Goal: Task Accomplishment & Management: Manage account settings

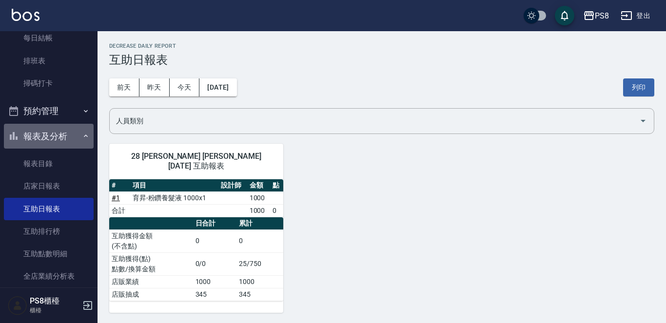
click at [53, 139] on button "報表及分析" at bounding box center [49, 136] width 90 height 25
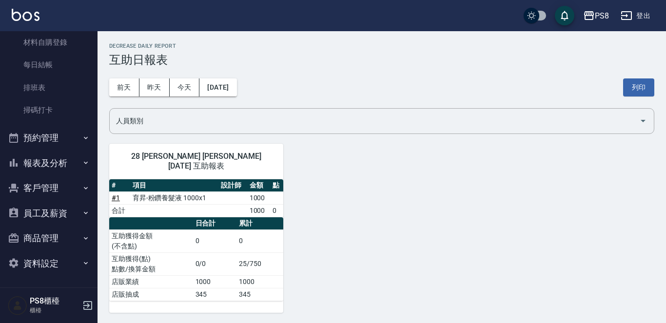
scroll to position [168, 0]
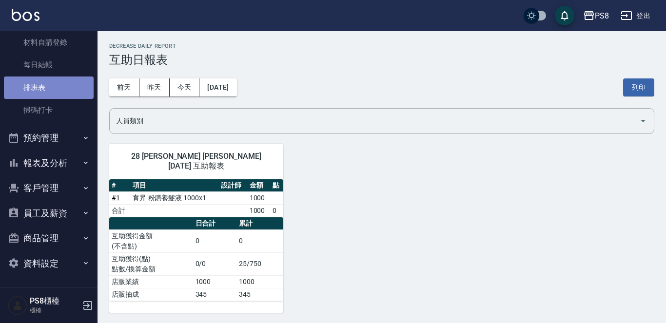
click at [51, 91] on link "排班表" at bounding box center [49, 88] width 90 height 22
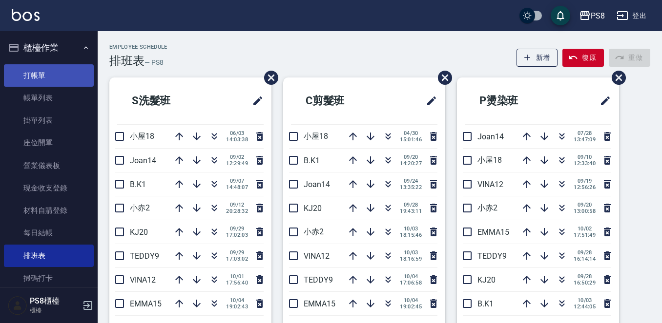
click at [67, 73] on link "打帳單" at bounding box center [49, 75] width 90 height 22
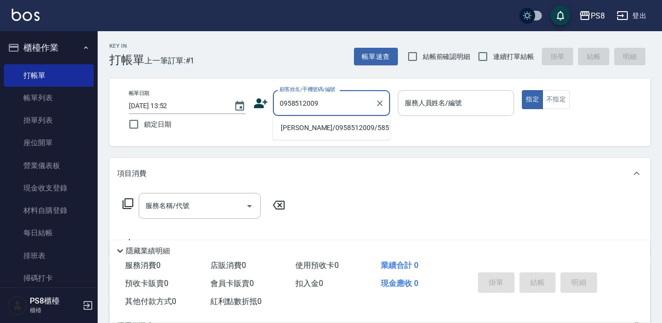
type input "[PERSON_NAME]/0958512009/5851"
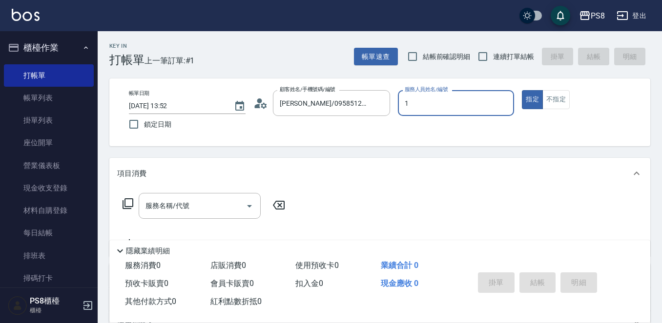
type input "1"
type button "true"
type input "B.K-1"
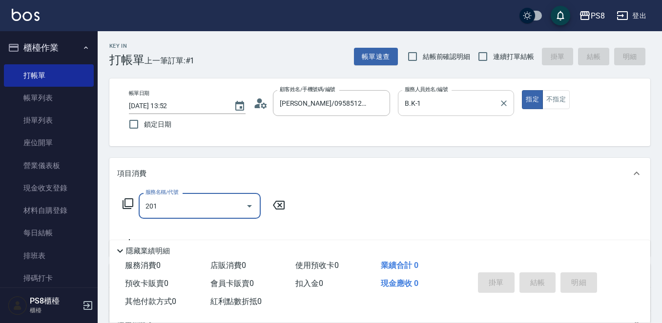
type input "洗剪400(201)"
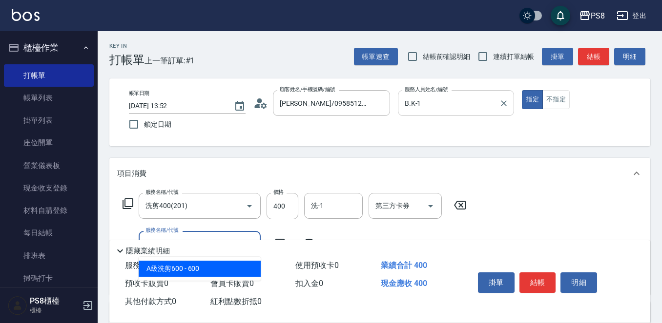
type input "A級洗剪600(205)"
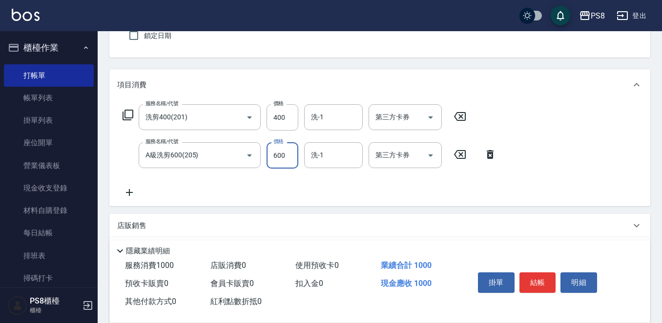
scroll to position [98, 0]
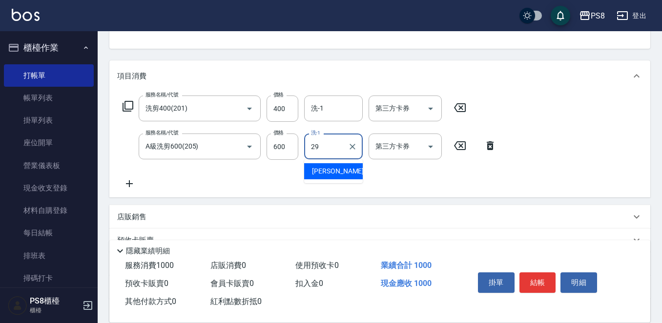
type input "[PERSON_NAME]-29"
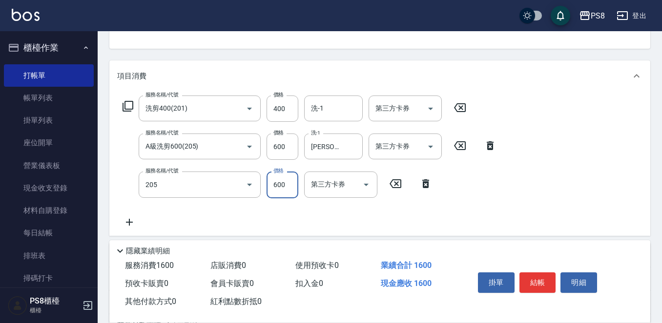
type input "A級洗剪600(205)"
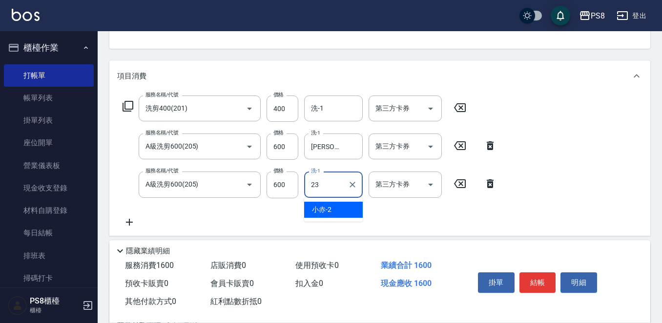
type input "芯芯-23"
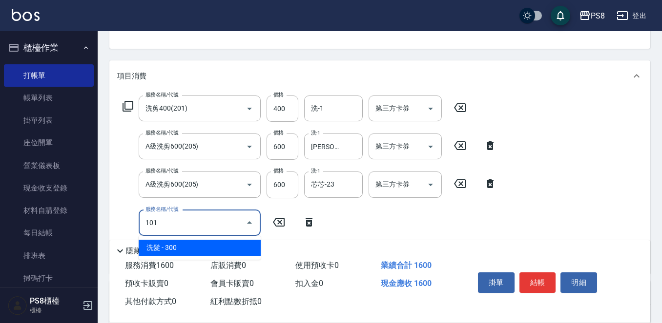
type input "洗髮(101)"
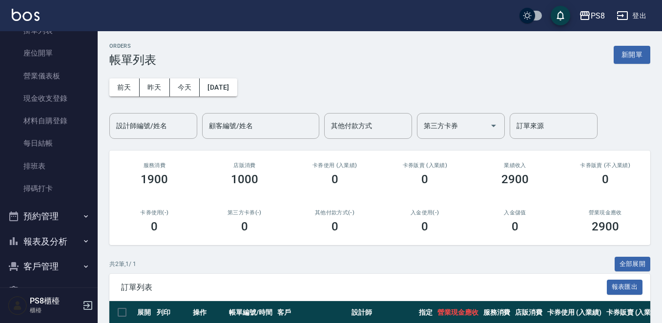
scroll to position [168, 0]
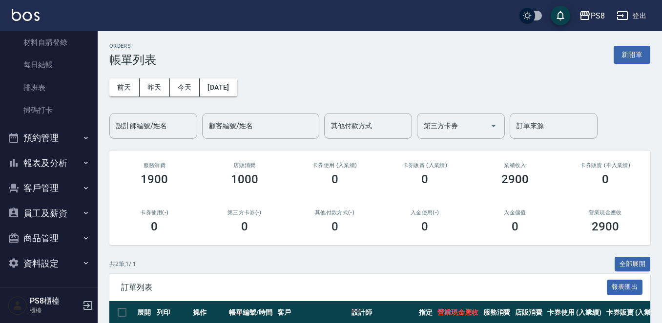
click at [65, 169] on button "報表及分析" at bounding box center [49, 163] width 90 height 25
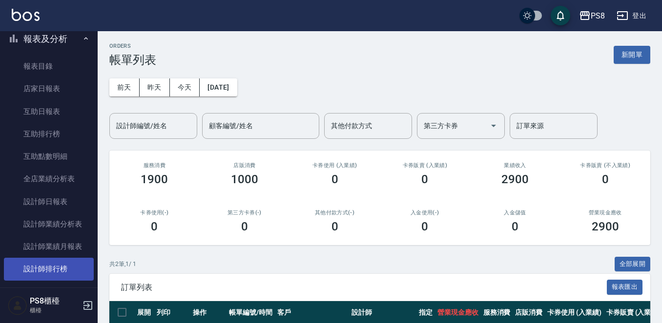
scroll to position [402, 0]
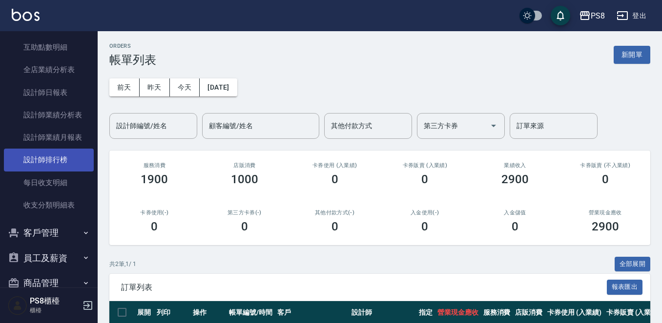
click at [70, 162] on link "設計師排行榜" at bounding box center [49, 160] width 90 height 22
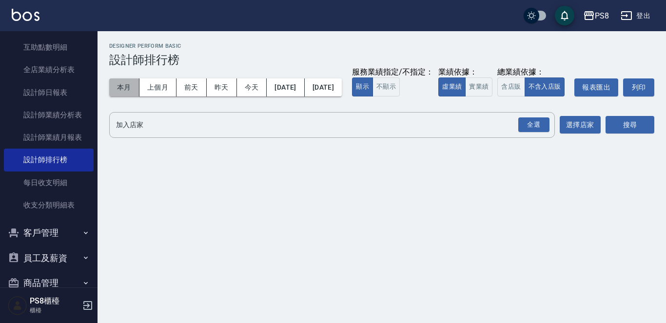
click at [124, 90] on button "本月" at bounding box center [124, 88] width 30 height 18
click at [465, 97] on button "實業績" at bounding box center [478, 87] width 27 height 19
click at [524, 133] on div "全選" at bounding box center [534, 125] width 31 height 15
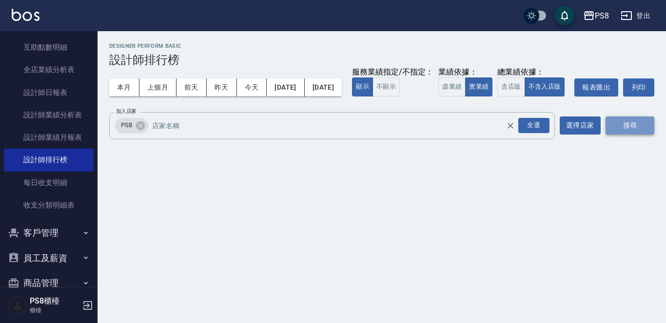
click at [646, 135] on button "搜尋" at bounding box center [630, 126] width 49 height 18
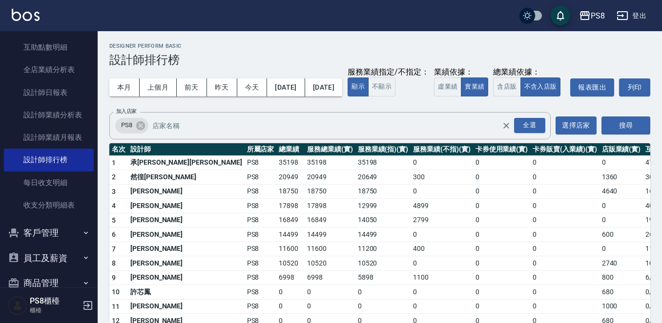
drag, startPoint x: 550, startPoint y: 74, endPoint x: 543, endPoint y: 73, distance: 7.5
click at [524, 78] on div "本月 上個月 前天 昨天 今天 2025/10/01 2025/10/31 服務業績指定/不指定： 顯示 不顯示 業績依據： 虛業績 實業績 總業績依據： 含…" at bounding box center [379, 87] width 541 height 41
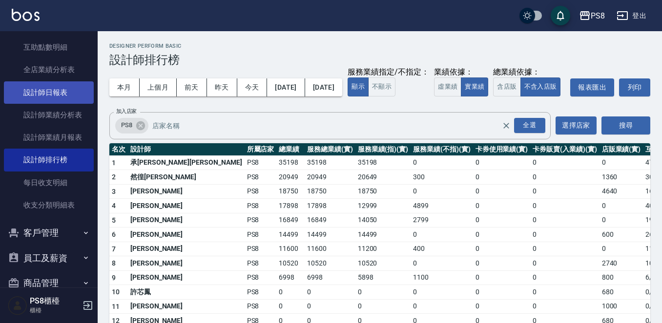
drag, startPoint x: 493, startPoint y: 69, endPoint x: 83, endPoint y: 101, distance: 410.6
click at [493, 75] on div "本月 上個月 前天 昨天 今天 2025/10/01 2025/10/31 服務業績指定/不指定： 顯示 不顯示 業績依據： 虛業績 實業績 總業績依據： 含…" at bounding box center [379, 87] width 541 height 41
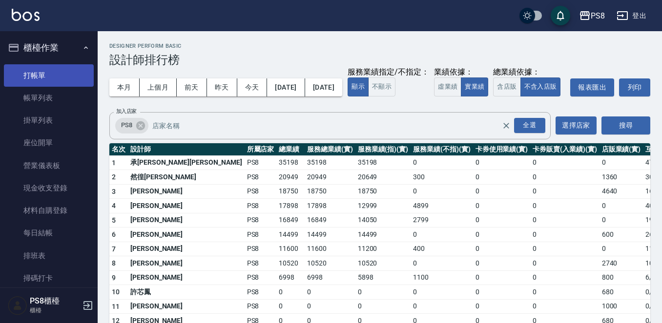
click at [58, 75] on link "打帳單" at bounding box center [49, 75] width 90 height 22
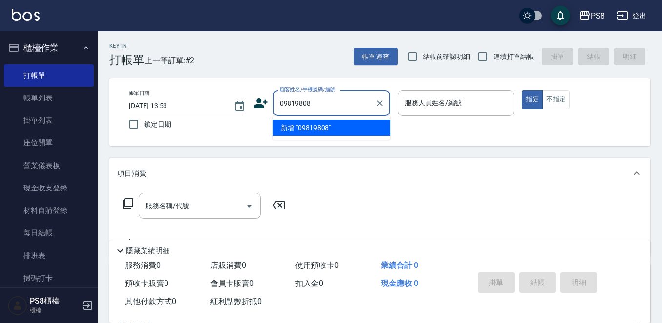
drag, startPoint x: 85, startPoint y: 8, endPoint x: 325, endPoint y: 96, distance: 255.6
click at [323, 102] on input "09819808" at bounding box center [324, 103] width 94 height 17
drag, startPoint x: 329, startPoint y: 106, endPoint x: 246, endPoint y: 107, distance: 83.4
click at [246, 107] on div "帳單日期 2025/10/05 13:53 鎖定日期 顧客姓名/手機號碼/編號 0981908966 顧客姓名/手機號碼/編號 服務人員姓名/編號 服務人員姓…" at bounding box center [379, 112] width 517 height 44
type input "0981908966"
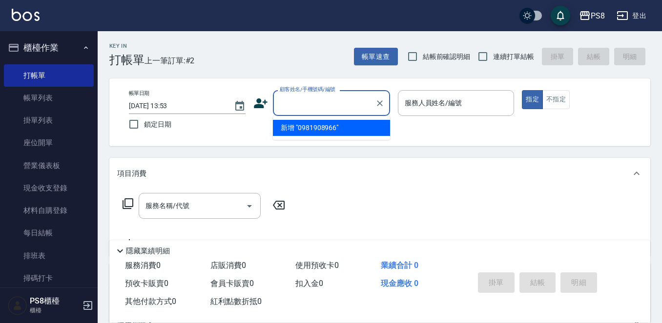
click at [259, 108] on icon at bounding box center [260, 103] width 15 height 15
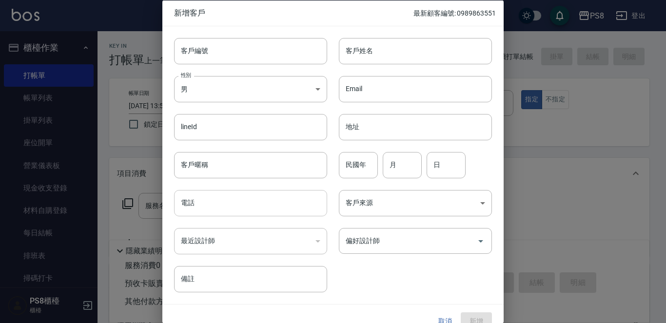
click at [214, 205] on input "電話" at bounding box center [250, 203] width 153 height 26
paste input "0981908966"
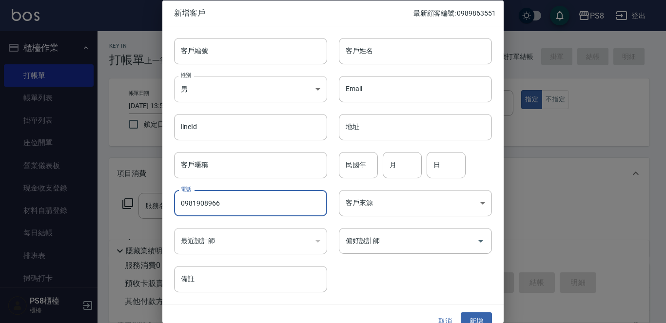
type input "0981908966"
click at [183, 90] on body "PS8 登出 櫃檯作業 打帳單 帳單列表 掛單列表 座位開單 營業儀表板 現金收支登錄 材料自購登錄 每日結帳 排班表 掃碼打卡 預約管理 預約管理 單日預約…" at bounding box center [333, 237] width 666 height 475
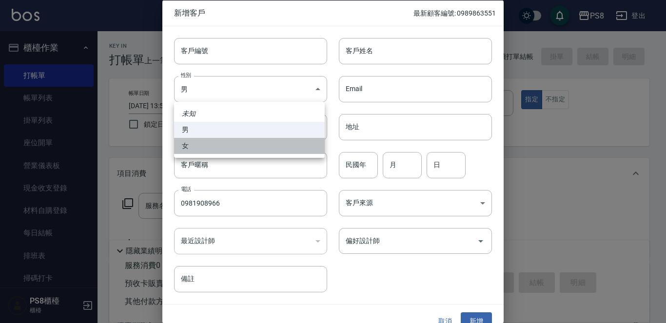
click at [193, 148] on li "女" at bounding box center [249, 146] width 151 height 16
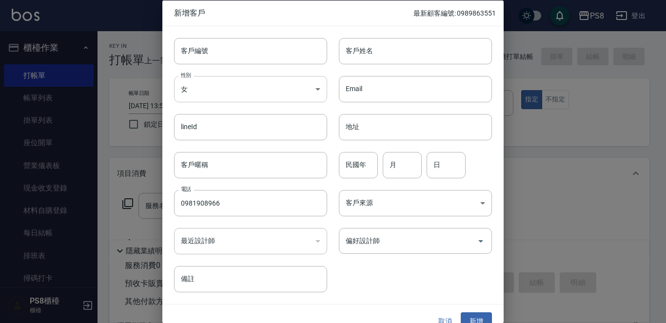
click at [197, 94] on body "PS8 登出 櫃檯作業 打帳單 帳單列表 掛單列表 座位開單 營業儀表板 現金收支登錄 材料自購登錄 每日結帳 排班表 掃碼打卡 預約管理 預約管理 單日預約…" at bounding box center [333, 237] width 666 height 475
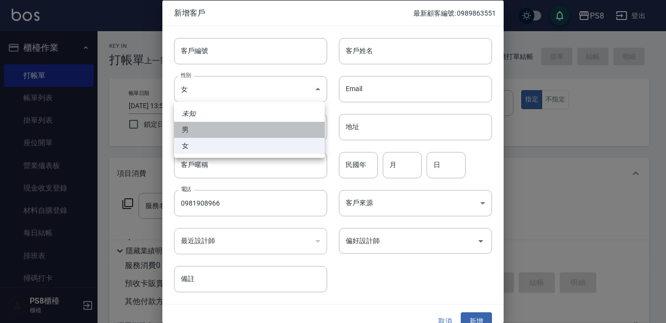
click at [197, 131] on li "男" at bounding box center [249, 130] width 151 height 16
type input "[DEMOGRAPHIC_DATA]"
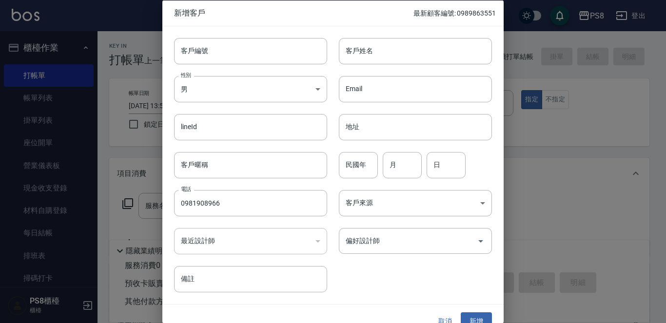
click at [369, 51] on input "客戶姓名" at bounding box center [415, 51] width 153 height 26
type input "[PERSON_NAME]"
click at [347, 168] on input "民國年" at bounding box center [358, 165] width 39 height 26
type input "88"
type input "05"
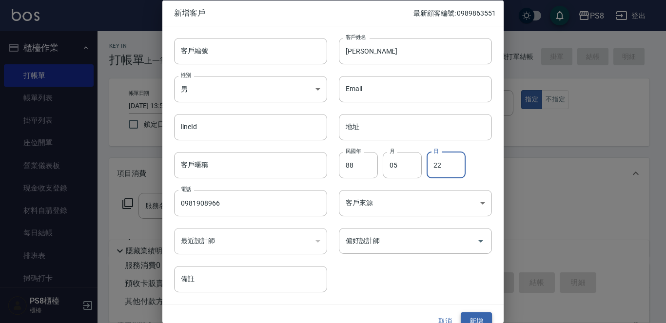
type input "22"
click at [466, 317] on button "新增" at bounding box center [476, 322] width 31 height 18
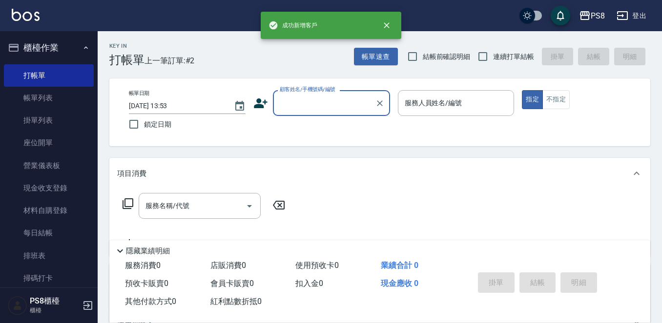
click at [331, 103] on input "顧客姓名/手機號碼/編號" at bounding box center [324, 103] width 94 height 17
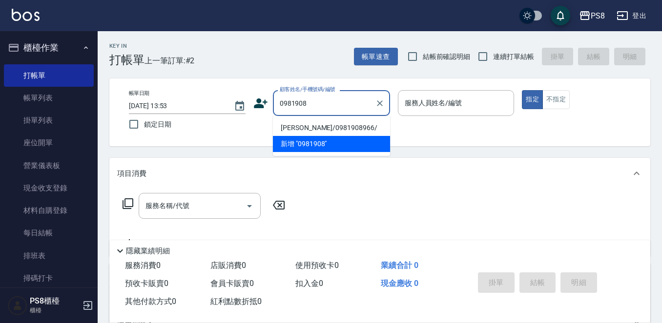
click at [297, 127] on li "劉致妡/0981908966/" at bounding box center [331, 128] width 117 height 16
type input "劉致妡/0981908966/"
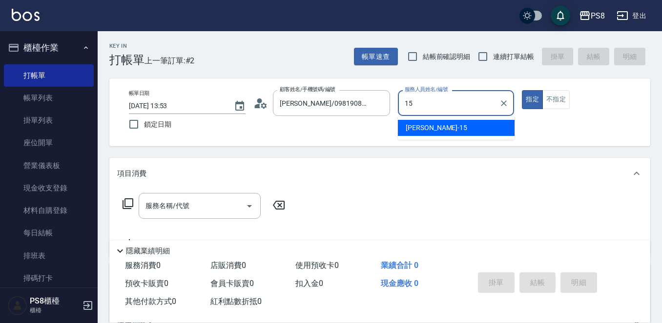
type input "EMMA-15"
type button "true"
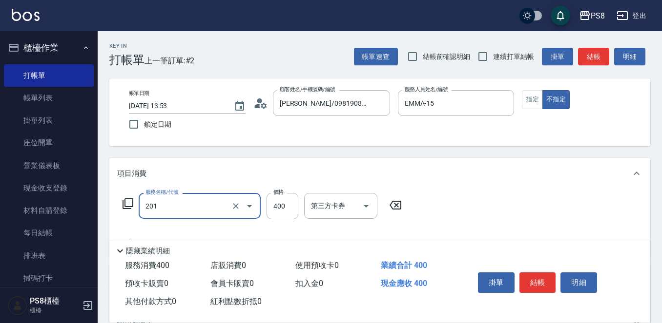
type input "洗剪400(201)"
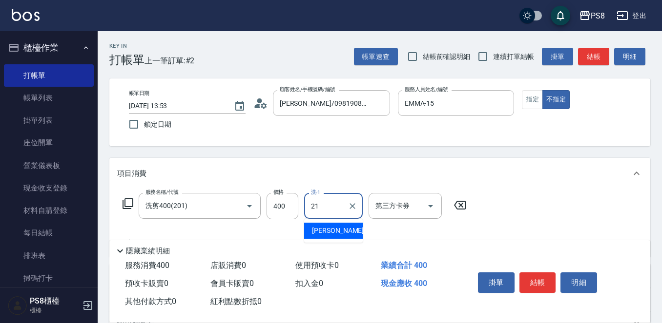
type input "趙宇文-21"
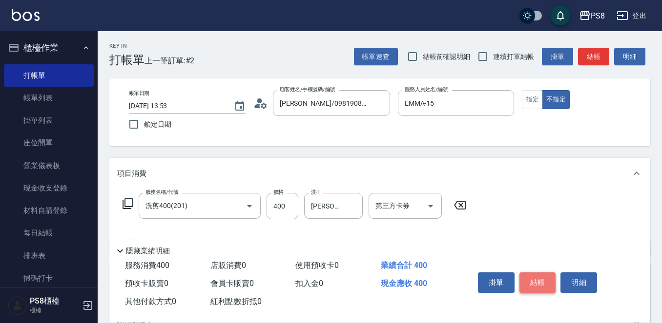
click at [530, 284] on button "結帳" at bounding box center [537, 283] width 37 height 20
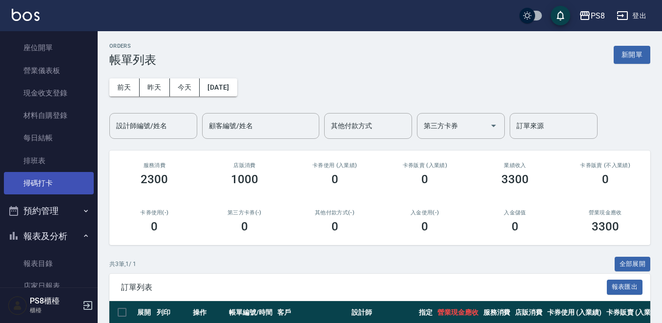
scroll to position [98, 0]
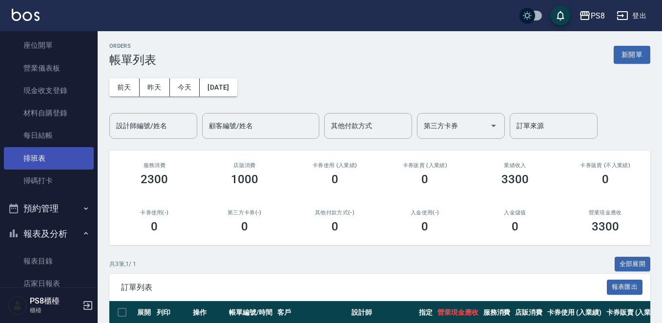
click at [54, 160] on link "排班表" at bounding box center [49, 158] width 90 height 22
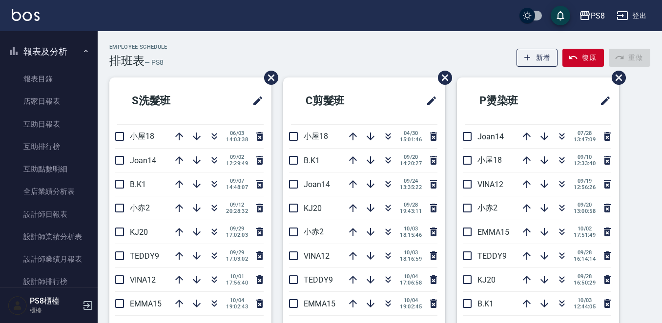
scroll to position [293, 0]
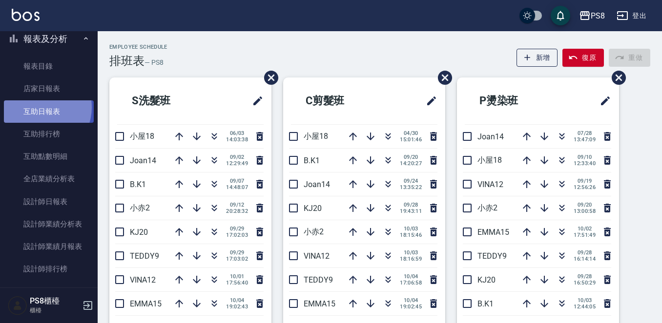
click at [38, 107] on link "互助日報表" at bounding box center [49, 112] width 90 height 22
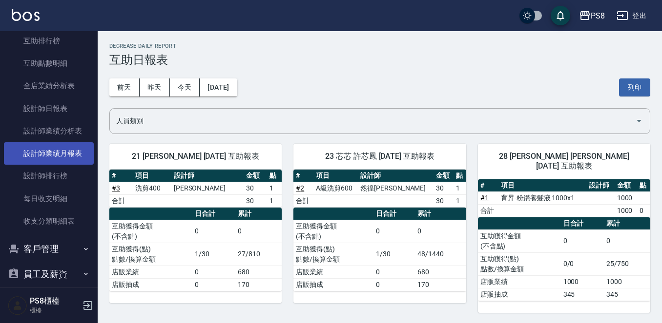
scroll to position [203, 0]
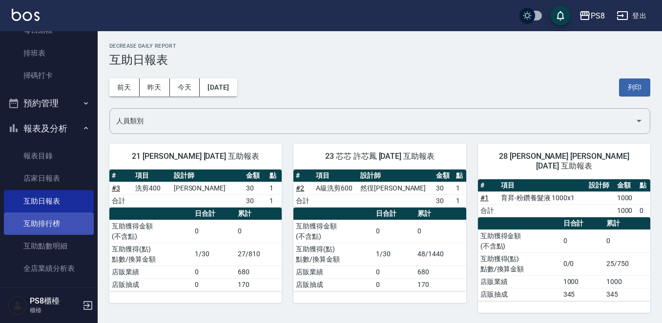
click at [52, 216] on link "互助排行榜" at bounding box center [49, 224] width 90 height 22
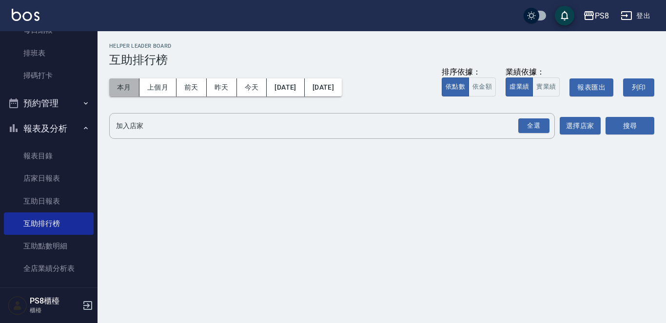
click at [128, 85] on button "本月" at bounding box center [124, 88] width 30 height 18
click at [532, 126] on div "全選" at bounding box center [534, 126] width 31 height 15
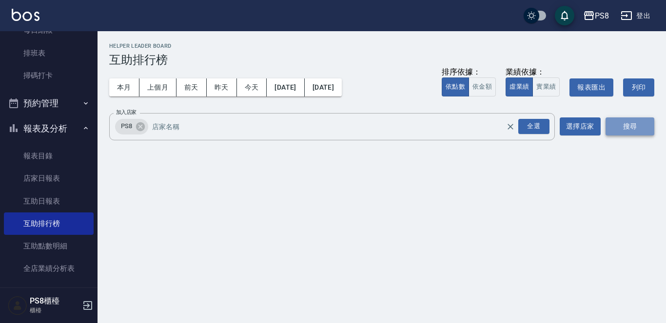
click at [632, 120] on button "搜尋" at bounding box center [630, 127] width 49 height 18
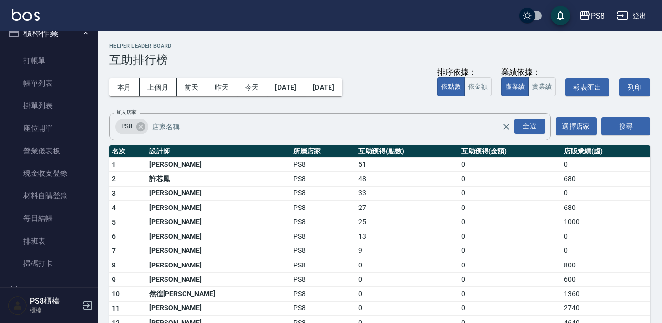
scroll to position [8, 0]
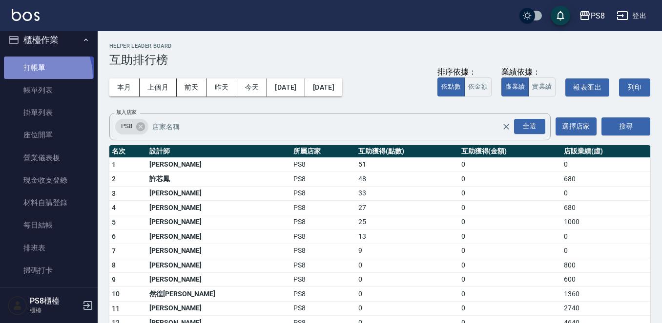
click at [31, 76] on link "打帳單" at bounding box center [49, 68] width 90 height 22
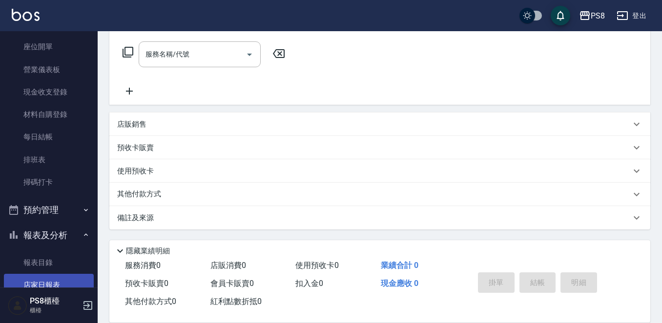
scroll to position [154, 0]
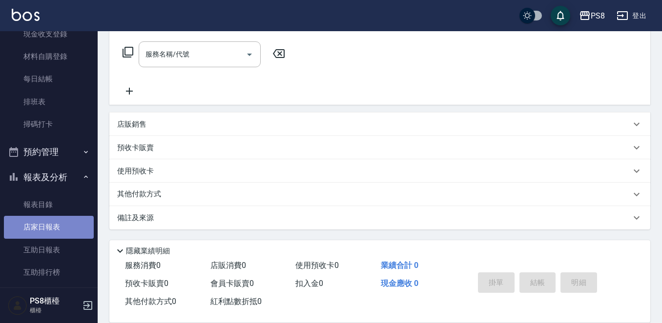
click at [49, 236] on link "店家日報表" at bounding box center [49, 227] width 90 height 22
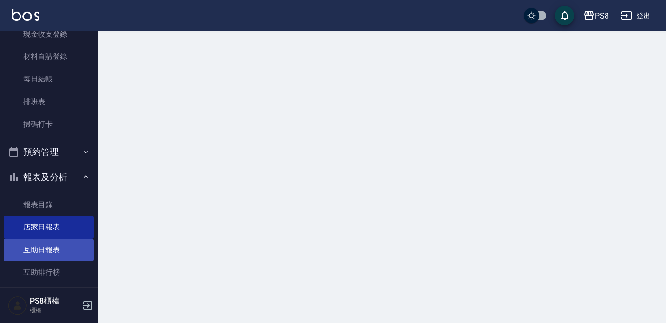
click at [53, 262] on link "互助排行榜" at bounding box center [49, 273] width 90 height 22
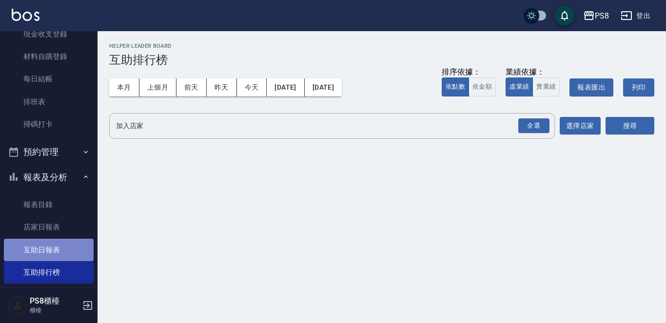
click at [60, 257] on link "互助日報表" at bounding box center [49, 250] width 90 height 22
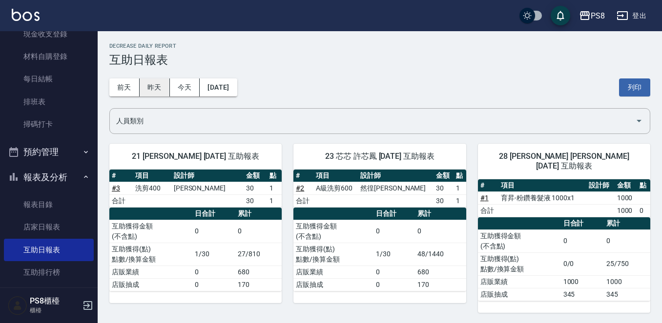
click at [163, 82] on button "昨天" at bounding box center [155, 88] width 30 height 18
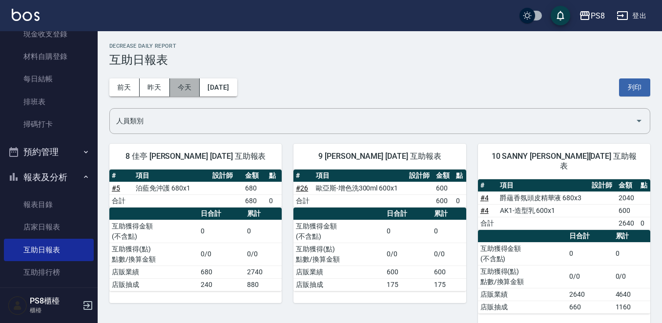
click at [184, 84] on button "今天" at bounding box center [185, 88] width 30 height 18
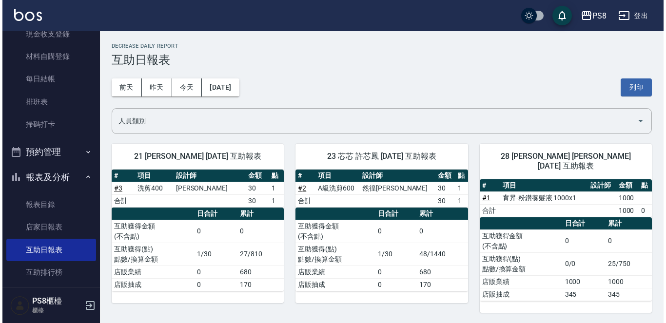
scroll to position [447, 0]
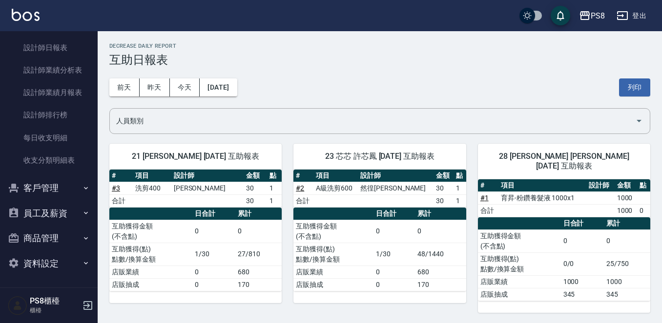
click at [37, 198] on button "客戶管理" at bounding box center [49, 188] width 90 height 25
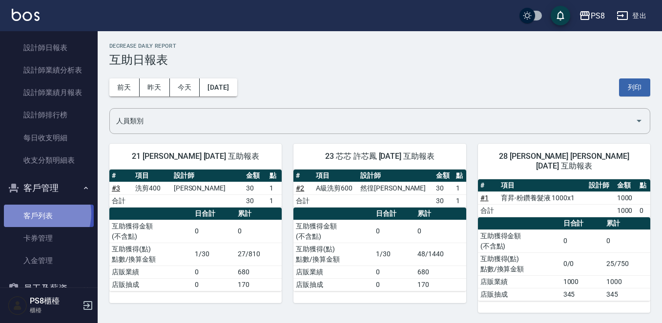
click at [37, 214] on link "客戶列表" at bounding box center [49, 216] width 90 height 22
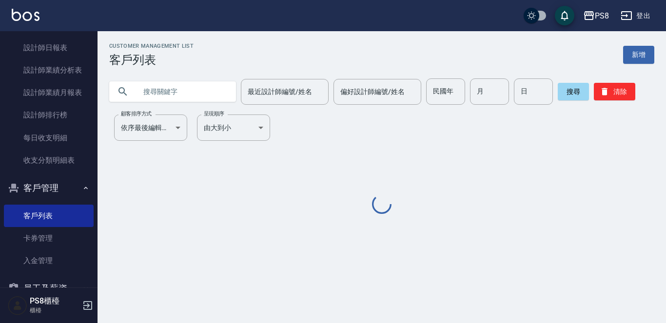
click at [196, 101] on input "text" at bounding box center [183, 92] width 92 height 26
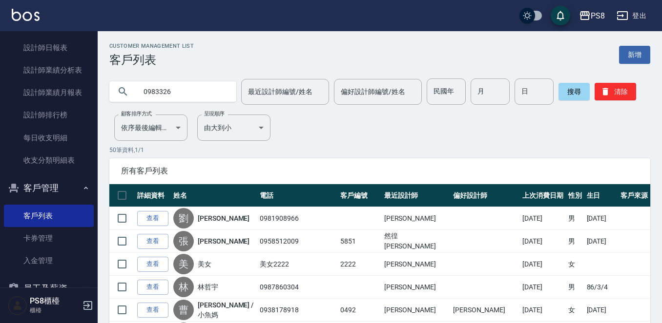
type input "0983326"
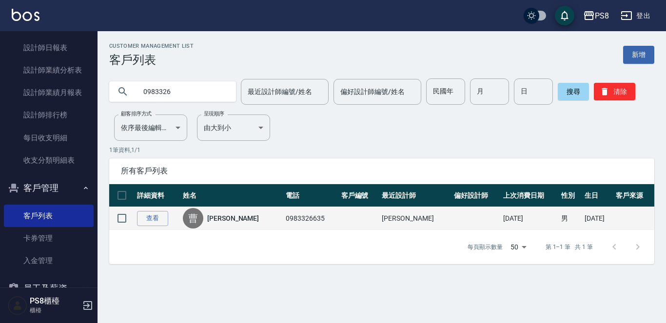
click at [220, 217] on link "曹珈瑀" at bounding box center [233, 219] width 52 height 10
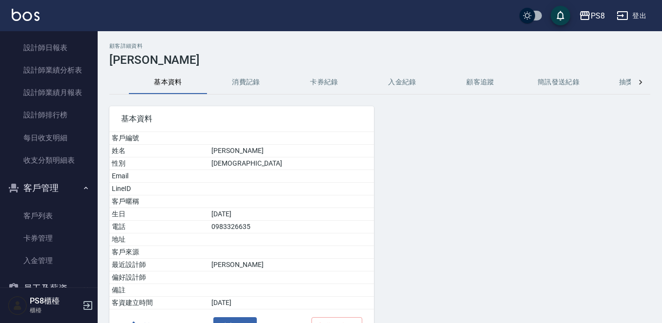
click at [249, 67] on div "顧客詳細資料 曹珈瑀 基本資料 消費記錄 卡券紀錄 入金紀錄 顧客追蹤 簡訊發送紀錄 抽獎券紀錄 基本資料 客戶編號 姓名 曹珈瑀 性別 MALE Email…" at bounding box center [380, 208] width 564 height 330
click at [246, 81] on button "消費記錄" at bounding box center [246, 82] width 78 height 23
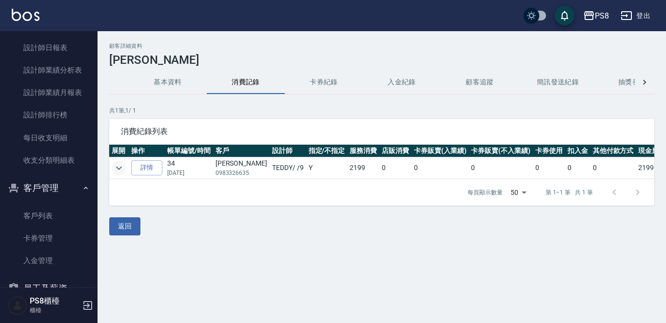
click at [117, 169] on icon "expand row" at bounding box center [119, 168] width 12 height 12
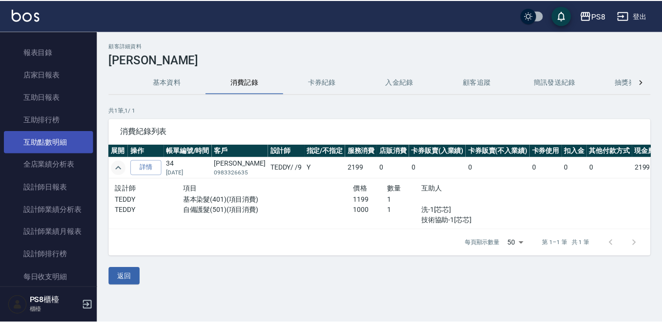
scroll to position [301, 0]
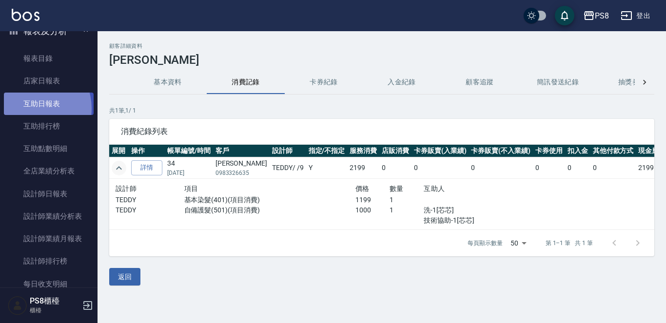
click at [30, 108] on link "互助日報表" at bounding box center [49, 104] width 90 height 22
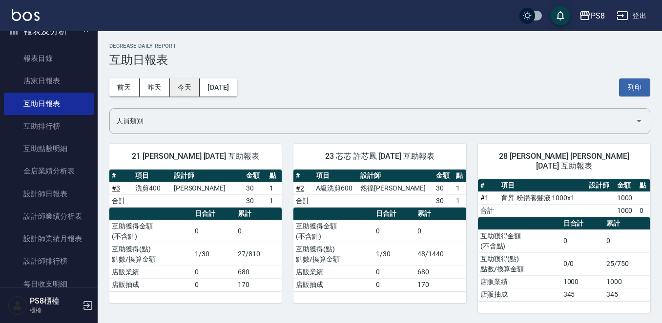
click at [187, 80] on button "今天" at bounding box center [185, 88] width 30 height 18
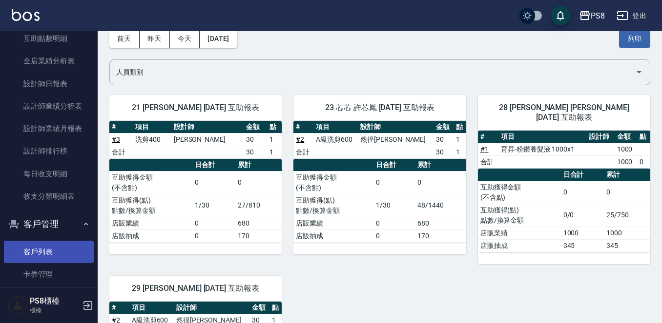
scroll to position [523, 0]
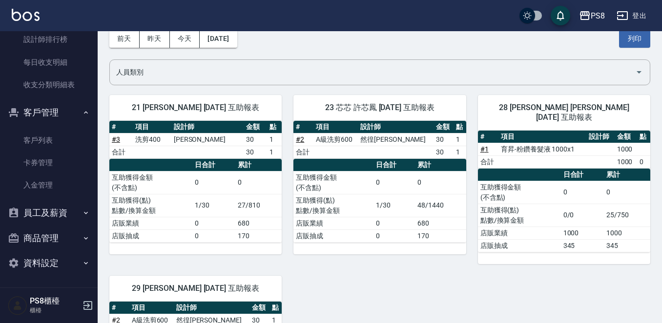
click at [35, 128] on ul "客戶列表 卡券管理 入金管理" at bounding box center [49, 163] width 90 height 76
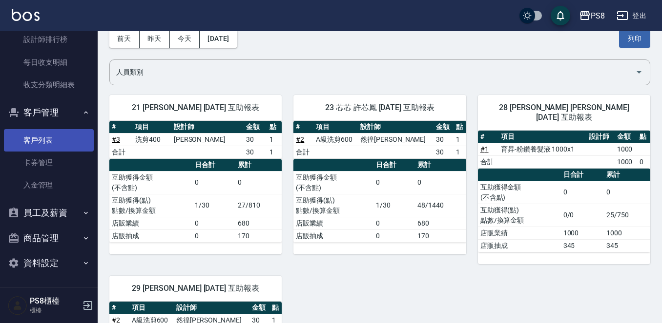
click at [37, 140] on link "客戶列表" at bounding box center [49, 140] width 90 height 22
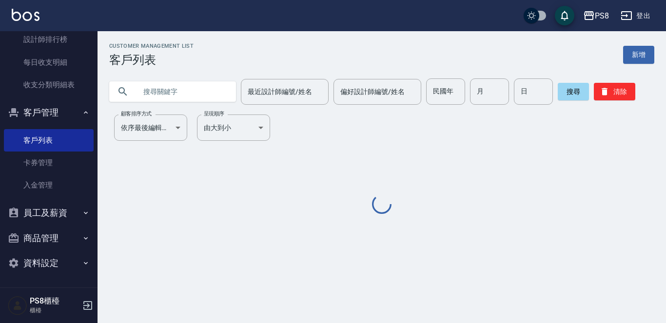
click at [209, 92] on input "text" at bounding box center [183, 92] width 92 height 26
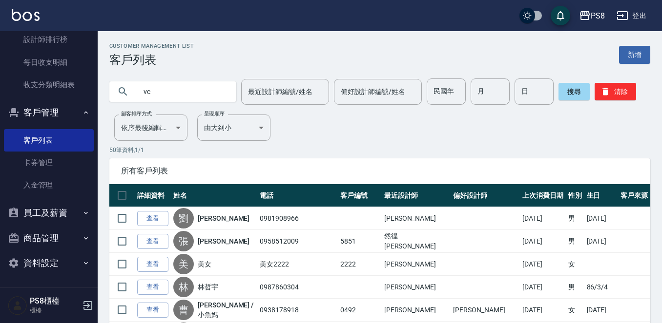
type input "v"
type input "x"
type input "＿"
type input "c"
type input "x"
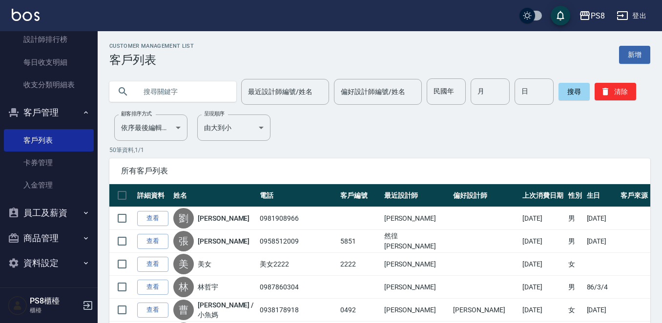
type input "ㄌ"
type input "徐秀"
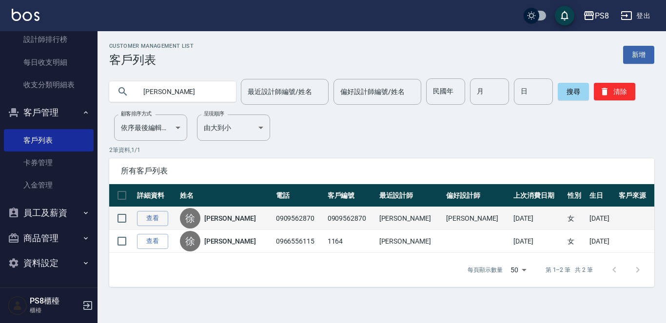
click at [222, 214] on link "徐秀慧" at bounding box center [230, 219] width 52 height 10
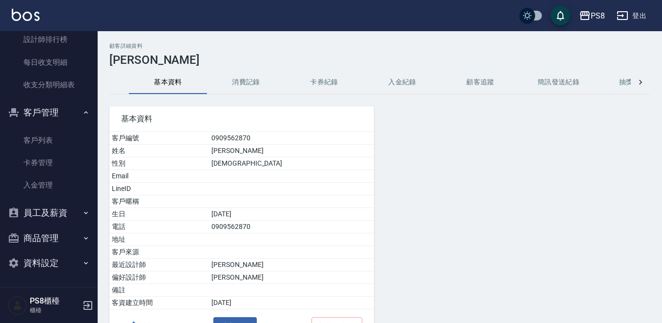
click at [246, 86] on button "消費記錄" at bounding box center [246, 82] width 78 height 23
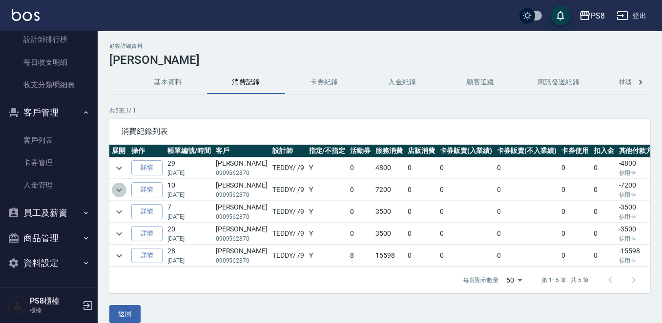
click at [116, 193] on icon "expand row" at bounding box center [119, 190] width 12 height 12
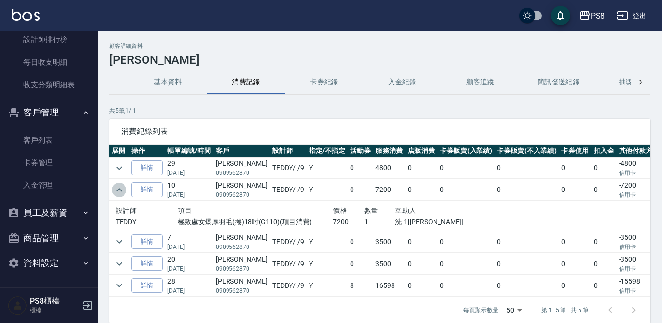
click at [116, 192] on icon "expand row" at bounding box center [119, 190] width 12 height 12
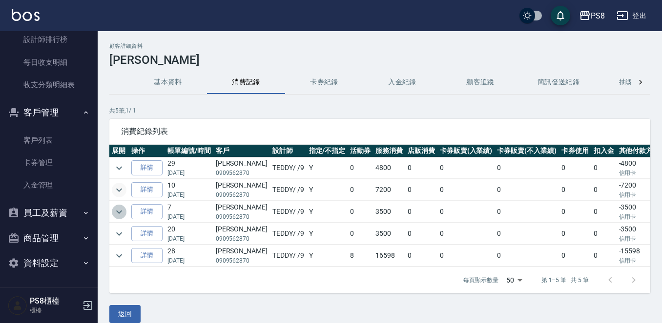
click at [122, 218] on icon "expand row" at bounding box center [119, 212] width 12 height 12
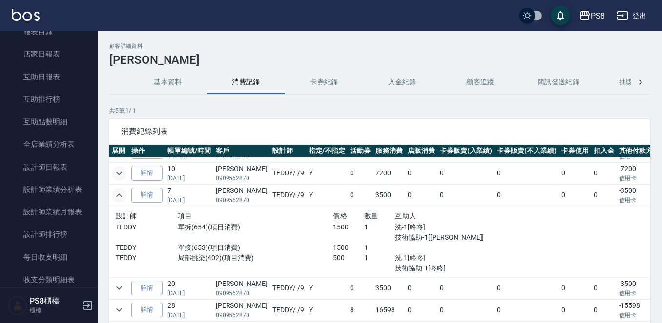
scroll to position [279, 0]
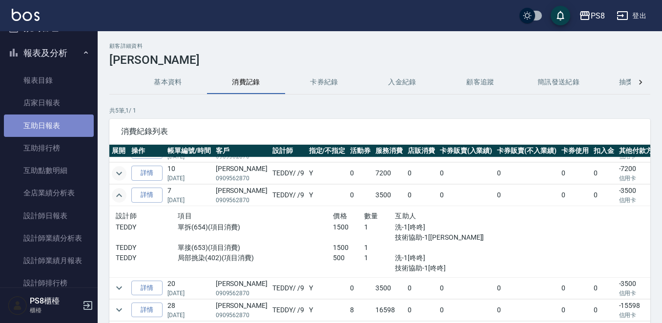
click at [54, 125] on link "互助日報表" at bounding box center [49, 126] width 90 height 22
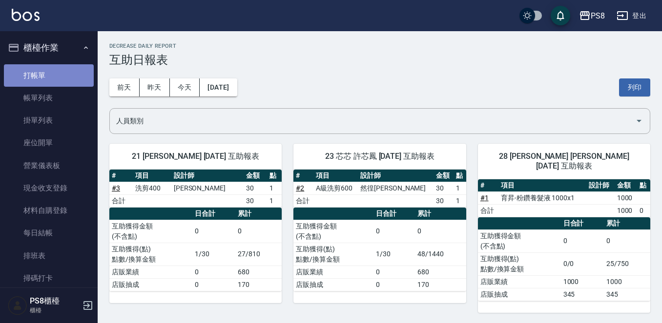
click at [66, 73] on link "打帳單" at bounding box center [49, 75] width 90 height 22
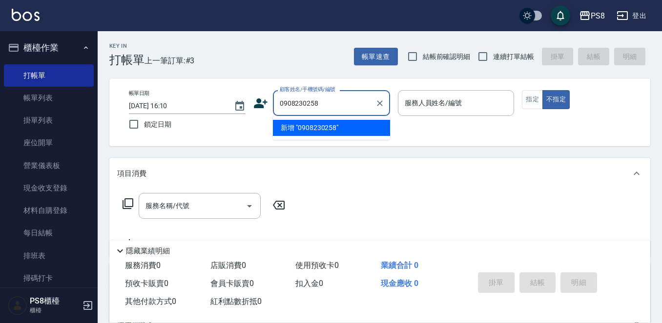
drag, startPoint x: 321, startPoint y: 102, endPoint x: 275, endPoint y: 102, distance: 45.9
click at [275, 102] on div "0908230258 顧客姓名/手機號碼/編號" at bounding box center [331, 103] width 117 height 26
type input "0908230258"
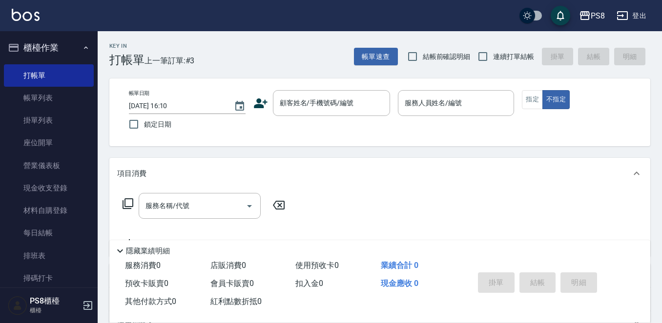
click at [258, 106] on icon at bounding box center [261, 104] width 14 height 10
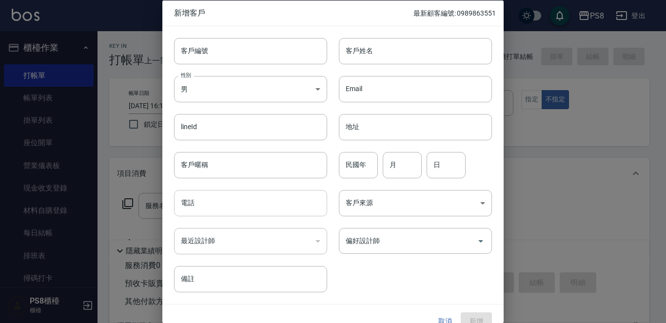
click at [242, 202] on input "電話" at bounding box center [250, 203] width 153 height 26
paste input "0908230258"
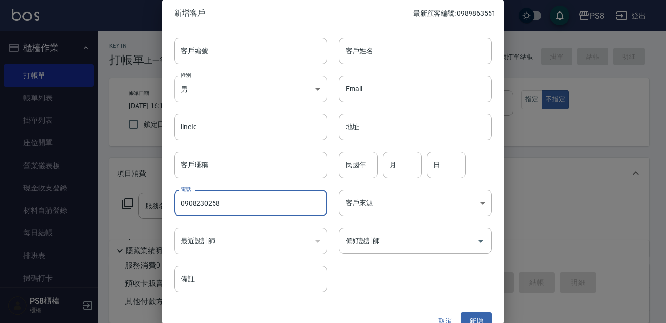
type input "0908230258"
click at [210, 97] on body "PS8 登出 櫃檯作業 打帳單 帳單列表 掛單列表 座位開單 營業儀表板 現金收支登錄 材料自購登錄 每日結帳 排班表 掃碼打卡 預約管理 預約管理 單日預約…" at bounding box center [333, 237] width 666 height 475
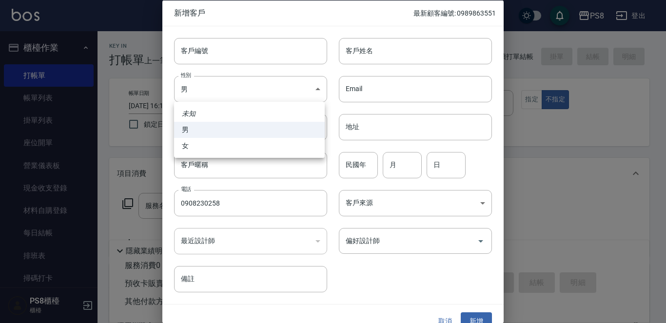
click at [218, 146] on li "女" at bounding box center [249, 146] width 151 height 16
type input "FEMALE"
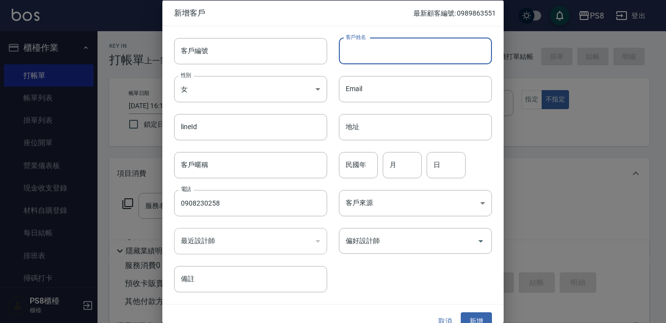
click at [371, 50] on input "客戶姓名" at bounding box center [415, 51] width 153 height 26
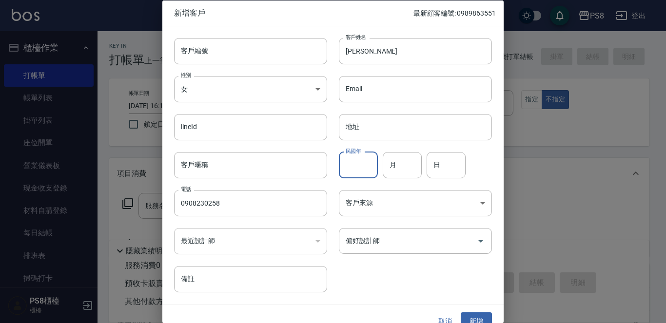
click at [363, 171] on input "民國年" at bounding box center [358, 165] width 39 height 26
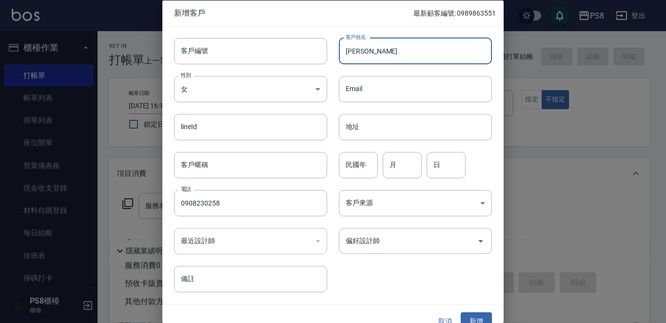
click at [410, 59] on input "王韋宣" at bounding box center [415, 51] width 153 height 26
type input "王葦萱"
click at [364, 170] on input "民國年" at bounding box center [358, 165] width 39 height 26
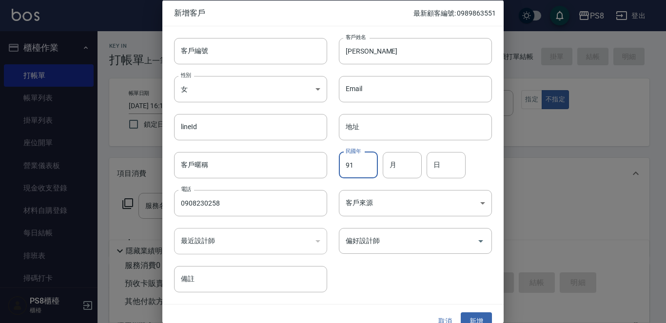
type input "91"
type input "06"
type input "18"
click at [468, 316] on button "新增" at bounding box center [476, 322] width 31 height 18
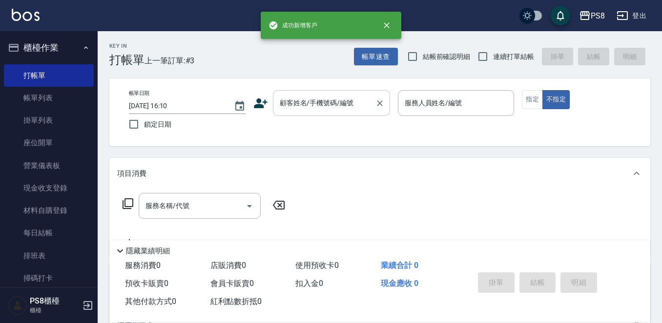
click at [348, 105] on input "顧客姓名/手機號碼/編號" at bounding box center [324, 103] width 94 height 17
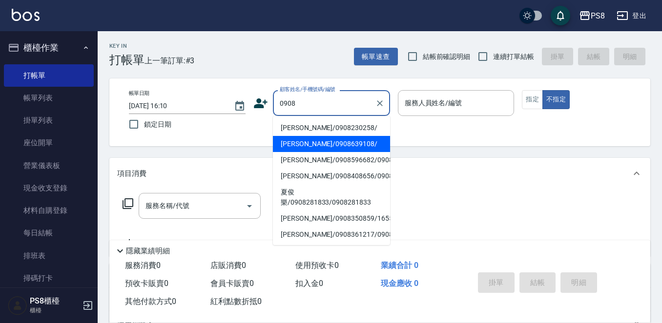
click at [334, 121] on li "王葦萱/0908230258/" at bounding box center [331, 128] width 117 height 16
type input "王葦萱/0908230258/"
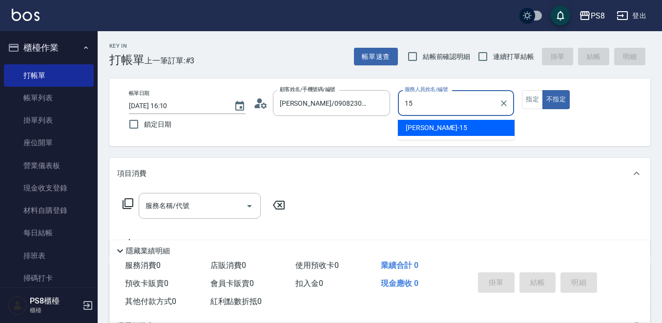
type input "EMMA-15"
type button "false"
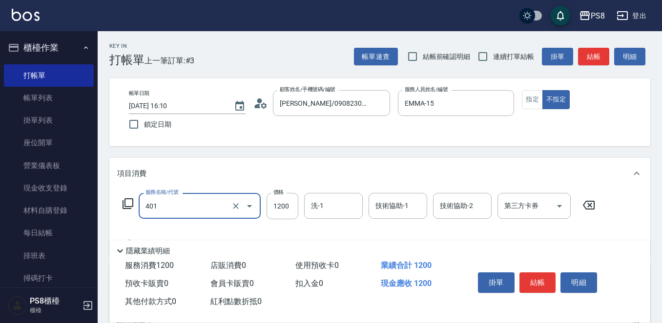
type input "基本染髮(401)"
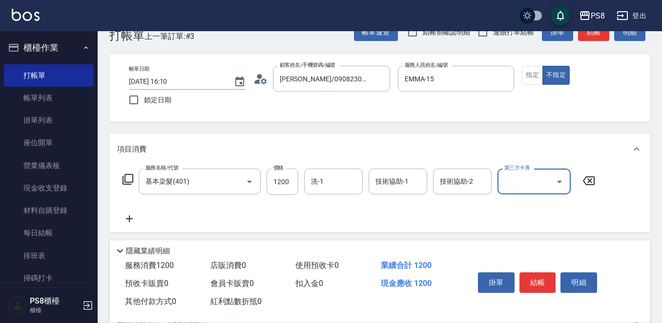
scroll to position [49, 0]
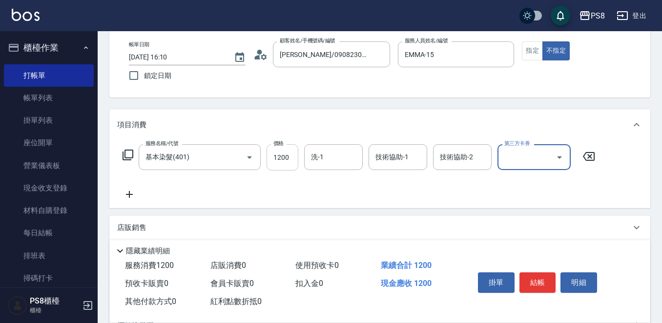
click at [292, 162] on input "1200" at bounding box center [282, 157] width 32 height 26
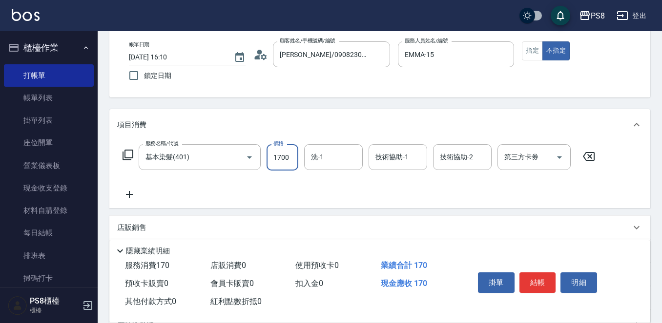
type input "1700"
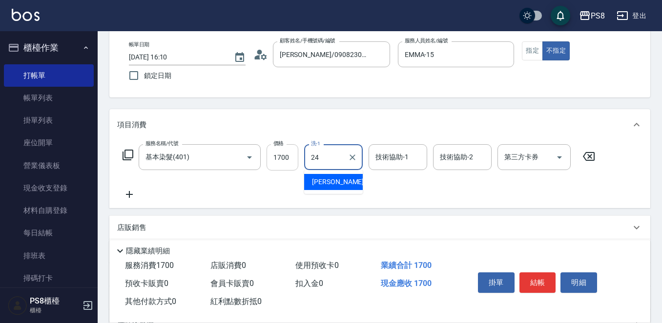
type input "婷婷-24"
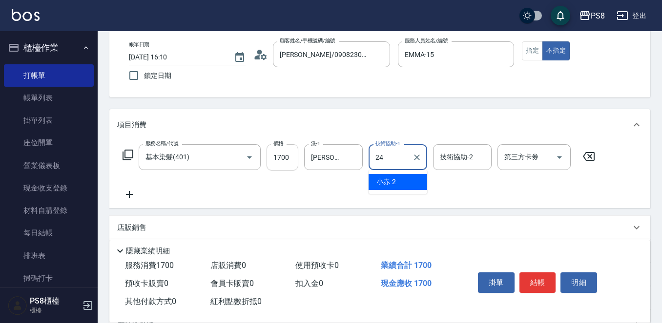
type input "婷婷-24"
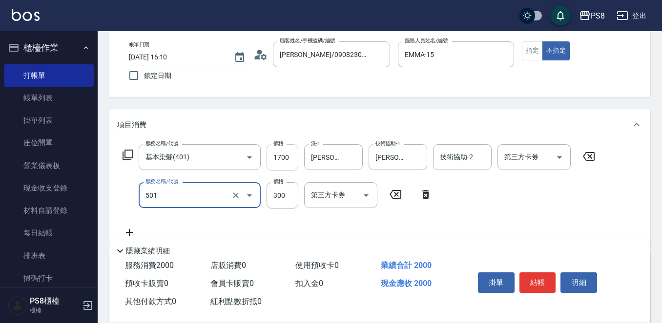
type input "自備護髮(501)"
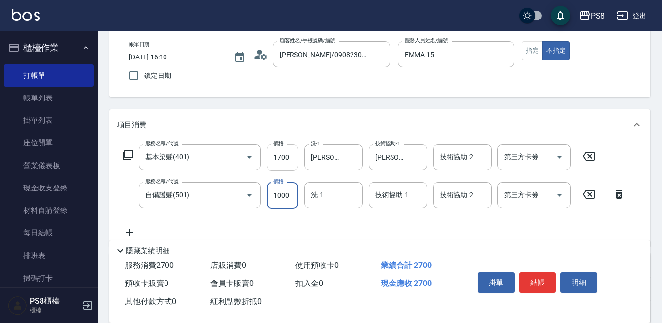
type input "1000"
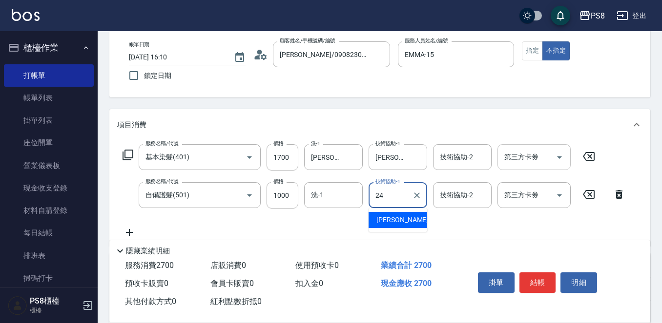
type input "婷婷-24"
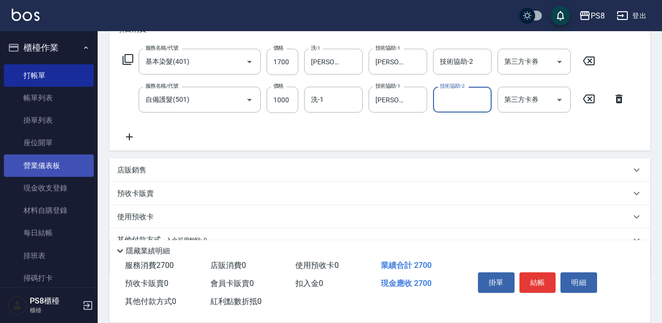
scroll to position [190, 0]
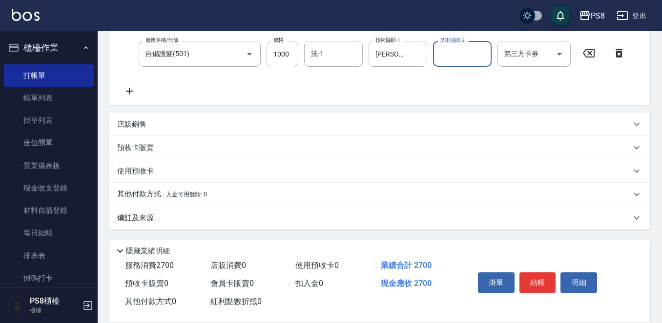
click at [151, 192] on p "其他付款方式 入金可用餘額: 0" at bounding box center [162, 194] width 90 height 11
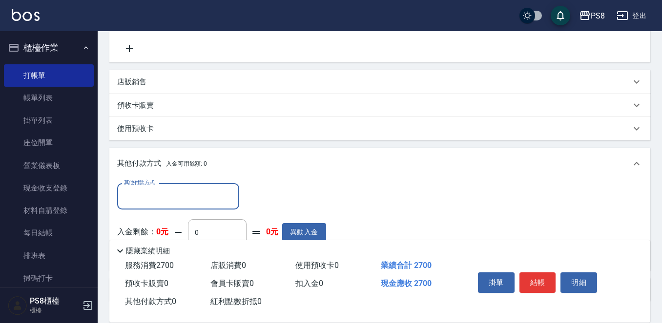
scroll to position [0, 0]
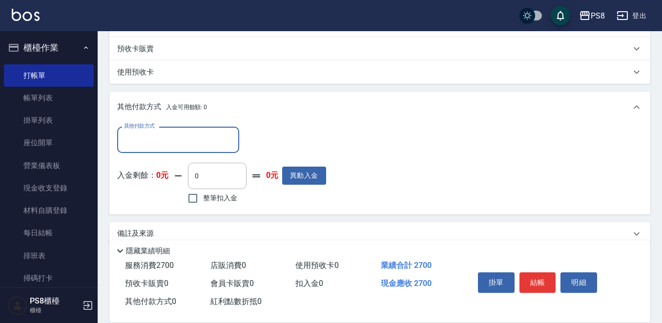
click at [153, 140] on input "其他付款方式" at bounding box center [177, 139] width 113 height 17
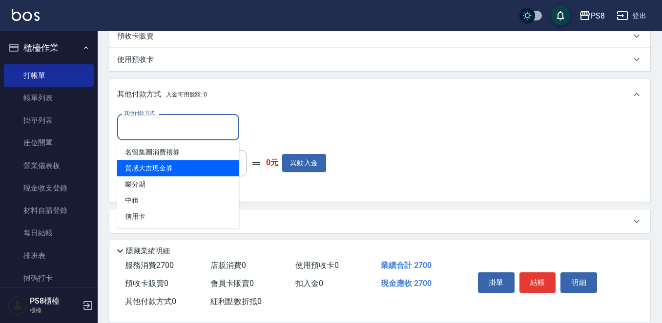
scroll to position [305, 0]
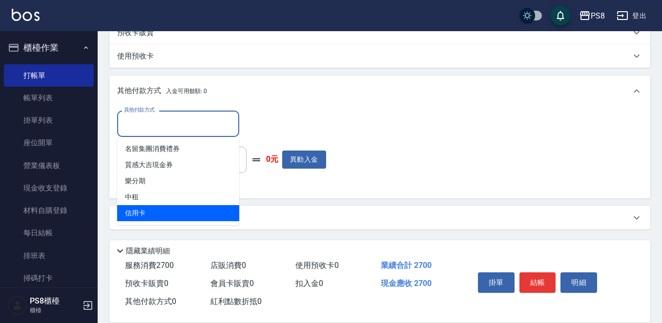
click at [157, 219] on span "信用卡" at bounding box center [178, 213] width 122 height 16
type input "信用卡"
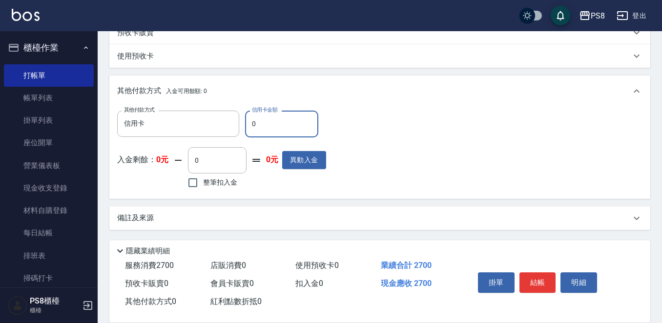
click at [278, 125] on input "0" at bounding box center [281, 124] width 73 height 26
type input "2700"
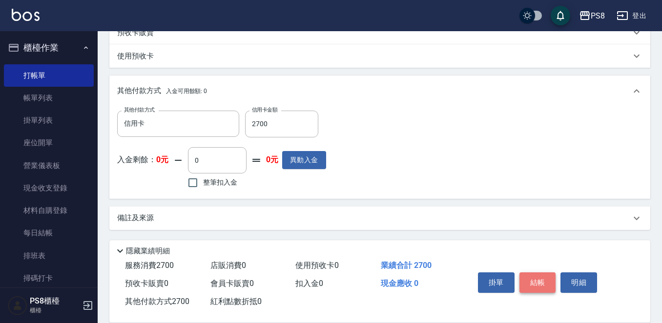
click at [545, 274] on button "結帳" at bounding box center [537, 283] width 37 height 20
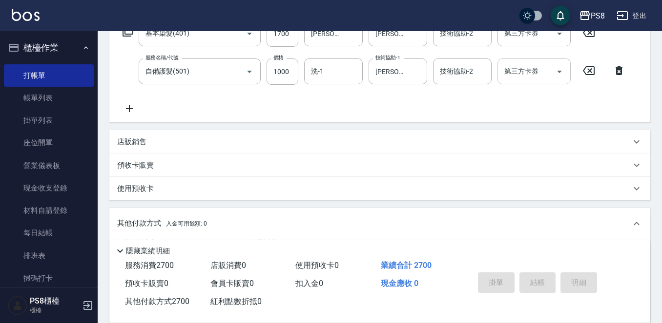
scroll to position [110, 0]
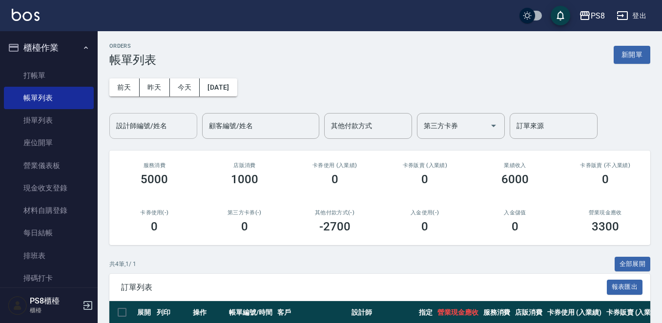
click at [177, 125] on input "設計師編號/姓名" at bounding box center [153, 126] width 79 height 17
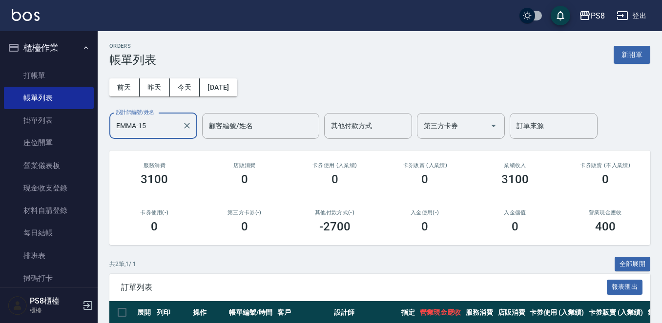
type input "EMMA-15"
click at [61, 52] on button "櫃檯作業" at bounding box center [49, 47] width 90 height 25
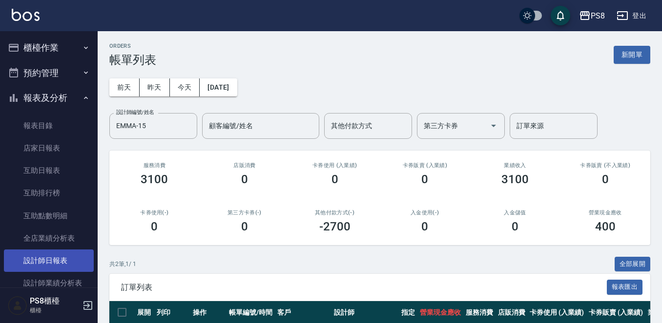
click at [54, 259] on link "設計師日報表" at bounding box center [49, 261] width 90 height 22
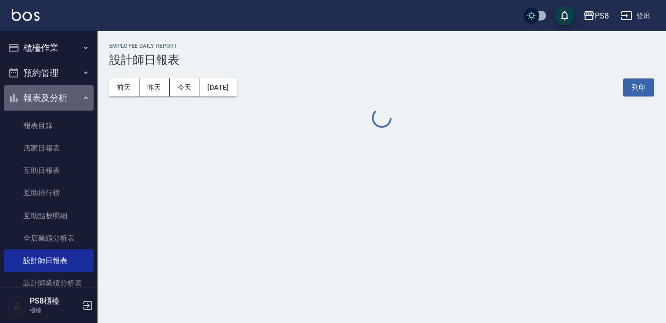
click at [53, 99] on button "報表及分析" at bounding box center [49, 97] width 90 height 25
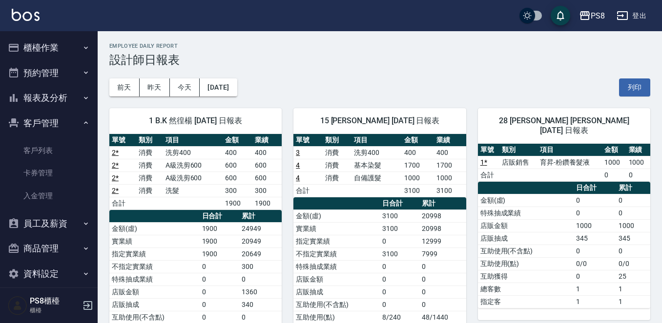
click at [40, 121] on button "客戶管理" at bounding box center [49, 123] width 90 height 25
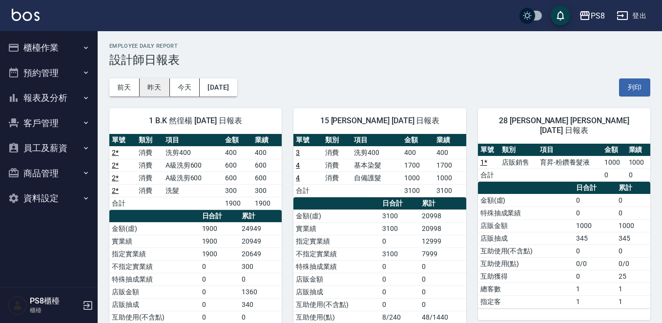
click at [146, 89] on button "昨天" at bounding box center [155, 88] width 30 height 18
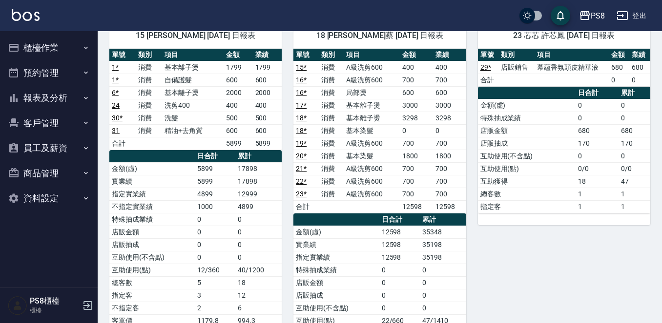
scroll to position [781, 0]
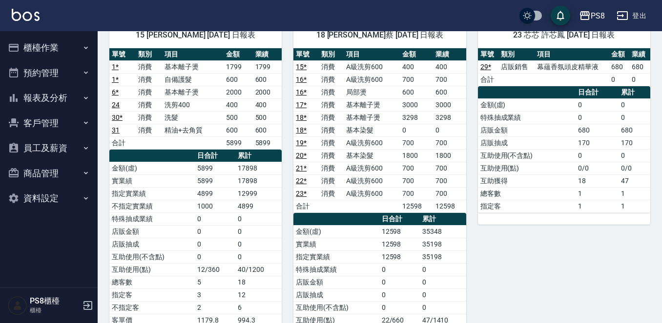
click at [482, 248] on div "23 芯芯 許芯鳳 10/04/2025 日報表 單號 類別 項目 金額 業績 29 * 店販銷售 幕蘊香氛頭皮精華液 680 680 合計 0 0 日合計 …" at bounding box center [558, 207] width 184 height 392
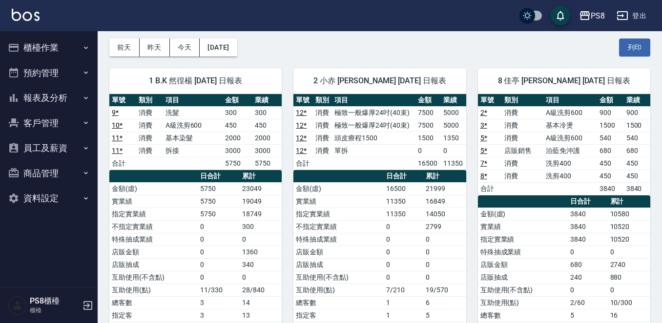
scroll to position [0, 0]
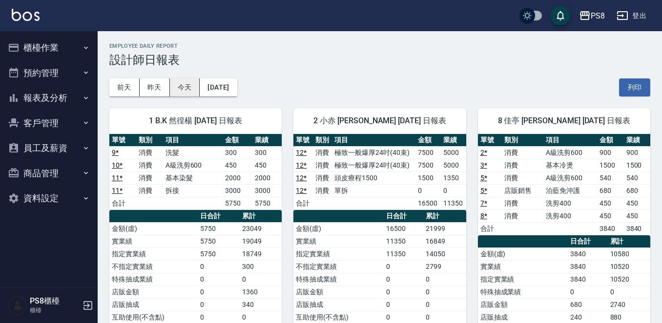
click at [185, 85] on button "今天" at bounding box center [185, 88] width 30 height 18
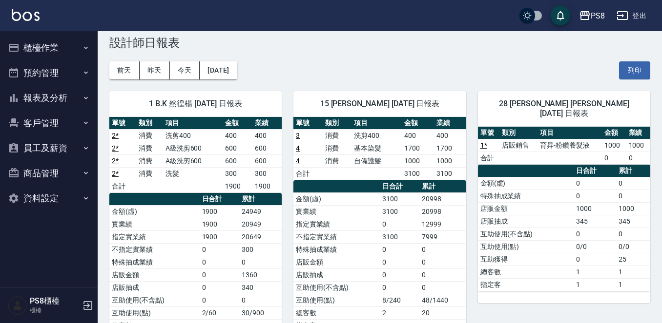
scroll to position [16, 0]
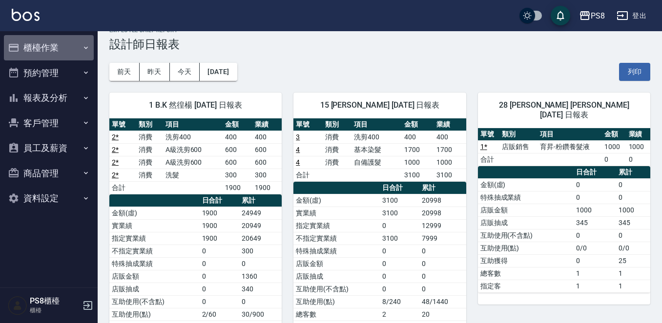
click at [36, 43] on button "櫃檯作業" at bounding box center [49, 47] width 90 height 25
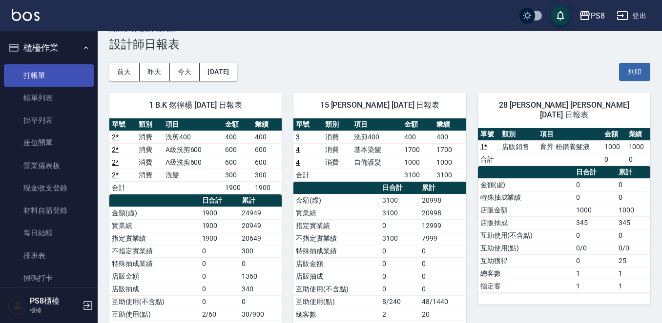
click at [50, 78] on link "打帳單" at bounding box center [49, 75] width 90 height 22
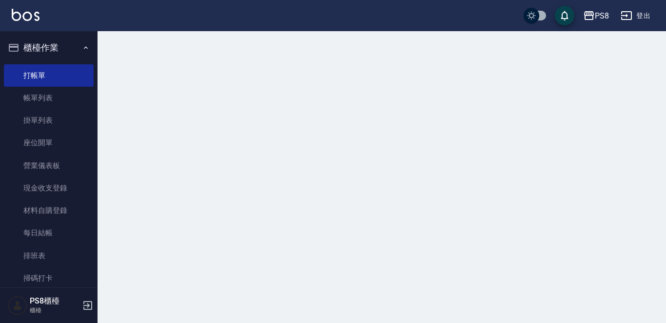
click at [50, 45] on button "櫃檯作業" at bounding box center [49, 47] width 90 height 25
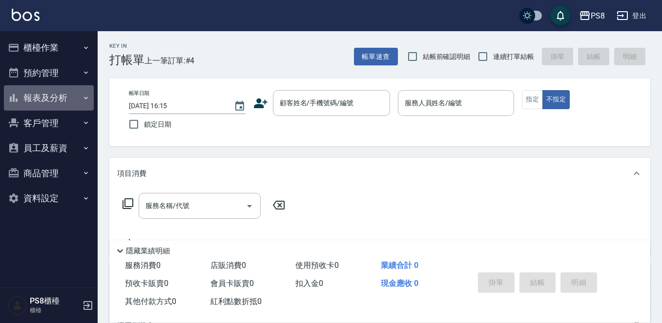
click at [39, 101] on button "報表及分析" at bounding box center [49, 97] width 90 height 25
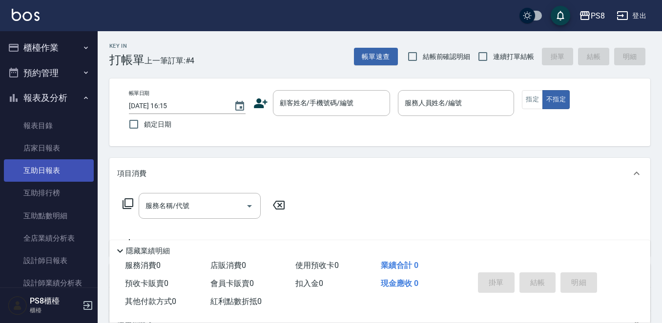
click at [40, 177] on link "互助日報表" at bounding box center [49, 171] width 90 height 22
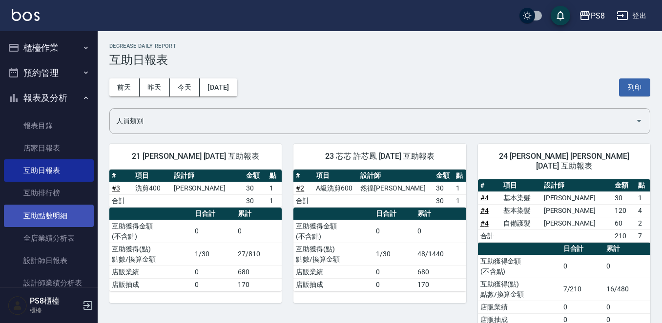
click at [67, 214] on link "互助點數明細" at bounding box center [49, 216] width 90 height 22
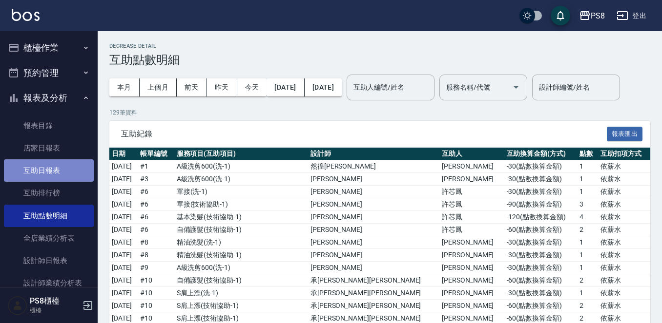
click at [56, 178] on link "互助日報表" at bounding box center [49, 171] width 90 height 22
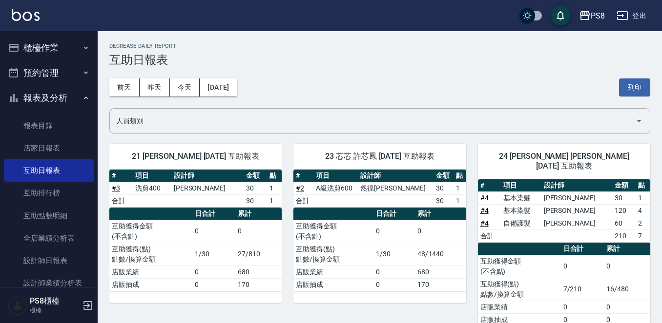
click at [61, 53] on button "櫃檯作業" at bounding box center [49, 47] width 90 height 25
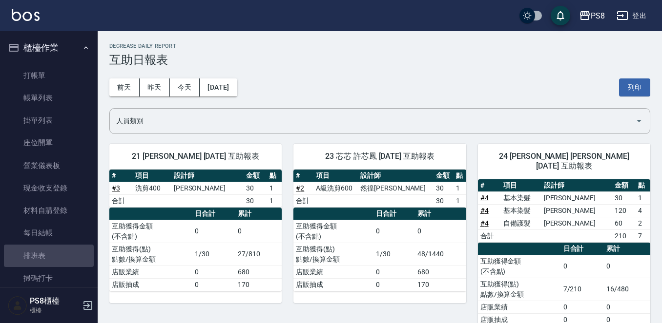
drag, startPoint x: 62, startPoint y: 262, endPoint x: 267, endPoint y: 210, distance: 211.5
click at [62, 262] on link "排班表" at bounding box center [49, 256] width 90 height 22
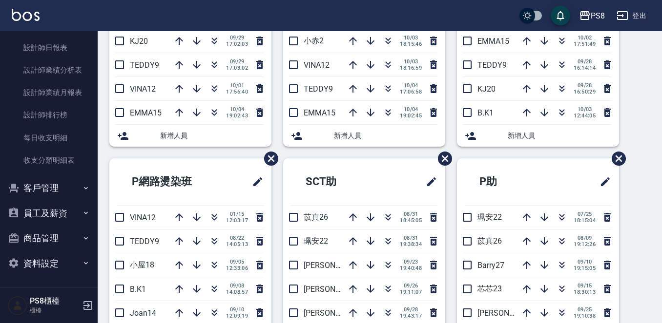
scroll to position [195, 0]
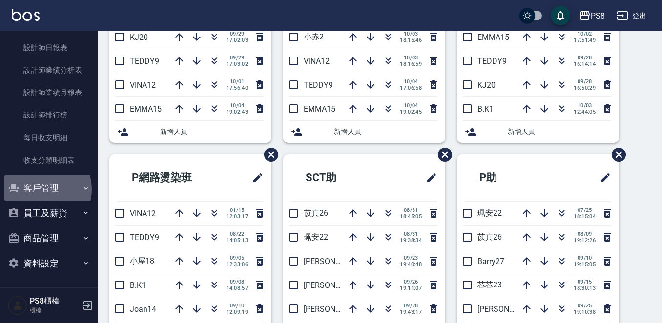
drag, startPoint x: 43, startPoint y: 190, endPoint x: 43, endPoint y: 203, distance: 13.7
click at [43, 190] on button "客戶管理" at bounding box center [49, 188] width 90 height 25
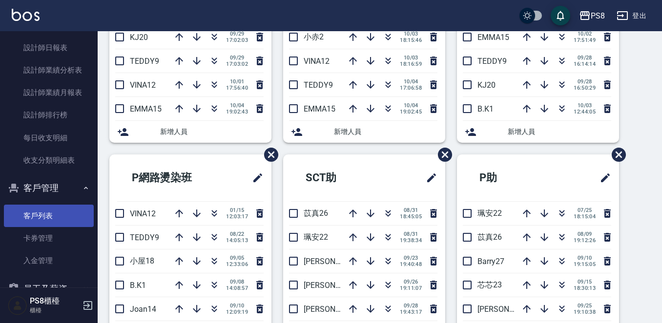
click at [42, 220] on link "客戶列表" at bounding box center [49, 216] width 90 height 22
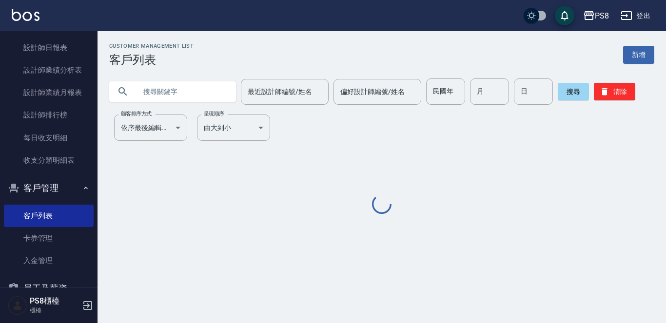
click at [165, 101] on input "text" at bounding box center [183, 92] width 92 height 26
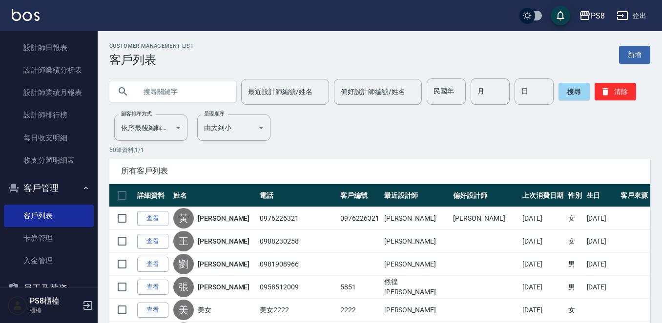
click at [166, 97] on input "text" at bounding box center [183, 92] width 92 height 26
type input "q"
type input "彭"
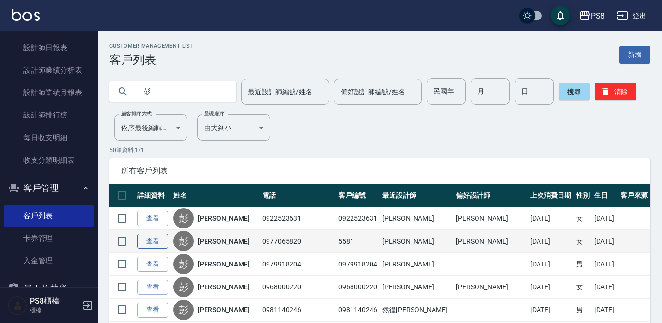
click at [153, 242] on link "查看" at bounding box center [152, 241] width 31 height 15
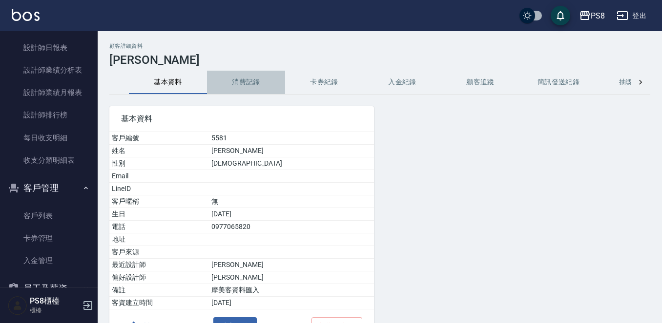
click at [253, 76] on button "消費記錄" at bounding box center [246, 82] width 78 height 23
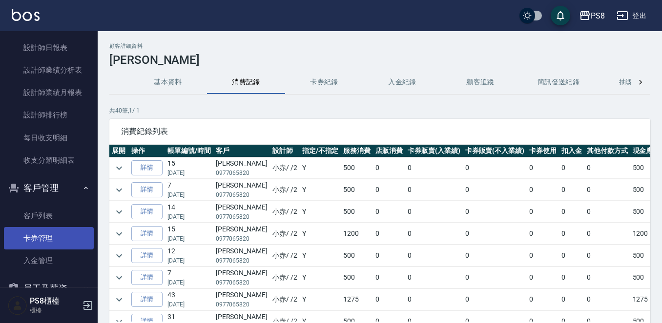
click at [57, 227] on link "卡券管理" at bounding box center [49, 238] width 90 height 22
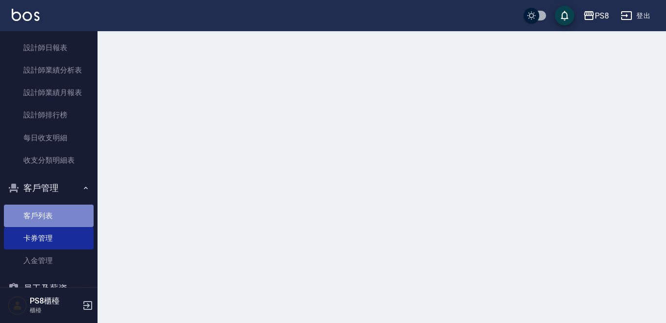
click at [57, 219] on link "客戶列表" at bounding box center [49, 216] width 90 height 22
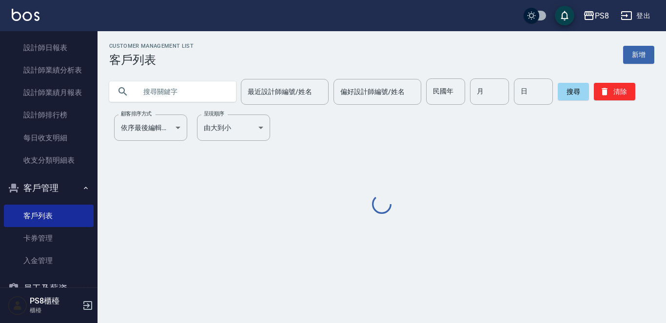
click at [153, 72] on div "最近設計師編號/姓名 最近設計師編號/姓名 偏好設計師編號/姓名 偏好設計師編號/姓名 民國年 民國年 月 月 日 日 搜尋 清除" at bounding box center [376, 86] width 557 height 38
click at [157, 98] on input "text" at bounding box center [183, 92] width 92 height 26
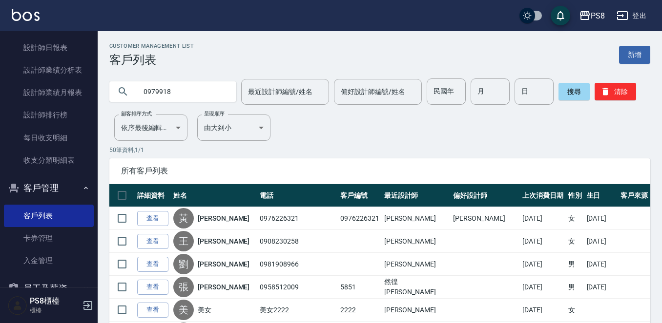
type input "0979918"
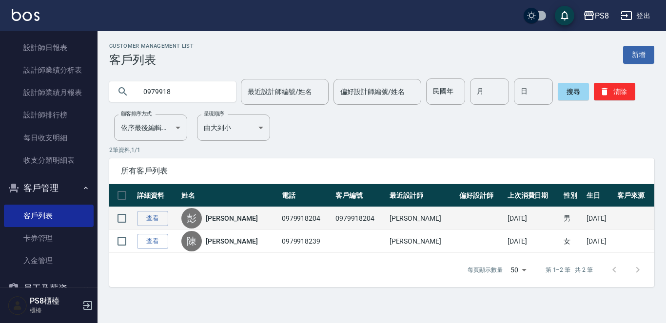
click at [215, 227] on div "彭 彭宗毅" at bounding box center [229, 218] width 95 height 20
click at [219, 219] on link "彭宗毅" at bounding box center [232, 219] width 52 height 10
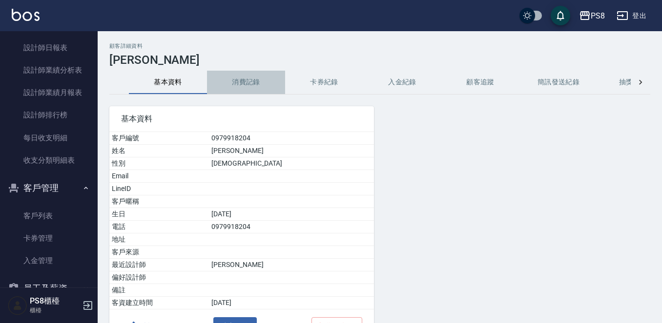
click at [222, 88] on button "消費記錄" at bounding box center [246, 82] width 78 height 23
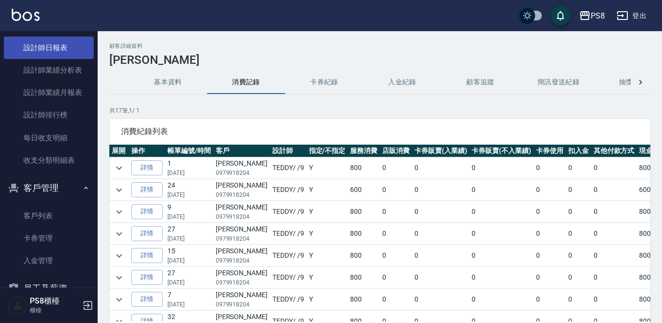
click at [44, 49] on link "設計師日報表" at bounding box center [49, 48] width 90 height 22
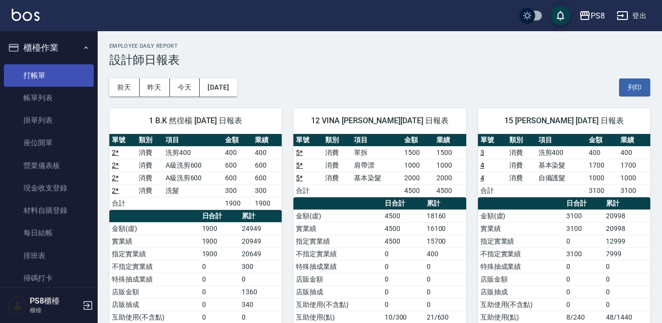
click at [42, 75] on link "打帳單" at bounding box center [49, 75] width 90 height 22
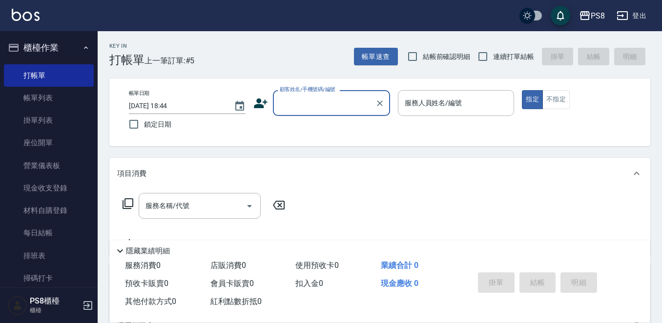
click at [258, 103] on icon at bounding box center [260, 103] width 15 height 15
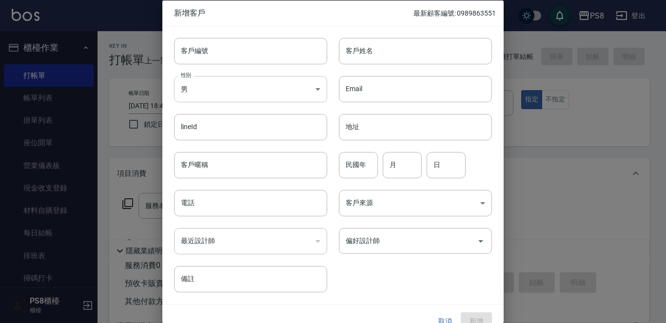
click at [246, 93] on body "PS8 登出 櫃檯作業 打帳單 帳單列表 掛單列表 座位開單 營業儀表板 現金收支登錄 材料自購登錄 每日結帳 排班表 掃碼打卡 預約管理 預約管理 單日預約…" at bounding box center [333, 237] width 666 height 475
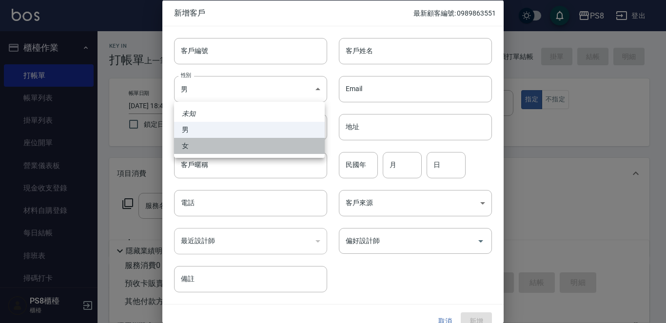
click at [235, 141] on li "女" at bounding box center [249, 146] width 151 height 16
type input "FEMALE"
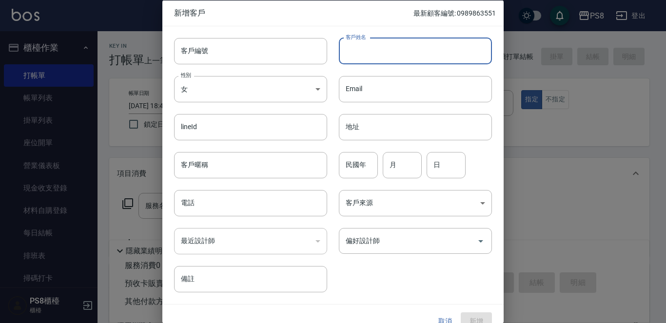
click at [421, 57] on input "客戶姓名" at bounding box center [415, 51] width 153 height 26
type input "王芯言"
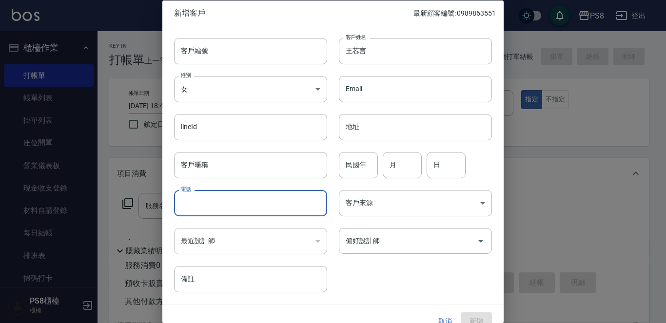
click at [293, 199] on input "電話" at bounding box center [250, 203] width 153 height 26
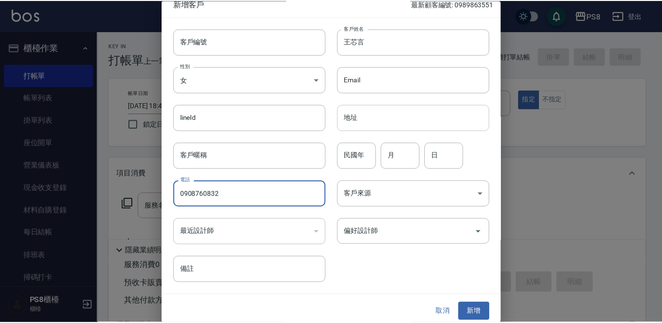
scroll to position [15, 0]
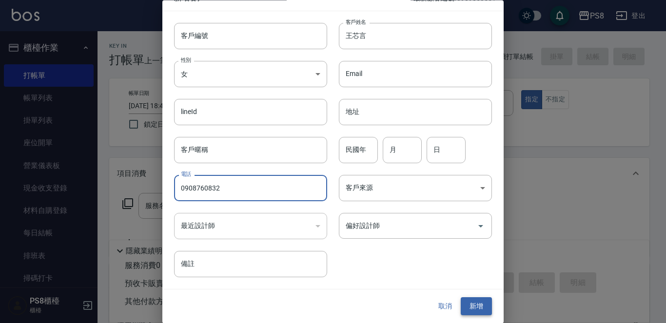
type input "0908760832"
click at [475, 298] on button "新增" at bounding box center [476, 307] width 31 height 18
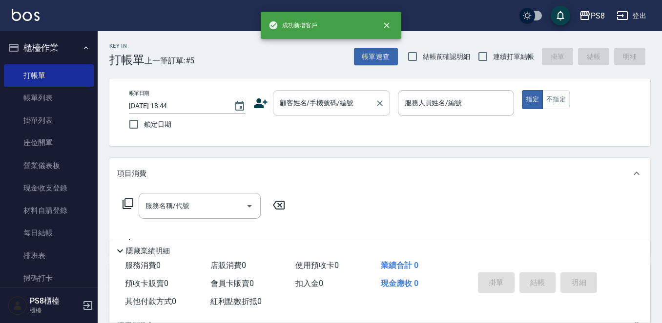
click at [288, 104] on input "顧客姓名/手機號碼/編號" at bounding box center [324, 103] width 94 height 17
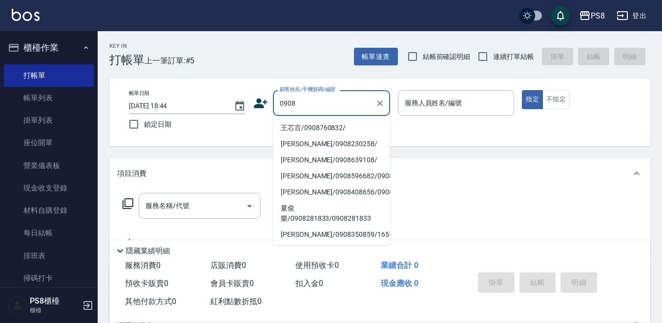
click at [288, 130] on li "王芯言/0908760832/" at bounding box center [331, 128] width 117 height 16
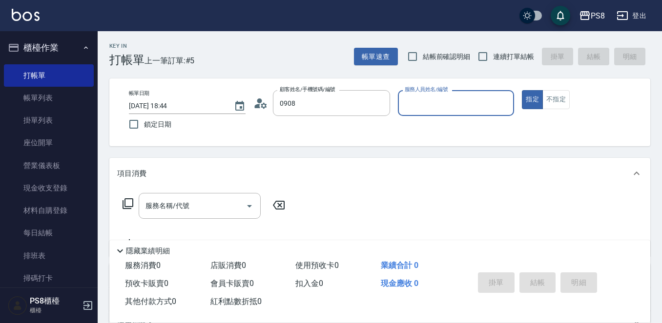
type input "王芯言/0908760832/"
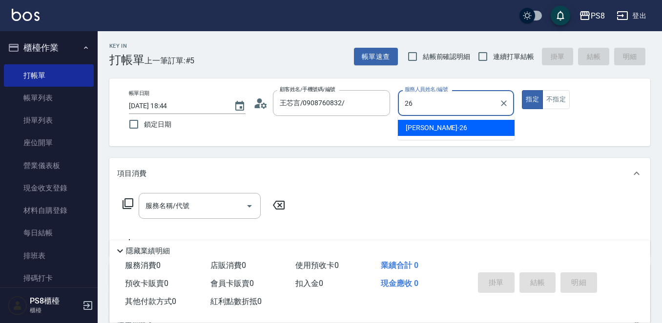
click at [500, 121] on div "苡真 -26" at bounding box center [456, 128] width 117 height 16
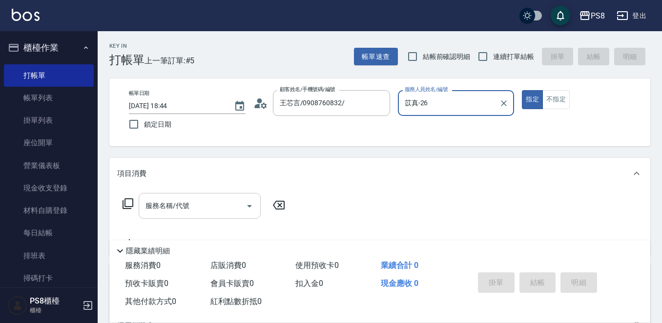
click at [187, 216] on div "服務名稱/代號" at bounding box center [200, 206] width 122 height 26
type input "苡真-26"
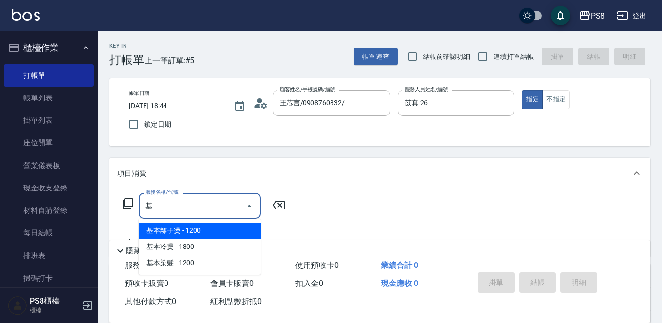
click at [169, 228] on span "基本離子燙 - 1200" at bounding box center [200, 231] width 122 height 16
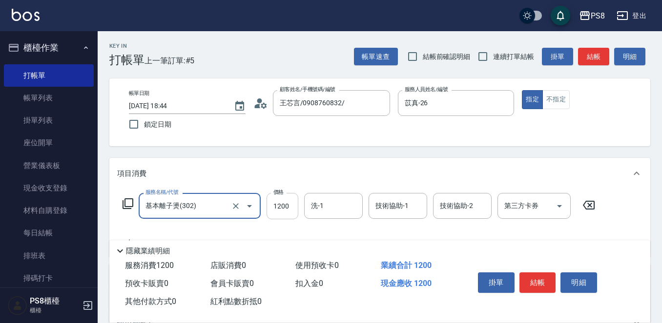
type input "基本離子燙(302)"
click at [280, 208] on input "1200" at bounding box center [282, 206] width 32 height 26
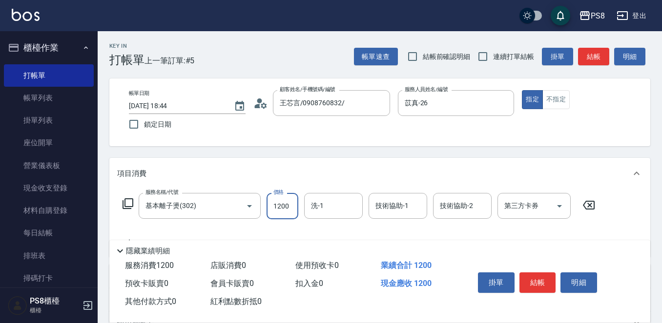
click at [280, 208] on input "1200" at bounding box center [282, 206] width 32 height 26
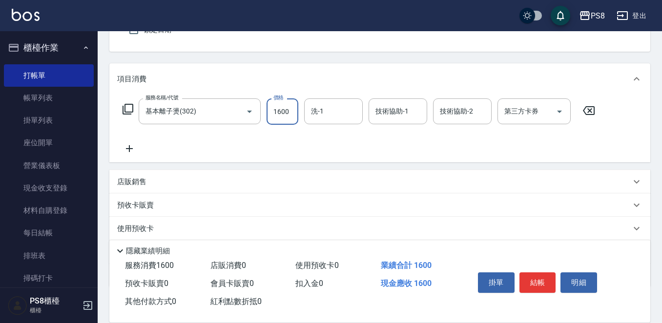
scroll to position [98, 0]
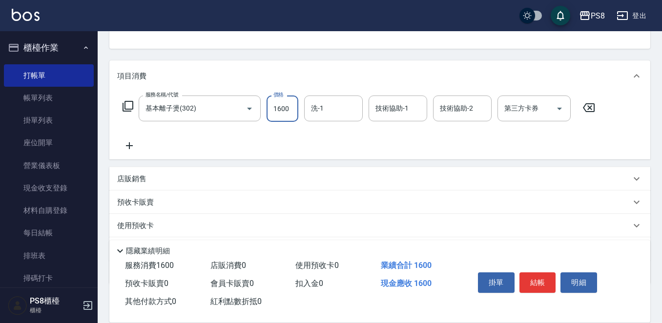
type input "1600"
click at [127, 148] on icon at bounding box center [129, 146] width 24 height 12
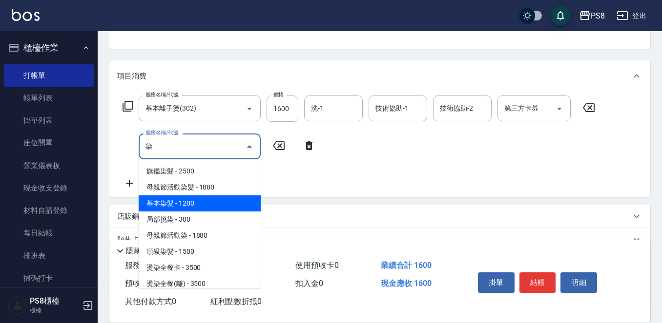
click at [160, 200] on span "基本染髮 - 1200" at bounding box center [200, 204] width 122 height 16
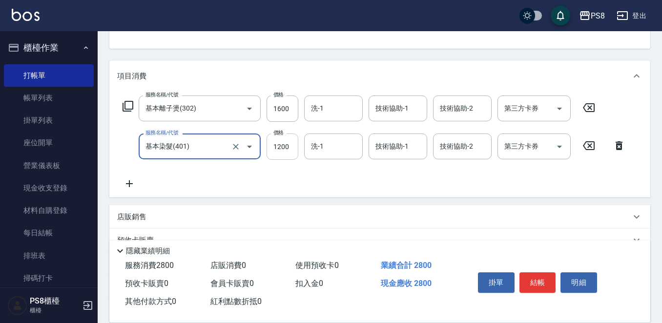
type input "基本染髮(401)"
click at [284, 150] on input "1200" at bounding box center [282, 147] width 32 height 26
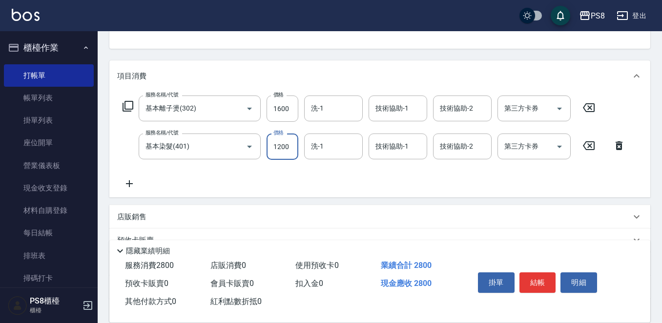
click at [283, 148] on input "1200" at bounding box center [282, 147] width 32 height 26
click at [283, 147] on input "1200" at bounding box center [282, 147] width 32 height 26
click at [282, 147] on input "1200" at bounding box center [282, 147] width 32 height 26
type input "1500"
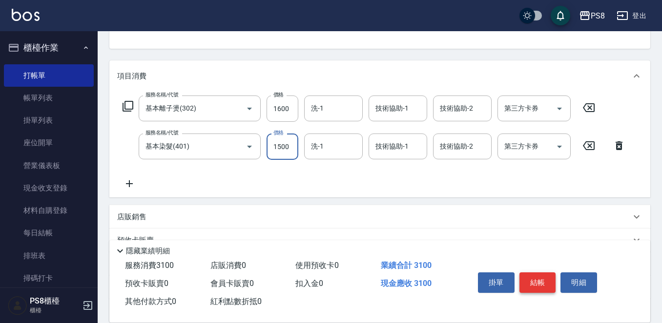
click at [546, 279] on button "結帳" at bounding box center [537, 283] width 37 height 20
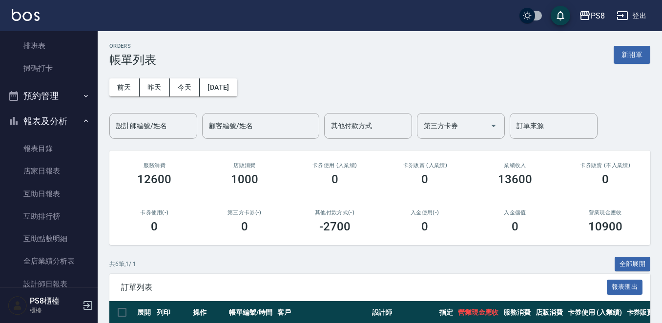
scroll to position [293, 0]
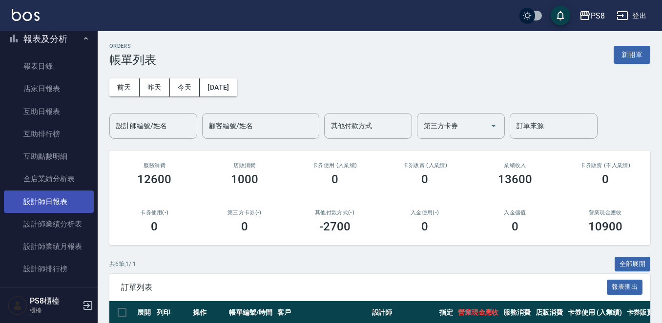
click at [39, 203] on link "設計師日報表" at bounding box center [49, 202] width 90 height 22
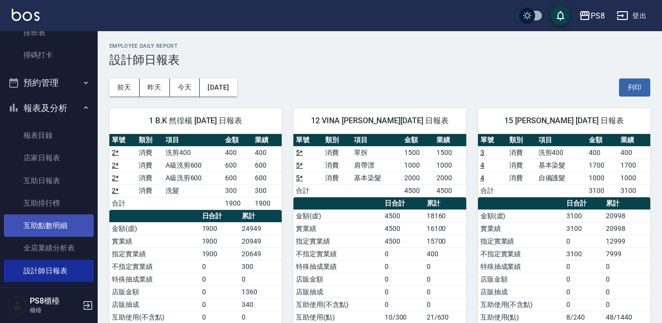
scroll to position [49, 0]
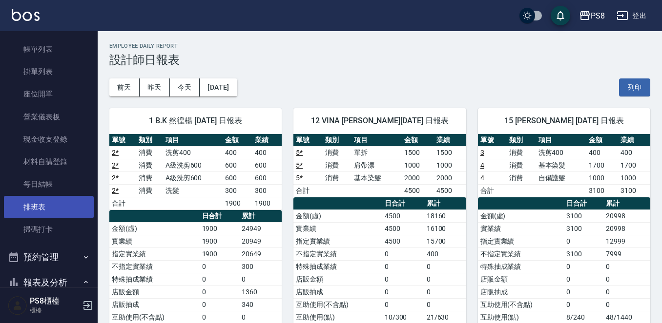
drag, startPoint x: 41, startPoint y: 200, endPoint x: 29, endPoint y: 206, distance: 13.5
click at [41, 201] on link "排班表" at bounding box center [49, 207] width 90 height 22
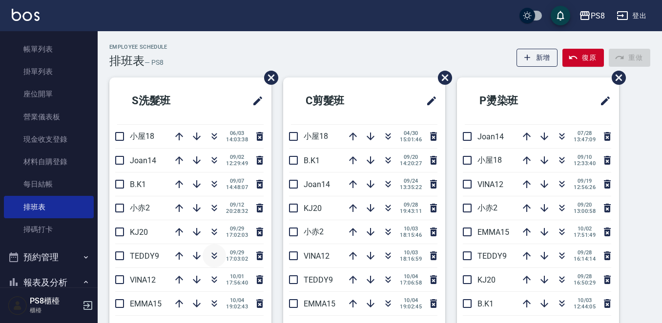
click at [213, 262] on button "button" at bounding box center [213, 255] width 23 height 23
click at [382, 256] on icon "button" at bounding box center [388, 256] width 12 height 12
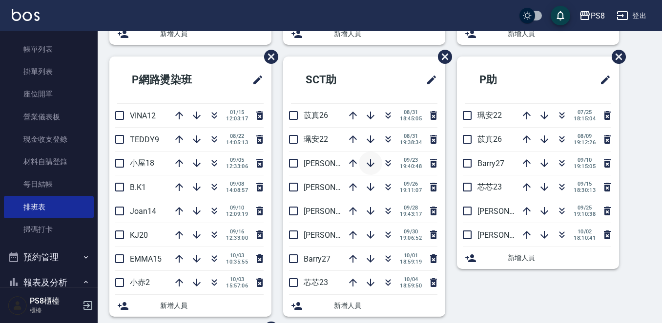
scroll to position [293, 0]
click at [389, 184] on icon "button" at bounding box center [388, 188] width 12 height 12
click at [382, 186] on icon "button" at bounding box center [388, 188] width 12 height 12
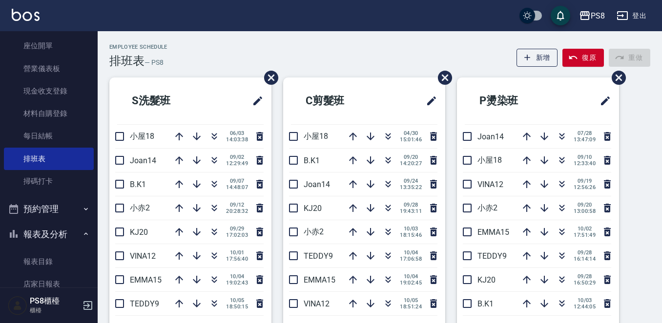
scroll to position [0, 0]
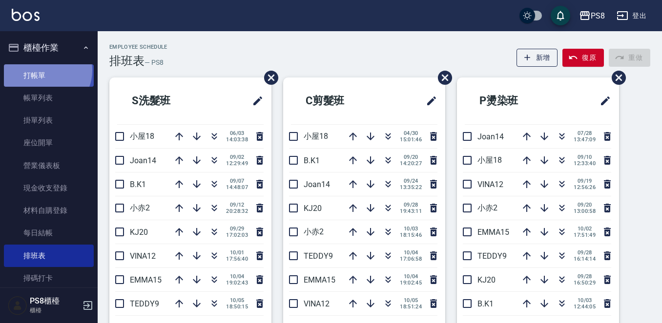
click at [45, 70] on link "打帳單" at bounding box center [49, 75] width 90 height 22
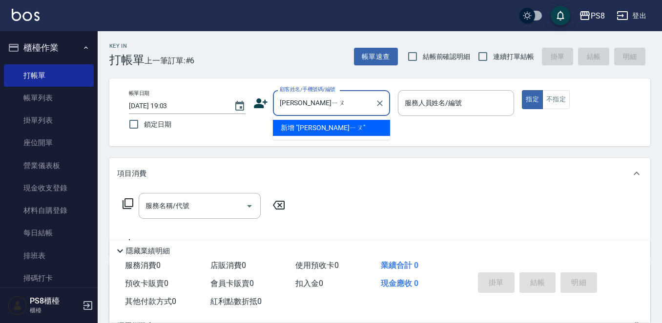
type input "徐秀"
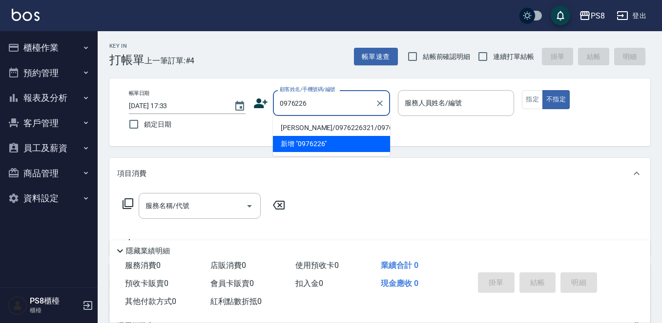
click at [333, 132] on li "[PERSON_NAME]/0976226321/0976226321" at bounding box center [331, 128] width 117 height 16
type input "[PERSON_NAME]/0976226321/0976226321"
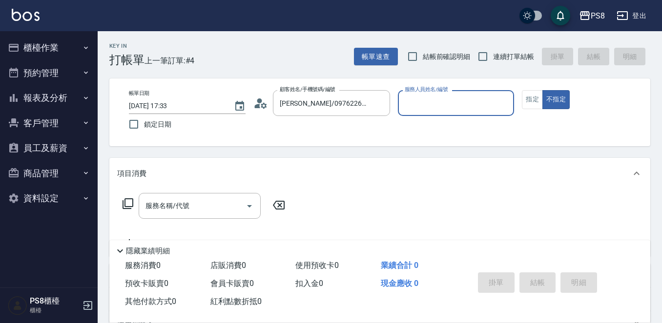
type input "VINA-12"
click at [542, 90] on button "不指定" at bounding box center [555, 99] width 27 height 19
type button "false"
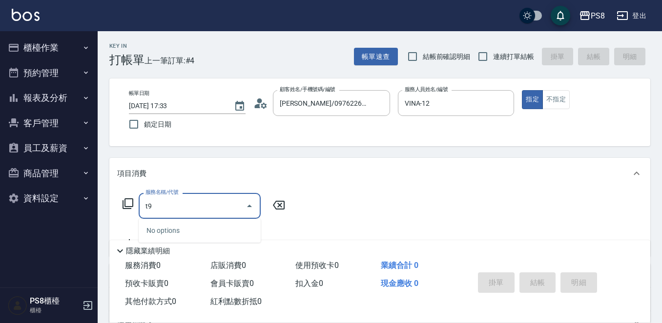
type input "t"
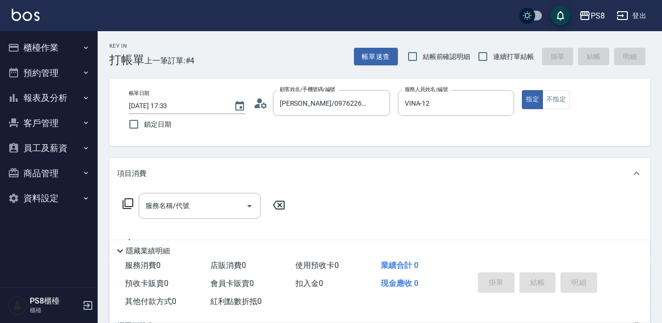
drag, startPoint x: 574, startPoint y: 275, endPoint x: 551, endPoint y: 278, distance: 22.6
click at [574, 275] on div "掛單 結帳 明細" at bounding box center [537, 284] width 127 height 31
click at [178, 208] on input "服務名稱/代號" at bounding box center [192, 206] width 99 height 17
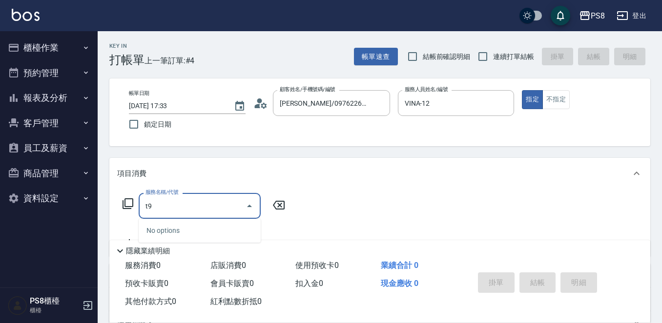
type input "t"
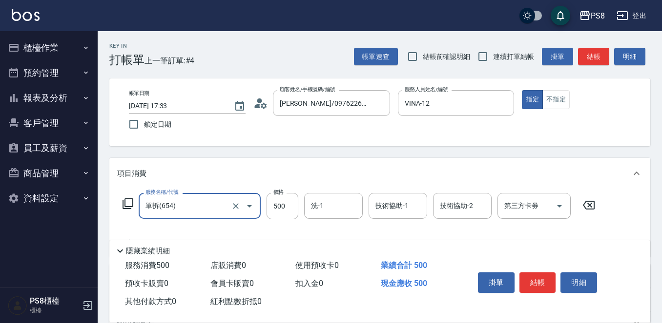
type input "單拆(654)"
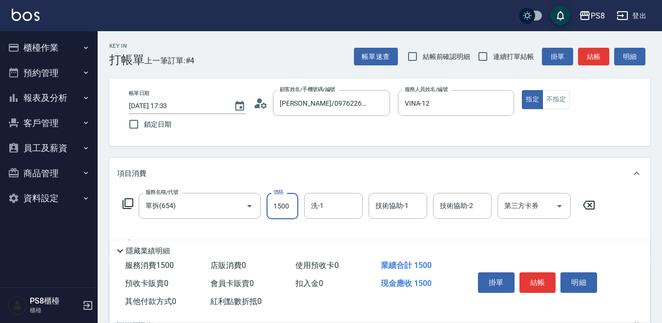
type input "1500"
click at [373, 199] on input "技術協助-1" at bounding box center [398, 206] width 50 height 17
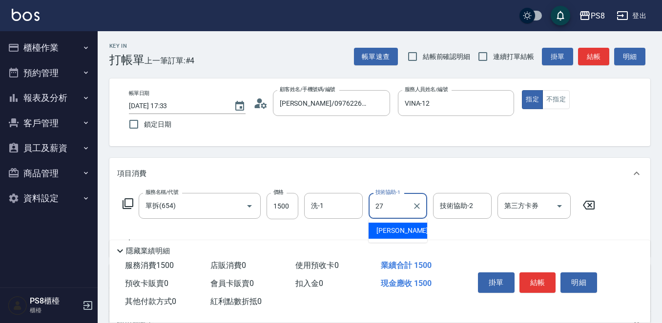
type input "Barry-27"
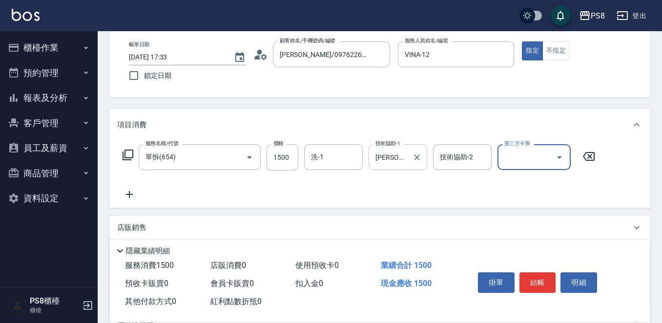
scroll to position [98, 0]
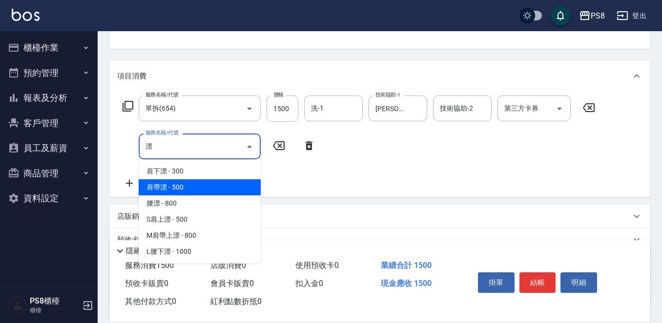
click at [162, 189] on span "肩帶漂 - 500" at bounding box center [200, 188] width 122 height 16
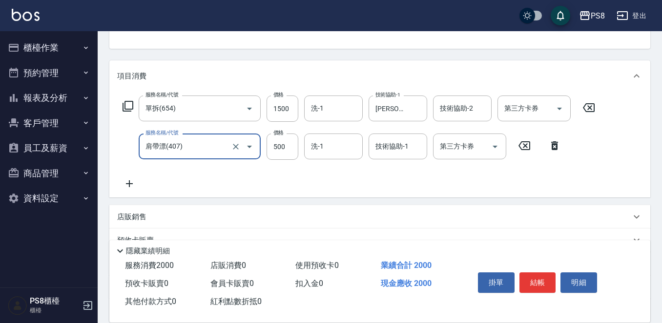
type input "肩帶漂(407)"
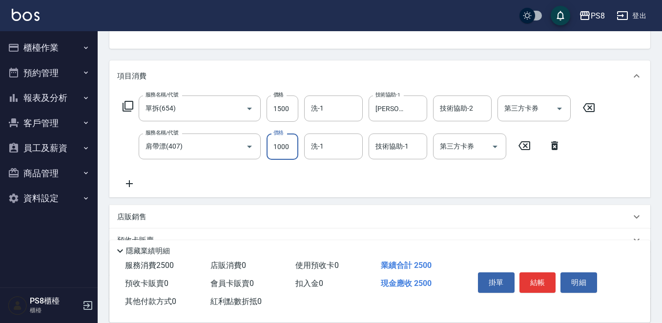
type input "1000"
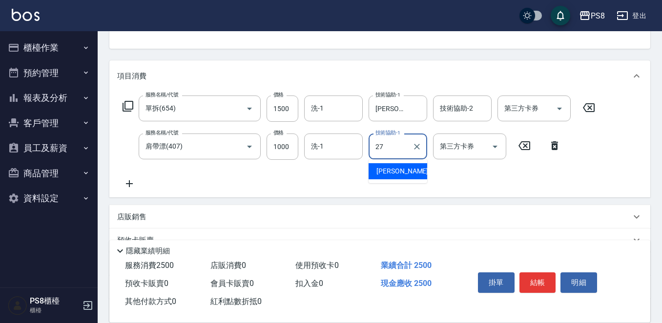
type input "Barry-27"
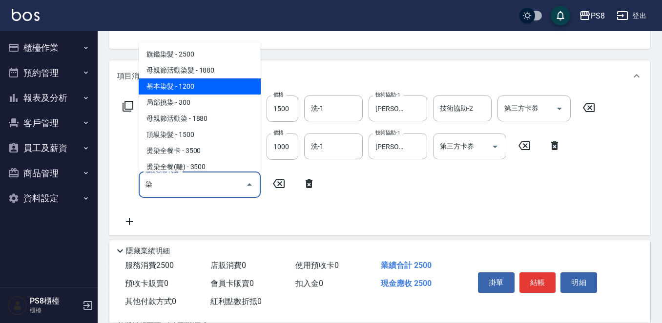
click at [199, 93] on span "基本染髮 - 1200" at bounding box center [200, 87] width 122 height 16
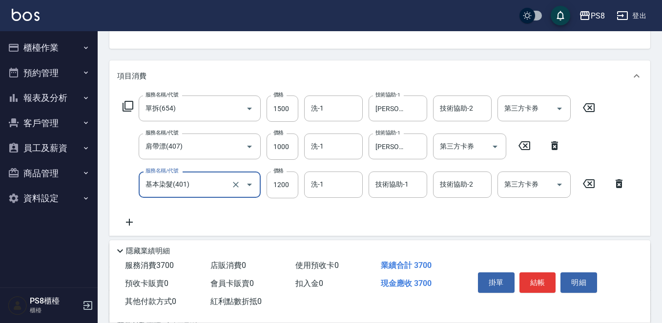
type input "基本染髮(401)"
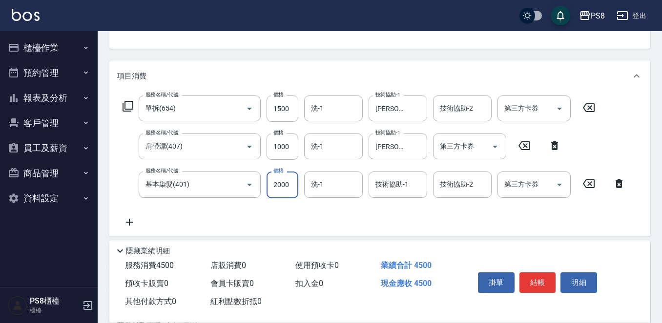
type input "2000"
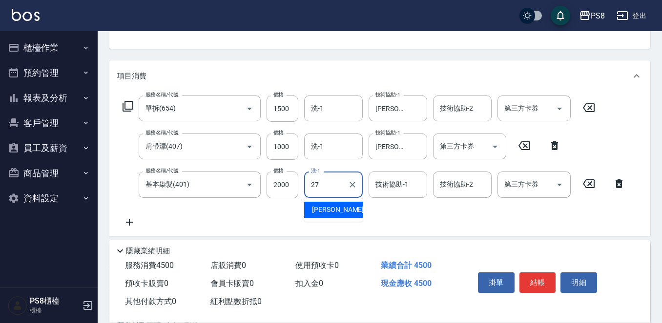
type input "Barry-27"
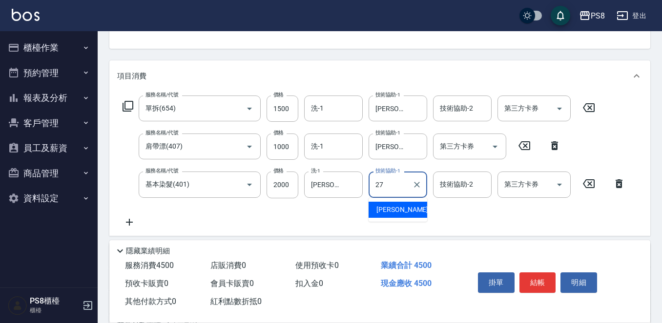
type input "Barry-27"
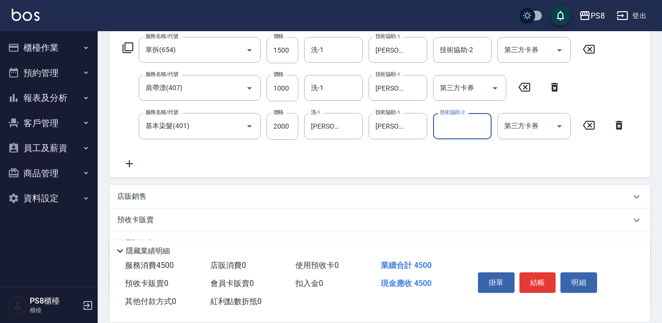
scroll to position [0, 0]
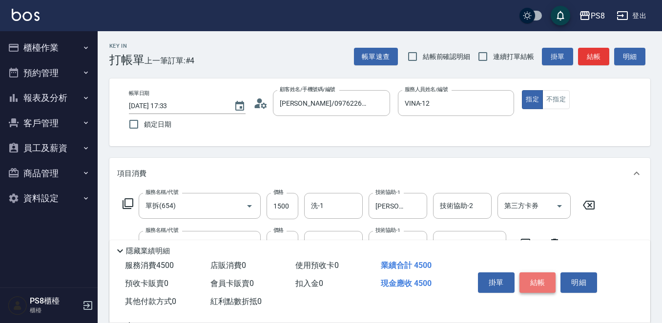
click at [546, 277] on button "結帳" at bounding box center [537, 283] width 37 height 20
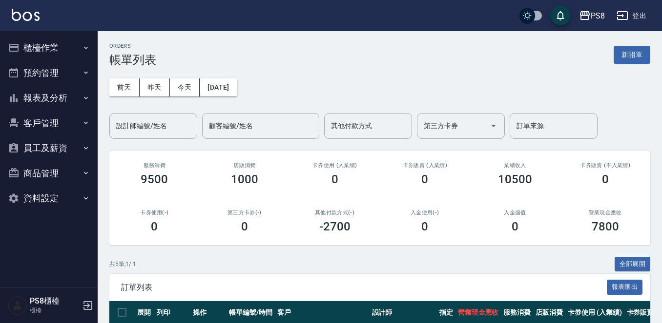
click at [17, 96] on icon "button" at bounding box center [14, 98] width 12 height 12
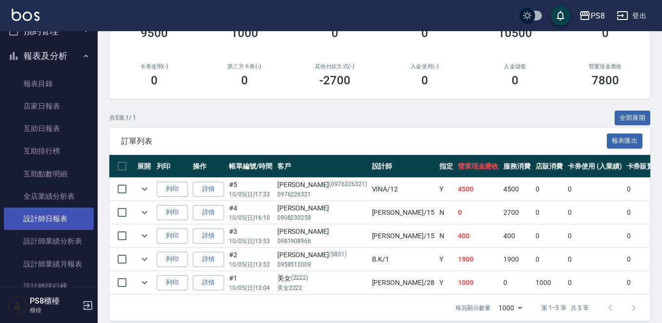
scroll to position [98, 0]
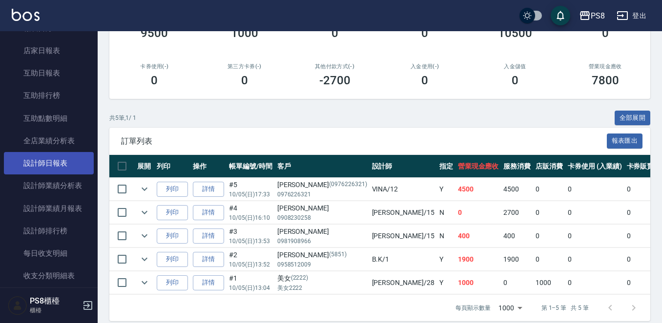
click at [55, 167] on link "設計師日報表" at bounding box center [49, 163] width 90 height 22
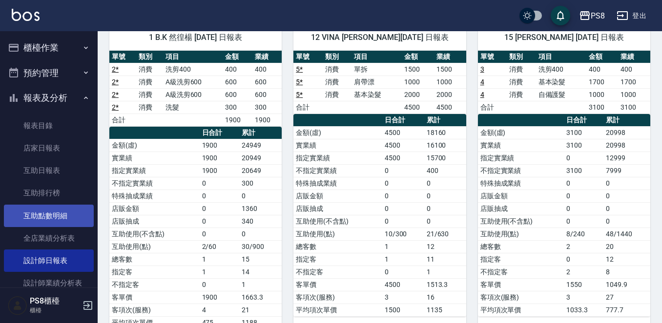
scroll to position [98, 0]
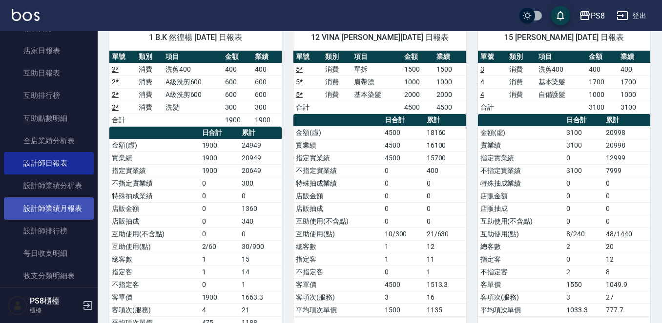
click at [57, 208] on link "設計師業績月報表" at bounding box center [49, 209] width 90 height 22
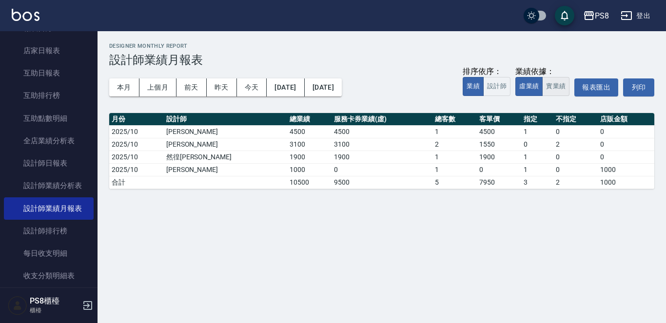
click at [557, 93] on button "實業績" at bounding box center [556, 86] width 27 height 19
click at [126, 86] on button "本月" at bounding box center [124, 88] width 30 height 18
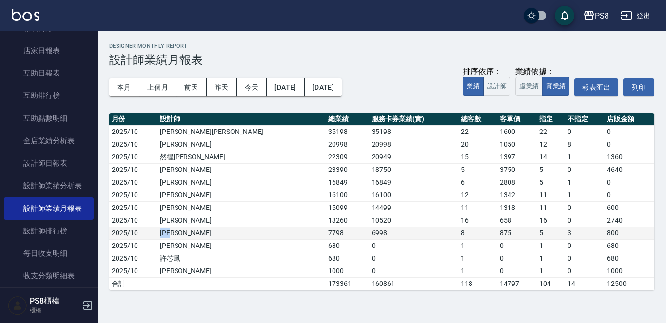
drag, startPoint x: 194, startPoint y: 234, endPoint x: 175, endPoint y: 234, distance: 19.0
click at [175, 234] on td "[PERSON_NAME]" at bounding box center [242, 233] width 168 height 13
click at [435, 77] on div "本月 上個月 前天 昨天 今天 2025/10/01 2025/10/31 排序依序： 業績 設計師 業績依據： 虛業績 實業績 報表匯出 列印" at bounding box center [381, 87] width 545 height 41
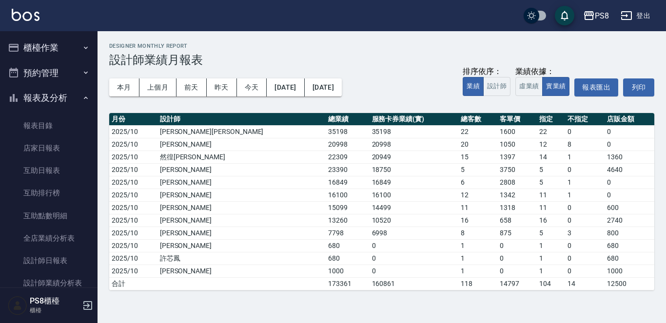
click at [60, 49] on button "櫃檯作業" at bounding box center [49, 47] width 90 height 25
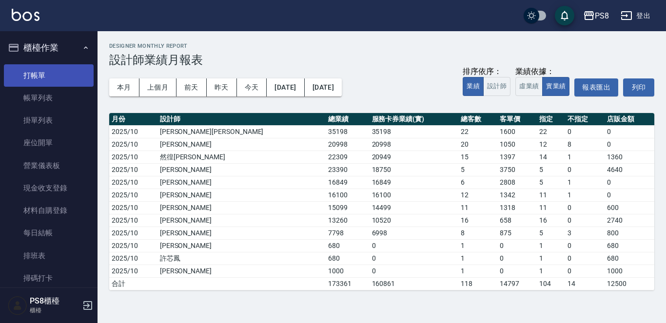
click at [64, 80] on link "打帳單" at bounding box center [49, 75] width 90 height 22
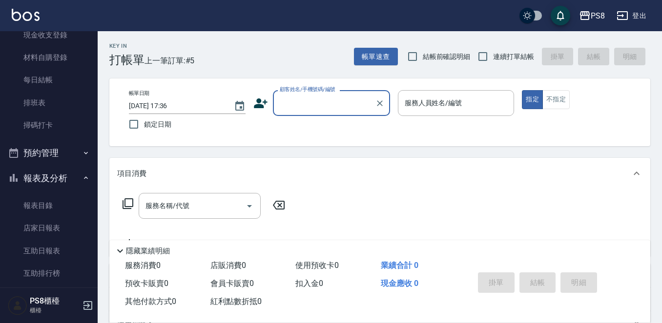
scroll to position [195, 0]
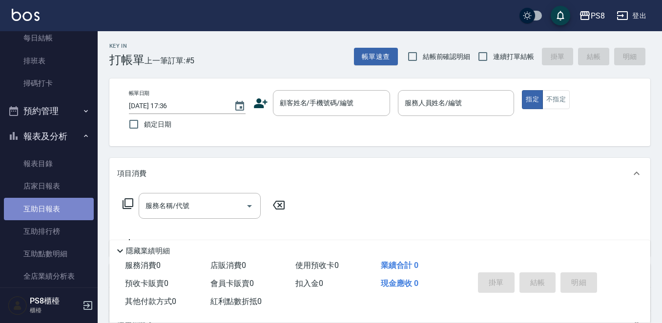
click at [50, 214] on link "互助日報表" at bounding box center [49, 209] width 90 height 22
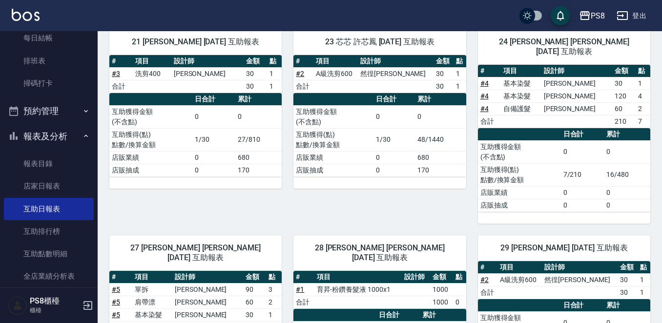
scroll to position [98, 0]
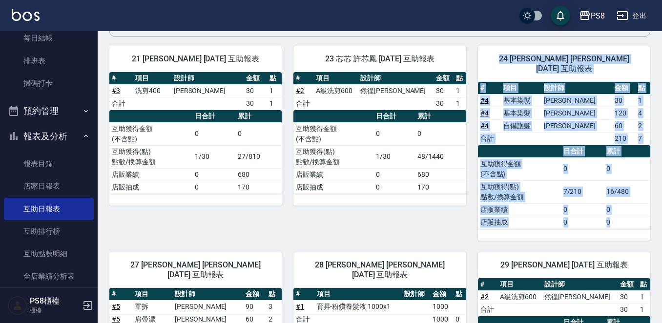
drag, startPoint x: 496, startPoint y: 59, endPoint x: 635, endPoint y: 217, distance: 209.9
click at [635, 217] on div "24 婷婷 吳鈺婷 10/05/2025 互助報表 # 項目 設計師 金額 點 # 4 基本染髮 卓佳澐 30 1 # 4 基本染髮 卓佳澐 120 4 # …" at bounding box center [564, 143] width 172 height 195
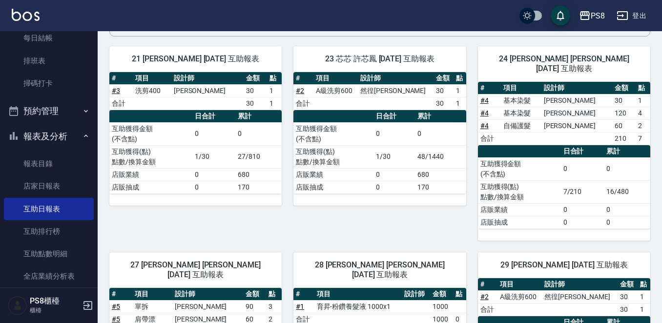
click at [637, 261] on span "29 戴韋全 10/05/2025 互助報表" at bounding box center [563, 266] width 149 height 10
click at [638, 120] on td "2" at bounding box center [642, 126] width 15 height 13
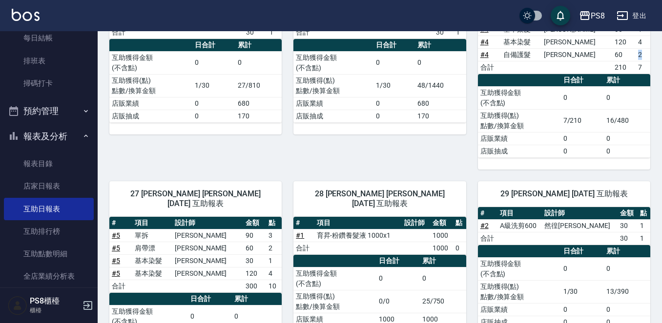
scroll to position [31, 0]
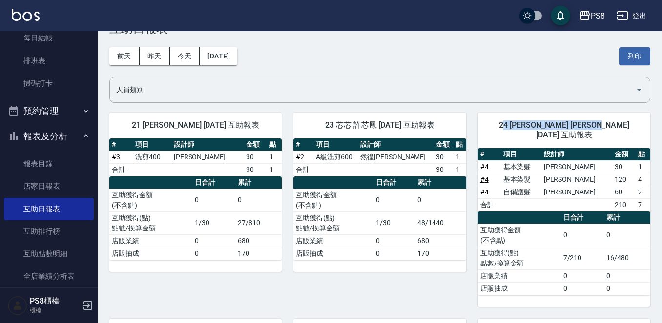
drag, startPoint x: 503, startPoint y: 121, endPoint x: 622, endPoint y: 129, distance: 119.3
click at [622, 129] on span "24 婷婷 吳鈺婷 10/05/2025 互助報表" at bounding box center [563, 131] width 149 height 20
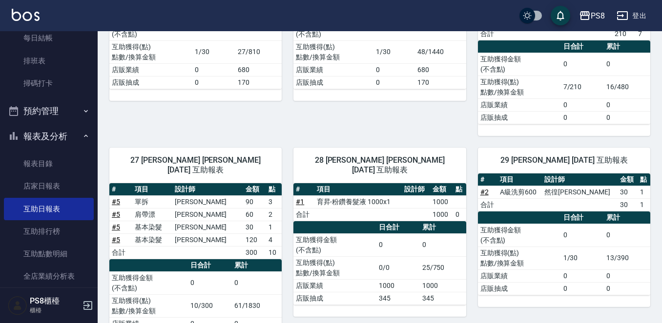
scroll to position [226, 0]
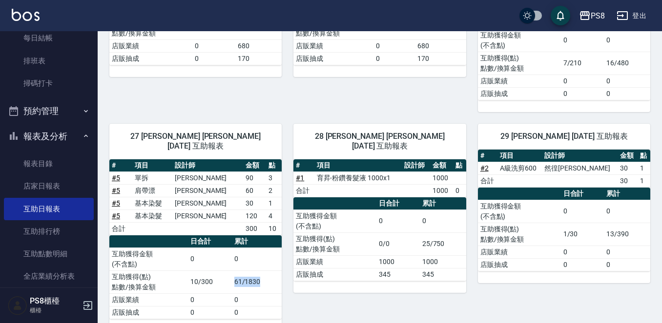
drag, startPoint x: 233, startPoint y: 261, endPoint x: 273, endPoint y: 260, distance: 39.5
click at [273, 271] on td "61/1830" at bounding box center [257, 282] width 50 height 23
click at [461, 213] on td "0" at bounding box center [443, 221] width 46 height 23
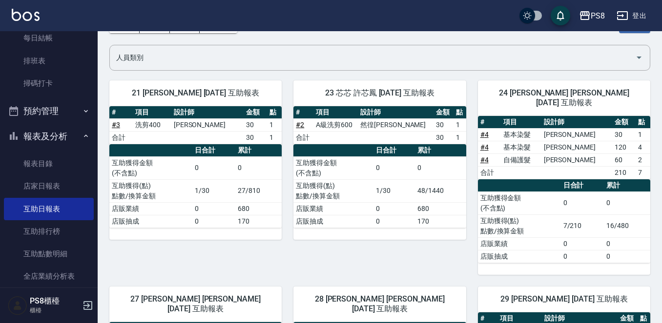
scroll to position [0, 0]
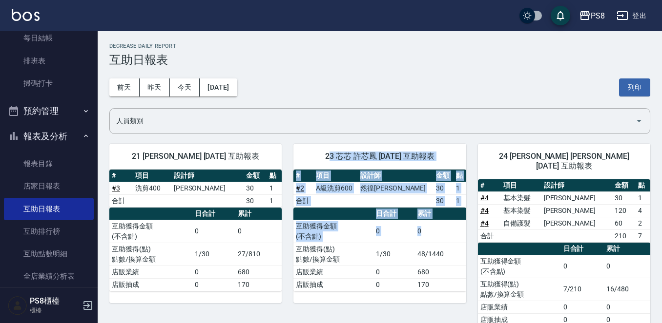
drag, startPoint x: 320, startPoint y: 155, endPoint x: 452, endPoint y: 245, distance: 160.2
click at [452, 245] on div "23 芯芯 許芯鳳 10/05/2025 互助報表 # 項目 設計師 金額 點 # 2 A級洗剪600 然徨楊 30 1 合計 30 1 日合計 累計 互助獲…" at bounding box center [379, 224] width 172 height 160
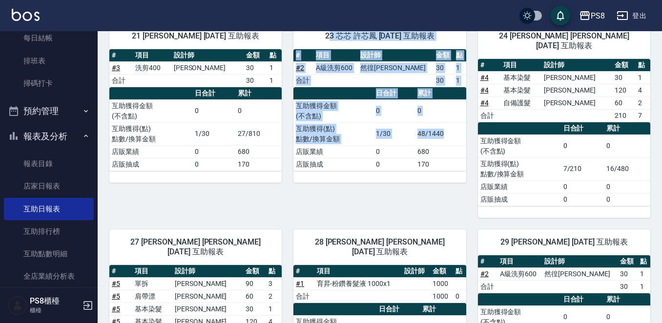
scroll to position [226, 0]
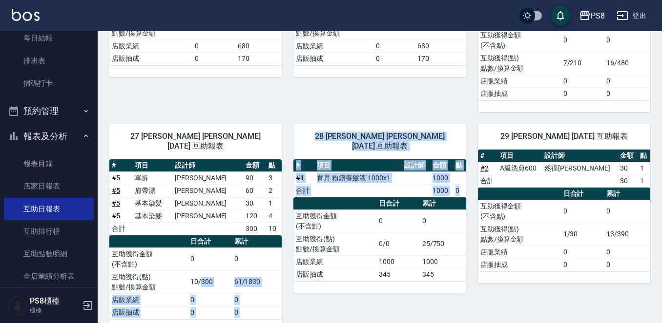
drag, startPoint x: 202, startPoint y: 254, endPoint x: 293, endPoint y: 290, distance: 97.5
click at [293, 290] on div "21 趙宇文 10/05/2025 互助報表 # 項目 設計師 金額 點 # 3 洗剪400 卓佳澐 30 1 合計 30 1 日合計 累計 互助獲得金額 (…" at bounding box center [374, 118] width 552 height 425
click at [295, 287] on div "28 姵蓁 盧姵蓁 10/05/2025 互助報表 # 項目 設計師 金額 點 # 1 育昇-粉鑽養髮液 1000x1 1000 合計 1000 0 日合計 …" at bounding box center [374, 221] width 184 height 219
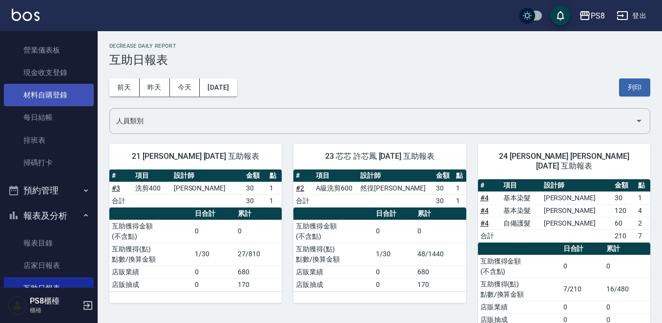
scroll to position [0, 0]
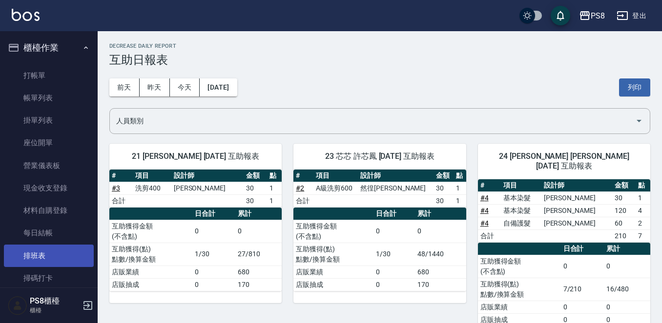
click at [39, 253] on link "排班表" at bounding box center [49, 256] width 90 height 22
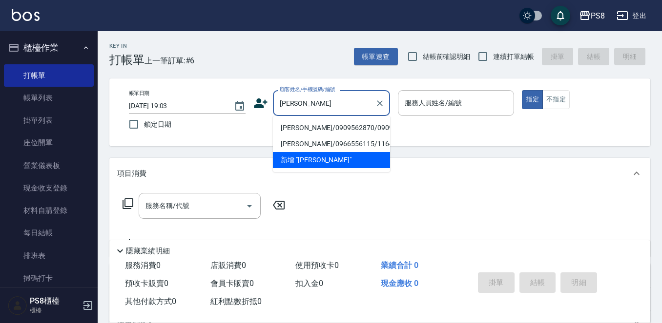
click at [285, 135] on li "[PERSON_NAME]/0909562870/0909562870" at bounding box center [331, 128] width 117 height 16
type input "[PERSON_NAME]/0909562870/0909562870"
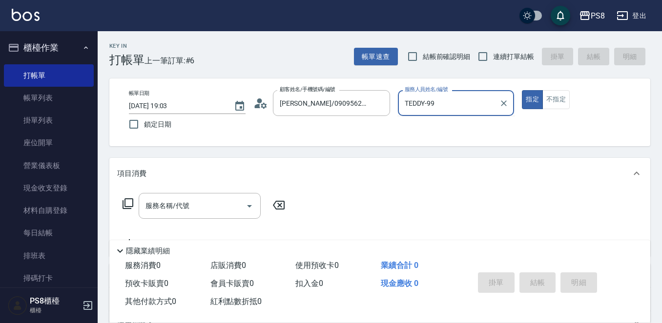
click at [522, 90] on button "指定" at bounding box center [532, 99] width 21 height 19
type input "TEDDY-9"
type button "true"
click at [131, 202] on icon at bounding box center [128, 204] width 12 height 12
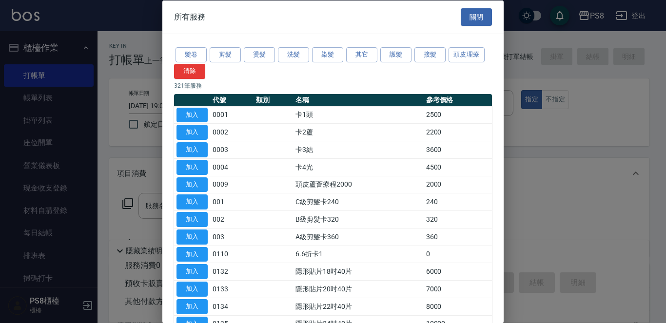
click at [158, 147] on div at bounding box center [333, 161] width 666 height 323
drag, startPoint x: 150, startPoint y: 155, endPoint x: 167, endPoint y: 139, distance: 23.5
click at [149, 157] on div at bounding box center [333, 161] width 666 height 323
click at [464, 22] on button "關閉" at bounding box center [476, 17] width 31 height 18
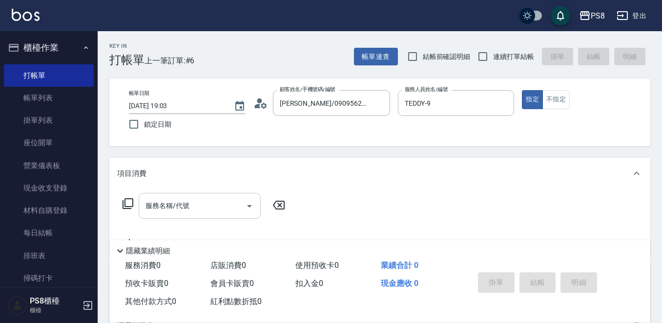
click at [218, 196] on div "服務名稱/代號" at bounding box center [200, 206] width 122 height 26
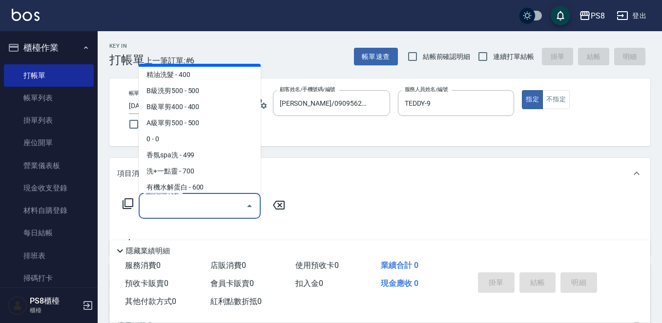
scroll to position [146, 0]
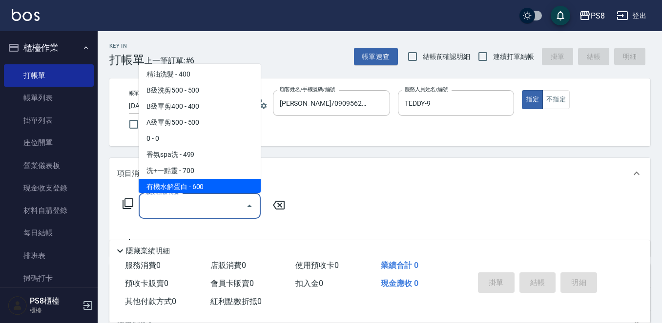
click at [224, 199] on input "服務名稱/代號" at bounding box center [192, 206] width 99 height 17
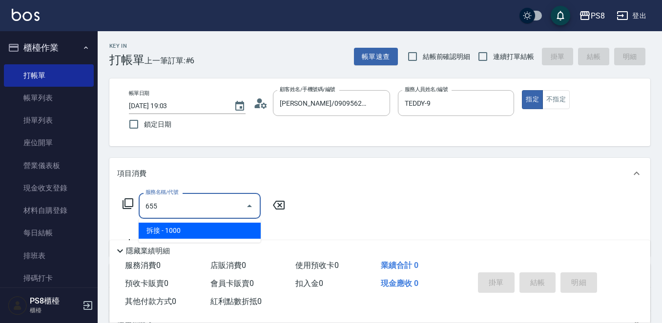
click at [239, 231] on span "拆接 - 1000" at bounding box center [200, 231] width 122 height 16
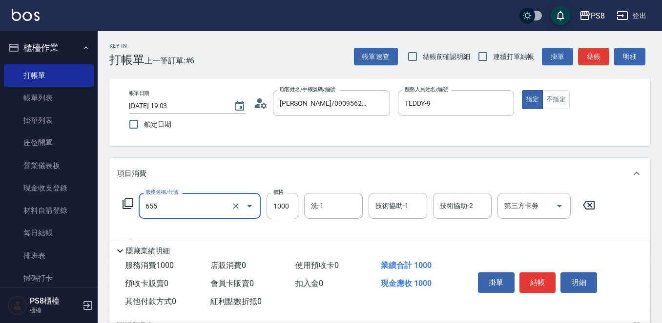
type input "拆接(655)"
click at [265, 205] on div "服務名稱/代號 拆接(655) 服務名稱/代號 價格 1000 價格 洗-1 洗-1 技術協助-1 技術協助-1 技術協助-2 技術協助-2 第三方卡券 第三…" at bounding box center [359, 206] width 484 height 26
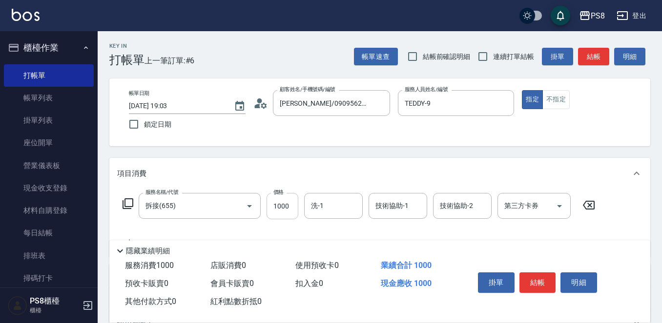
click at [270, 202] on input "1000" at bounding box center [282, 206] width 32 height 26
type input "3000"
type input "姵蓁-28"
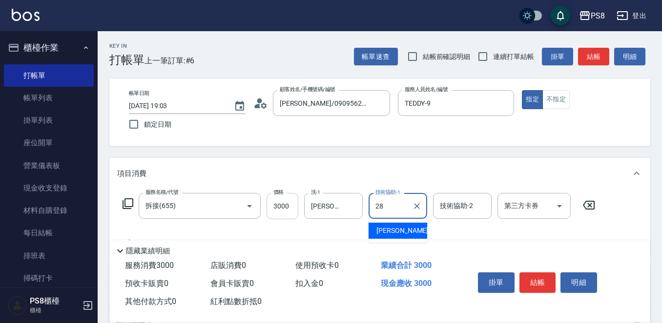
type input "姵蓁-28"
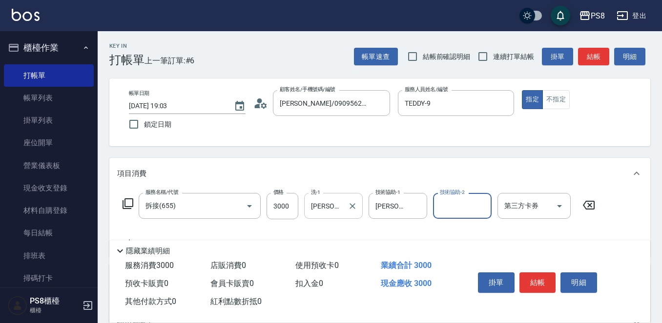
click at [321, 201] on input "姵蓁-28" at bounding box center [325, 206] width 35 height 17
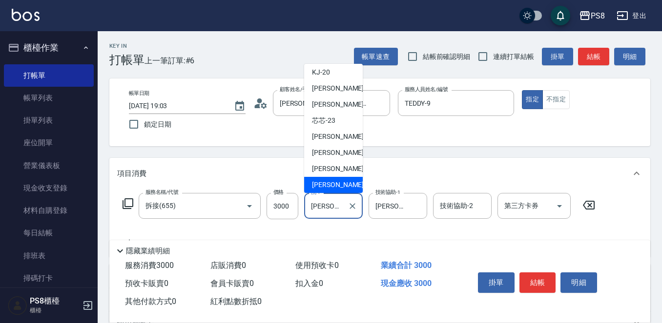
click at [349, 211] on button "Clear" at bounding box center [352, 207] width 14 height 14
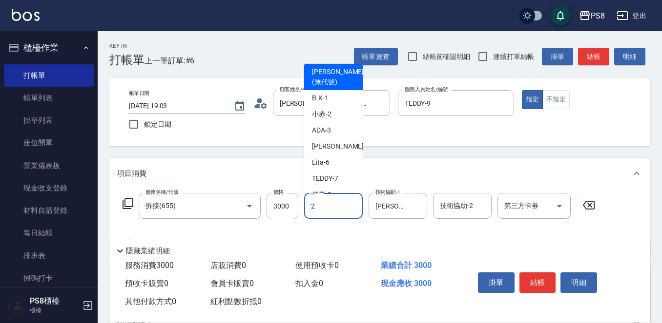
scroll to position [0, 0]
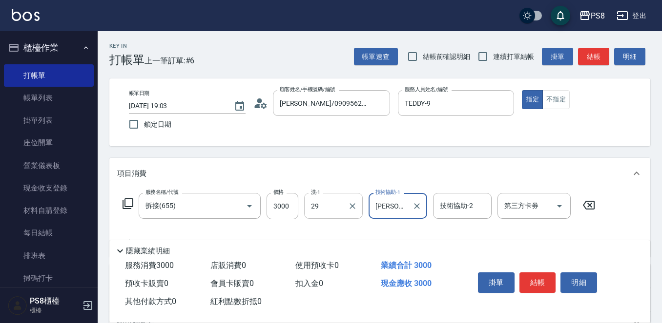
type input "戴韋全-29"
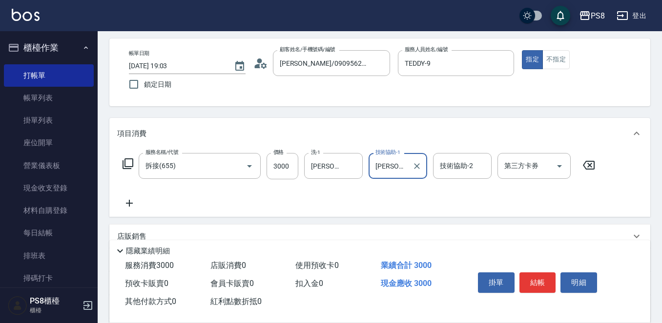
scroll to position [98, 0]
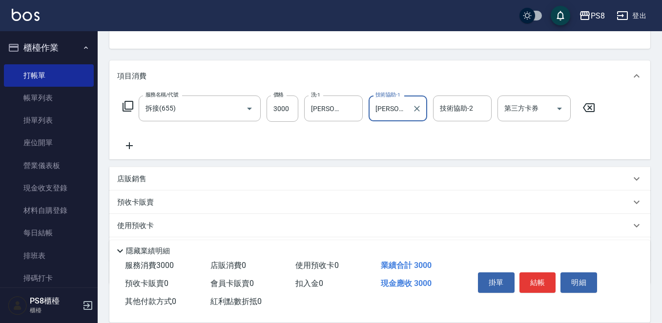
click at [154, 153] on div "服務名稱/代號 拆接(655) 服務名稱/代號 價格 3000 價格 洗-1 戴韋全-29 洗-1 技術協助-1 姵蓁-28 技術協助-1 技術協助-2 技術…" at bounding box center [379, 126] width 541 height 68
click at [135, 143] on icon at bounding box center [129, 146] width 24 height 12
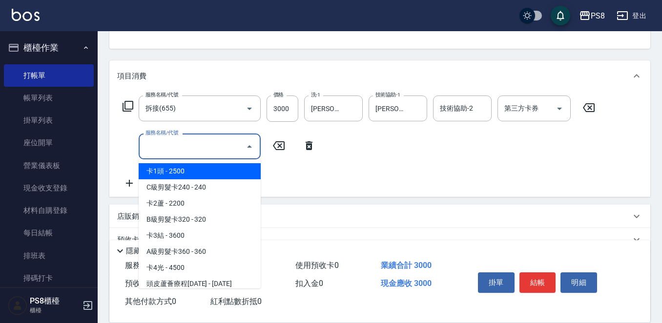
click at [147, 143] on input "服務名稱/代號" at bounding box center [192, 146] width 99 height 17
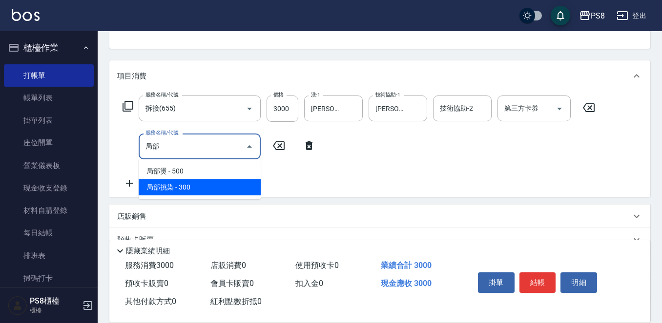
drag, startPoint x: 157, startPoint y: 185, endPoint x: 178, endPoint y: 176, distance: 23.4
click at [158, 185] on span "局部挑染 - 300" at bounding box center [200, 188] width 122 height 16
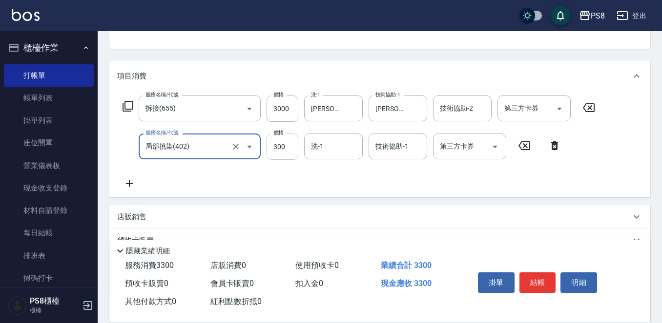
type input "局部挑染(402)"
click at [275, 148] on input "300" at bounding box center [282, 147] width 32 height 26
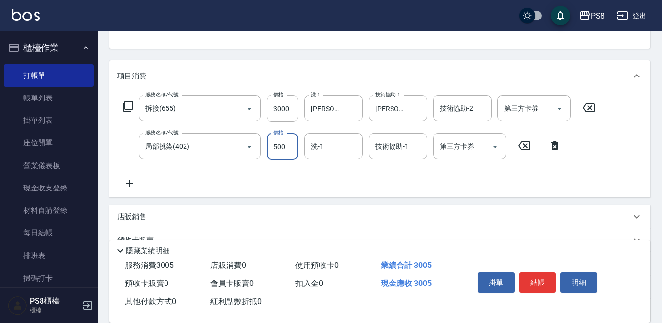
type input "500"
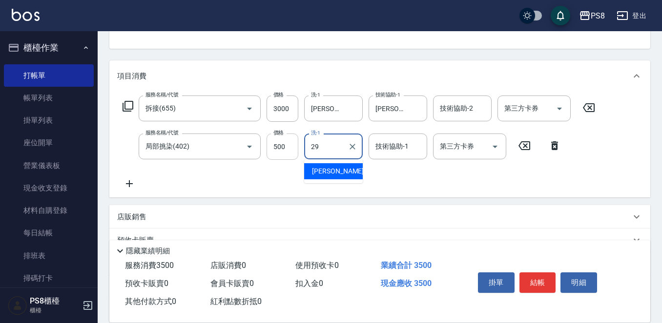
type input "戴韋全-29"
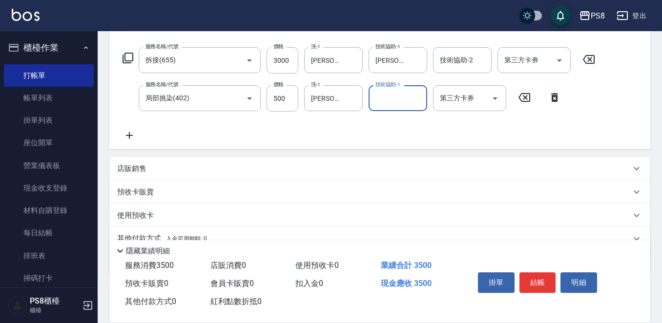
scroll to position [190, 0]
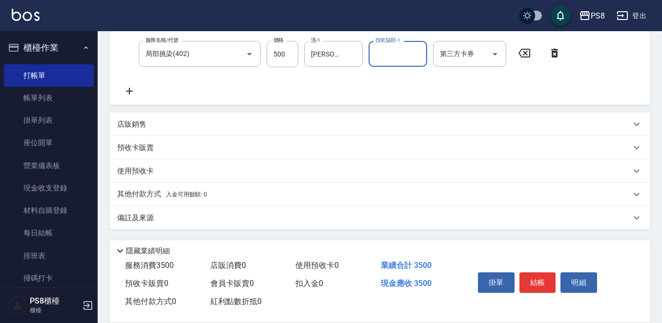
click at [213, 195] on div "其他付款方式 入金可用餘額: 0" at bounding box center [373, 194] width 513 height 11
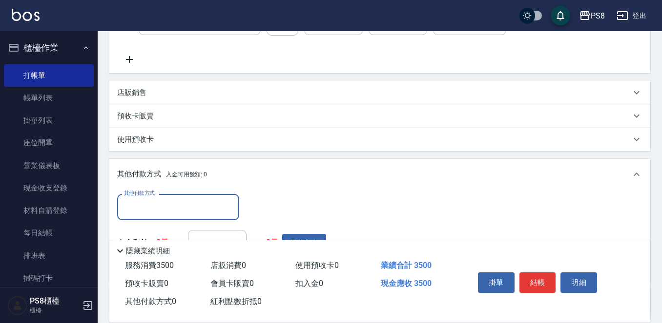
scroll to position [0, 0]
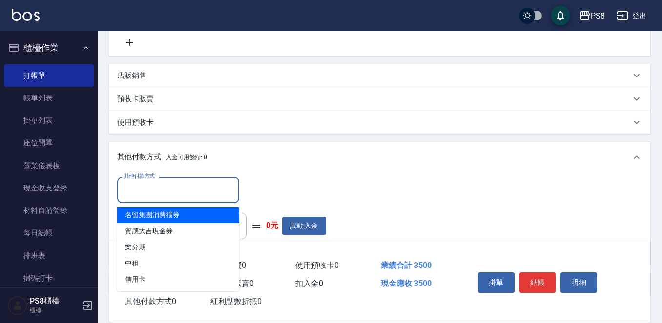
click at [196, 185] on input "其他付款方式" at bounding box center [177, 190] width 113 height 17
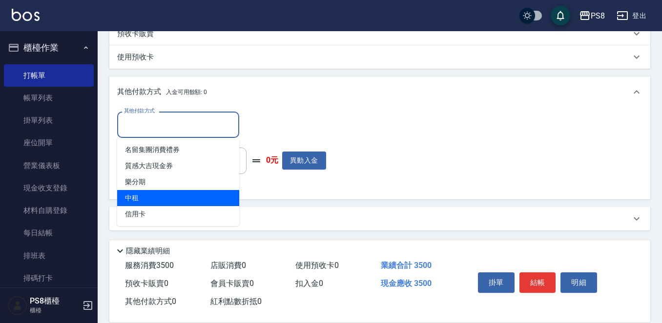
scroll to position [305, 0]
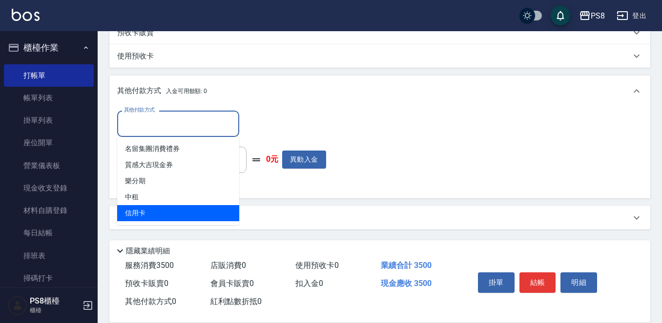
click at [175, 218] on span "信用卡" at bounding box center [178, 213] width 122 height 16
type input "信用卡"
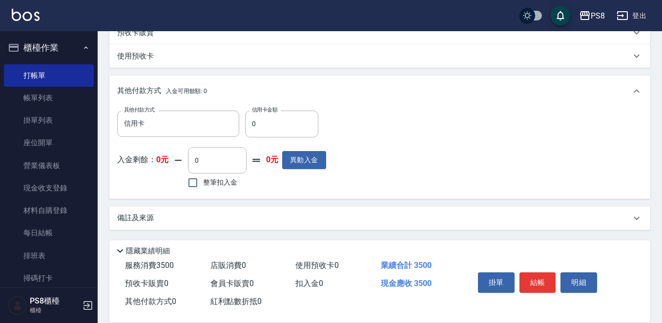
click at [275, 138] on div "其他付款方式 信用卡 其他付款方式 信用卡金額 0 信用卡金額 入金剩餘： 0元 0 ​ 整筆扣入金 0元 異動入金" at bounding box center [221, 151] width 209 height 80
drag, startPoint x: 273, startPoint y: 125, endPoint x: 229, endPoint y: 125, distance: 43.9
click at [229, 125] on div "其他付款方式 信用卡 其他付款方式 信用卡金額 0 信用卡金額" at bounding box center [221, 124] width 209 height 26
type input "3500"
click at [524, 284] on button "結帳" at bounding box center [537, 283] width 37 height 20
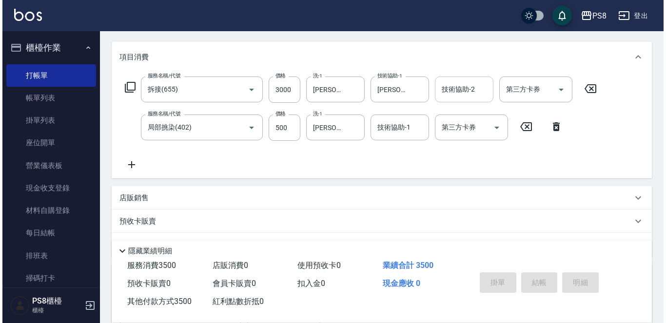
scroll to position [0, 0]
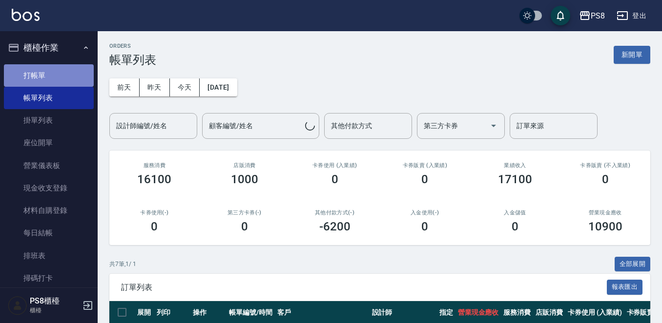
click at [74, 66] on link "打帳單" at bounding box center [49, 75] width 90 height 22
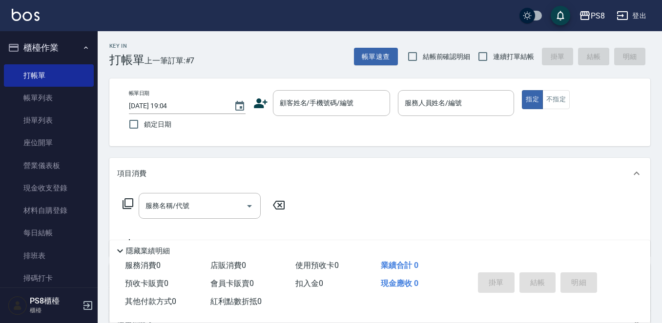
click at [260, 108] on icon at bounding box center [260, 103] width 15 height 15
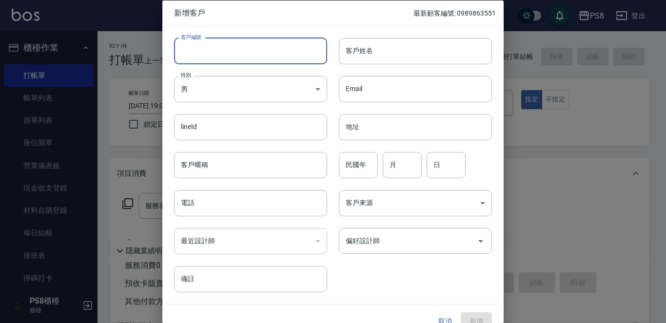
click at [230, 45] on input "客戶編號" at bounding box center [250, 51] width 153 height 26
click at [652, 195] on div at bounding box center [333, 161] width 666 height 323
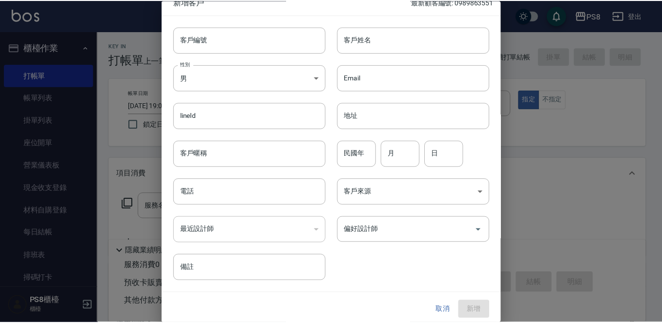
scroll to position [15, 0]
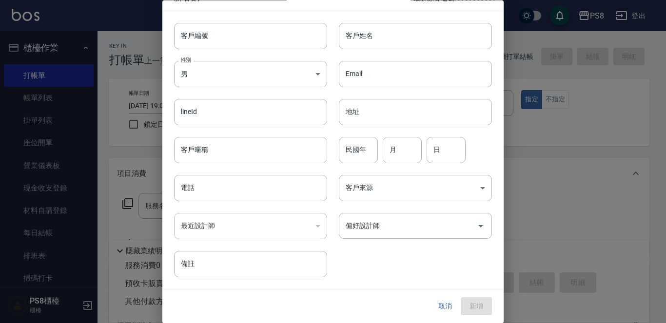
click at [442, 297] on div "取消 新增" at bounding box center [333, 307] width 342 height 34
click at [441, 299] on button "取消" at bounding box center [445, 307] width 31 height 18
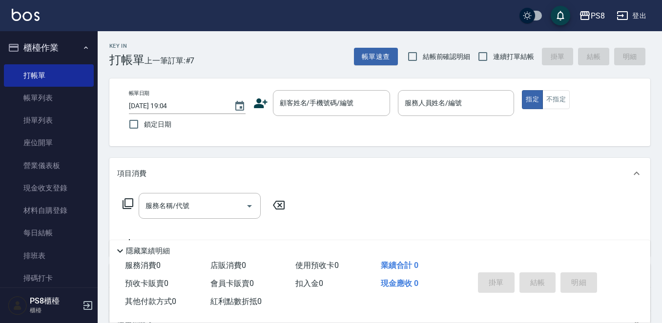
click at [298, 84] on div "帳單日期 2025/10/05 19:04 鎖定日期 顧客姓名/手機號碼/編號 顧客姓名/手機號碼/編號 服務人員姓名/編號 服務人員姓名/編號 指定 不指定" at bounding box center [379, 113] width 541 height 68
click at [319, 114] on div "顧客姓名/手機號碼/編號" at bounding box center [331, 103] width 117 height 26
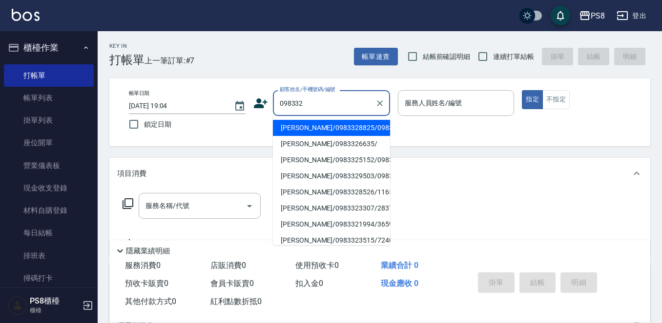
click at [355, 136] on li "蔡佩欣/0983328825/0983328825" at bounding box center [331, 128] width 117 height 16
type input "蔡佩欣/0983328825/0983328825"
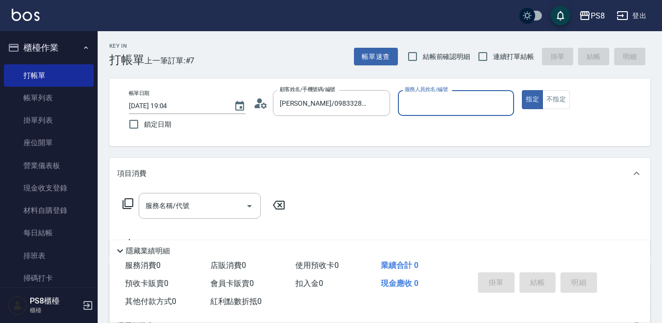
type input "KJ-20"
click at [402, 86] on div "帳單日期 2025/10/05 19:04 鎖定日期 顧客姓名/手機號碼/編號 蔡佩欣/0983328825/0983328825 顧客姓名/手機號碼/編號 …" at bounding box center [379, 113] width 541 height 68
click at [370, 101] on input "蔡佩欣/0983328825/0983328825" at bounding box center [324, 103] width 94 height 17
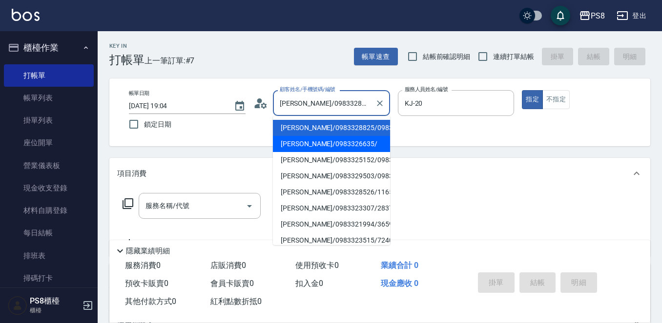
click at [345, 152] on li "曹珈瑀/0983326635/" at bounding box center [331, 144] width 117 height 16
type input "曹珈瑀/0983326635/"
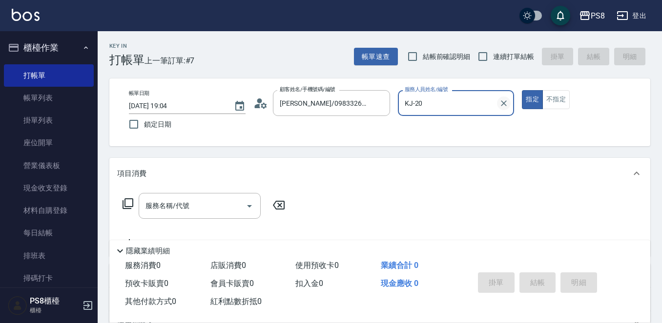
click at [500, 103] on icon "Clear" at bounding box center [504, 104] width 10 height 10
click at [437, 101] on input "服務人員姓名/編號" at bounding box center [456, 103] width 108 height 17
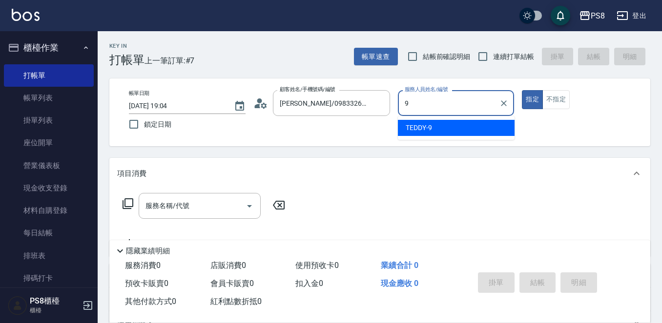
type input "9"
type button "true"
type input "TEDDY-9"
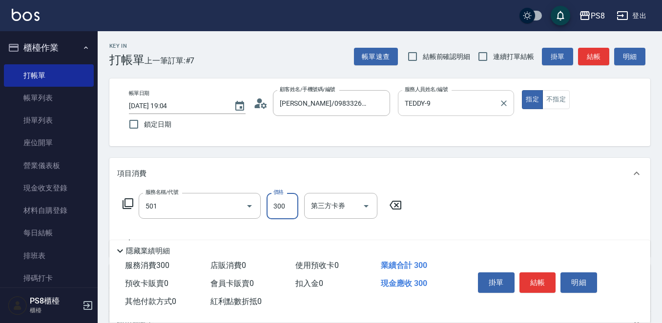
type input "自備護髮(501)"
type input "900"
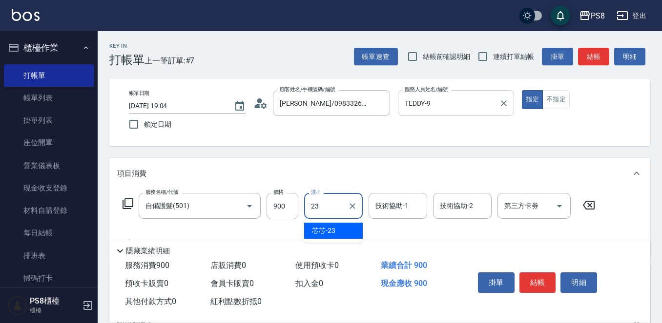
type input "芯芯-23"
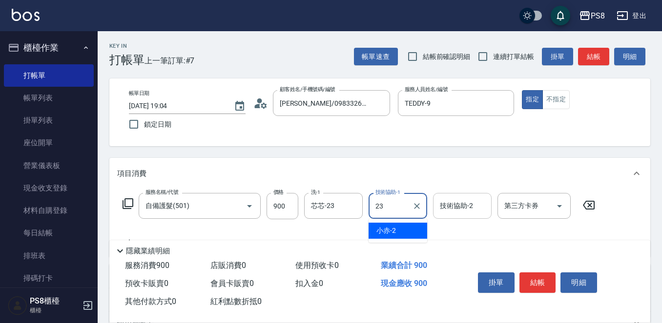
type input "芯芯-23"
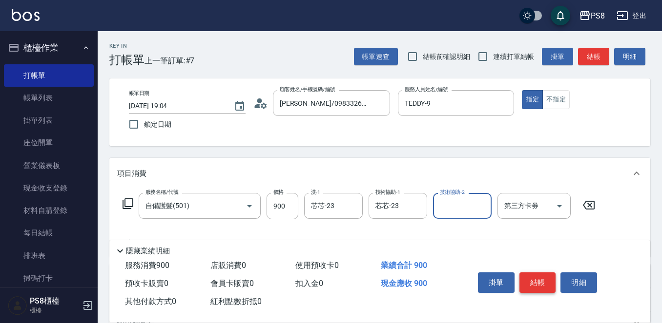
click at [536, 276] on button "結帳" at bounding box center [537, 283] width 37 height 20
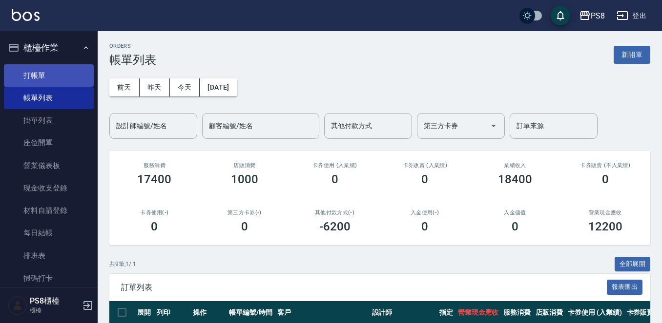
click at [59, 71] on link "打帳單" at bounding box center [49, 75] width 90 height 22
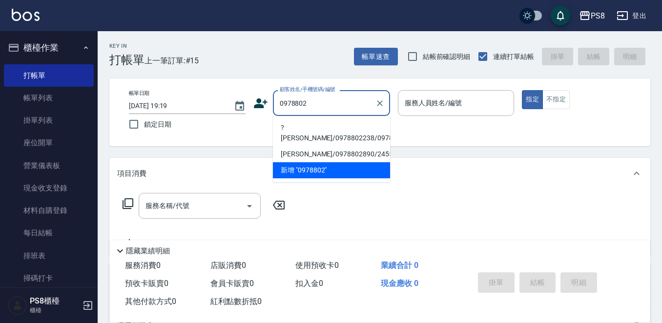
click at [350, 128] on li "?家翔/0978802238/0978802238" at bounding box center [331, 133] width 117 height 26
type input "?家翔/0978802238/0978802238"
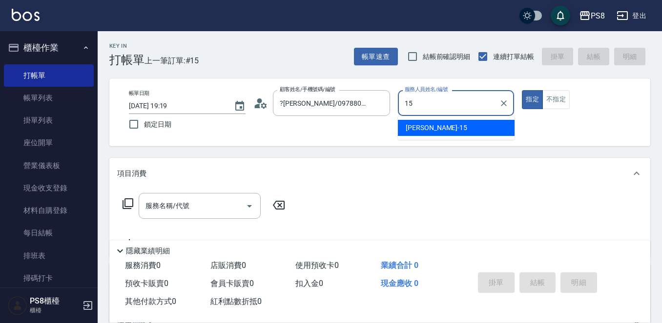
type input "EMMA-15"
type button "true"
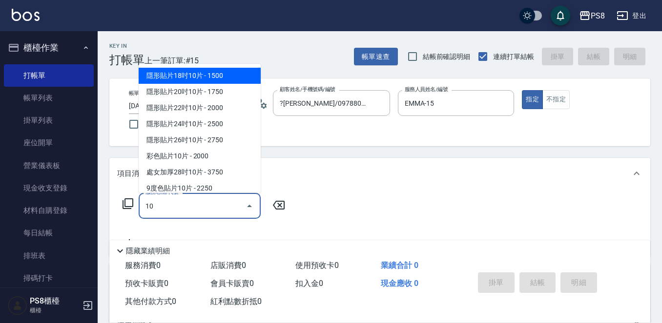
type input "1"
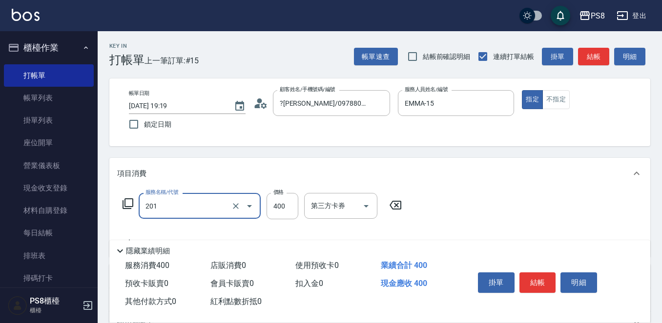
type input "洗剪400(201)"
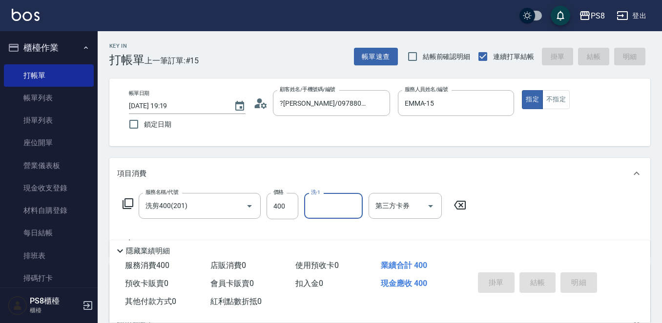
type input "2025/10/05 19:20"
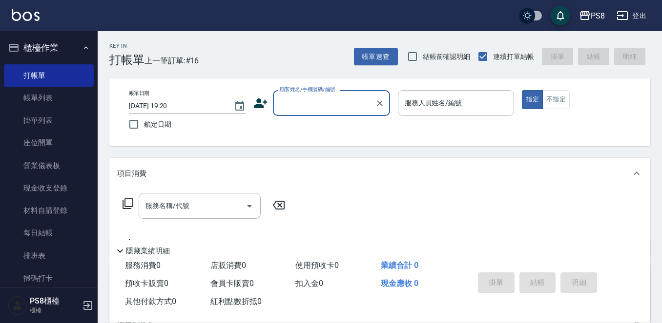
click at [51, 43] on button "櫃檯作業" at bounding box center [49, 47] width 90 height 25
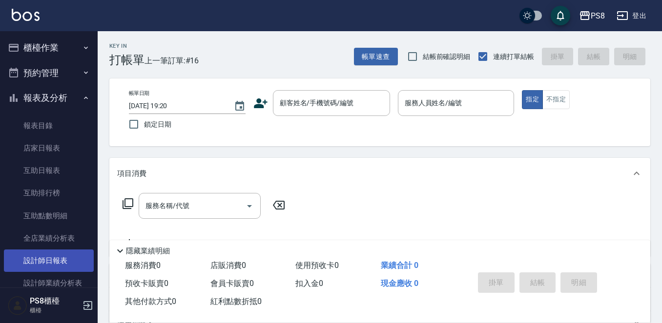
click at [60, 259] on link "設計師日報表" at bounding box center [49, 261] width 90 height 22
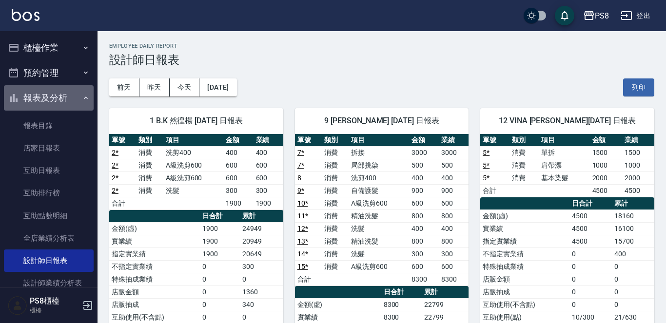
click at [74, 92] on button "報表及分析" at bounding box center [49, 97] width 90 height 25
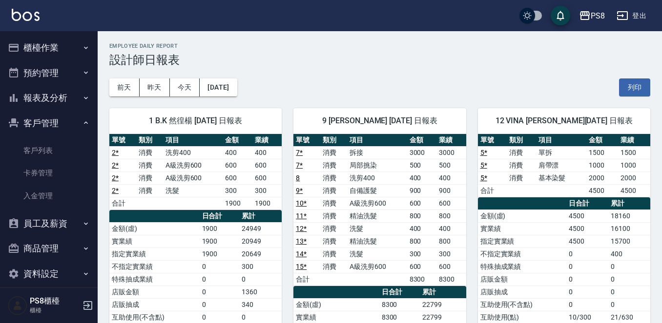
click at [16, 117] on button "客戶管理" at bounding box center [49, 123] width 90 height 25
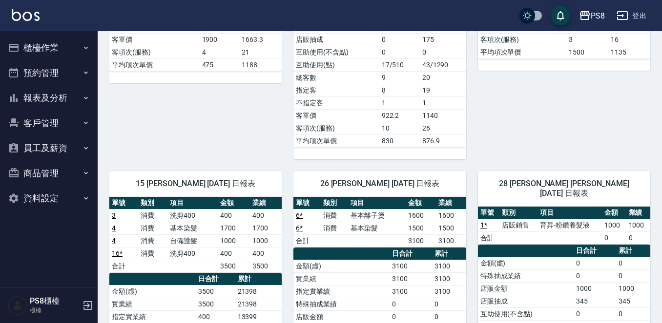
scroll to position [488, 0]
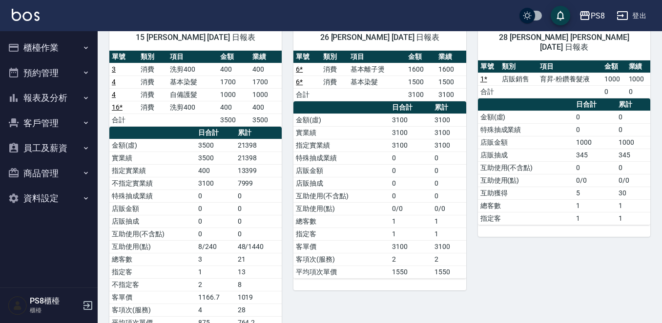
click at [54, 52] on button "櫃檯作業" at bounding box center [49, 47] width 90 height 25
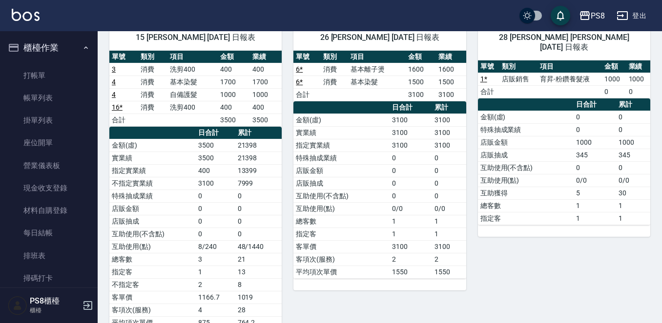
click at [54, 52] on button "櫃檯作業" at bounding box center [49, 47] width 90 height 25
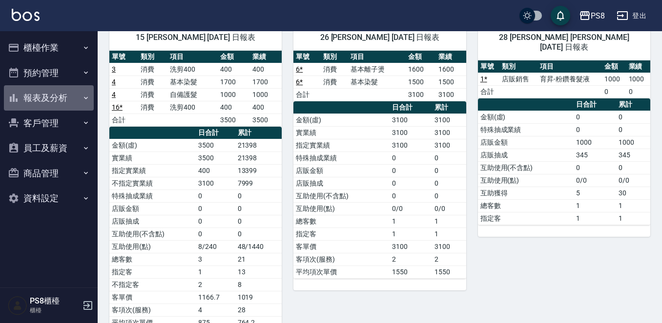
click at [53, 95] on button "報表及分析" at bounding box center [49, 97] width 90 height 25
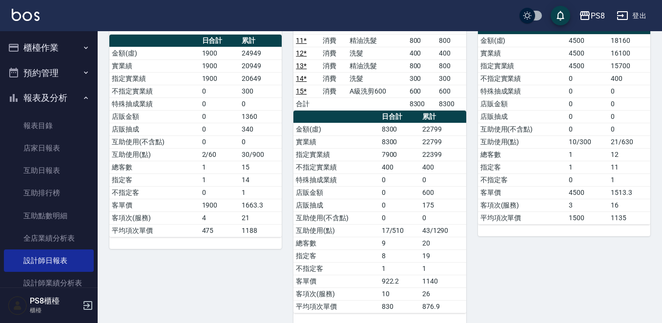
scroll to position [49, 0]
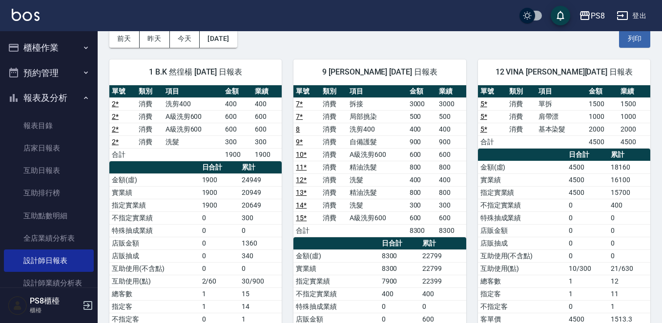
click at [156, 33] on button "昨天" at bounding box center [155, 39] width 30 height 18
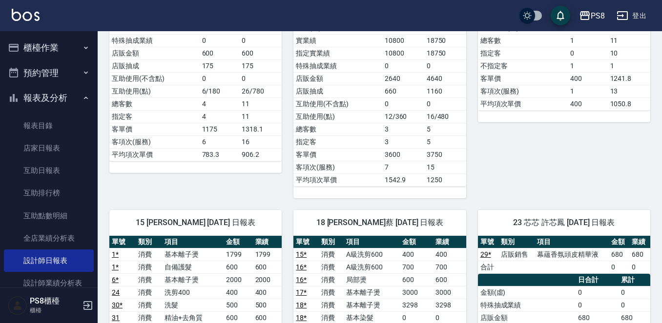
scroll to position [732, 0]
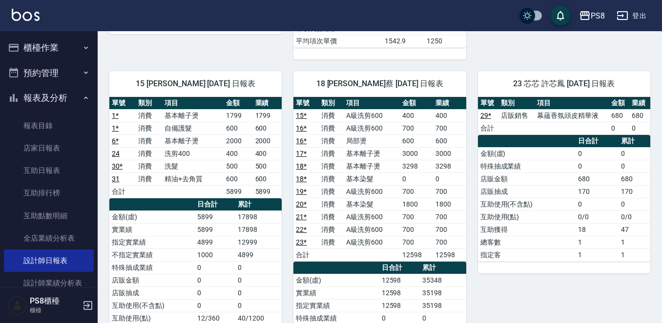
click at [541, 62] on div "23 芯芯 許芯鳳 10/04/2025 日報表 單號 類別 項目 金額 業績 29 * 店販銷售 幕蘊香氛頭皮精華液 680 680 合計 0 0 日合計 …" at bounding box center [558, 256] width 184 height 392
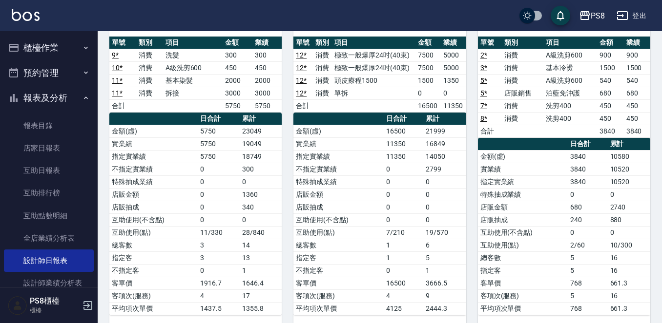
scroll to position [0, 0]
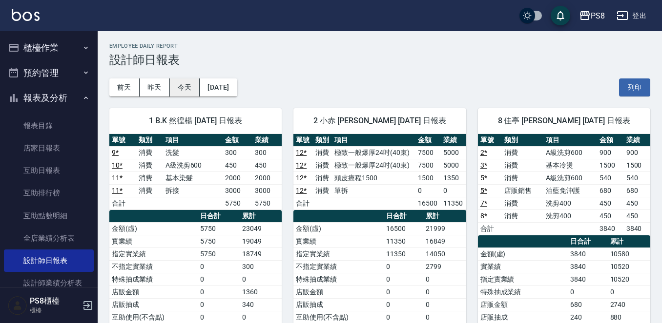
click at [189, 84] on button "今天" at bounding box center [185, 88] width 30 height 18
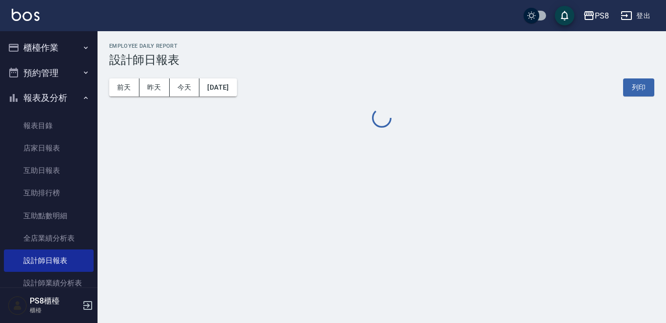
click at [14, 94] on icon "button" at bounding box center [14, 98] width 8 height 8
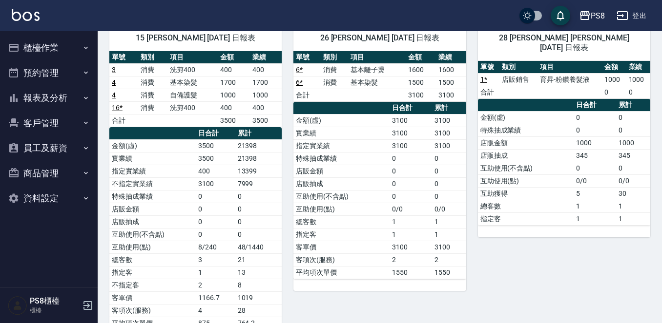
scroll to position [488, 0]
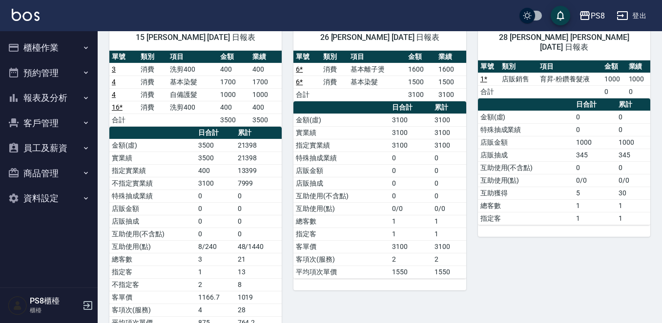
click at [0, 50] on nav "櫃檯作業 打帳單 帳單列表 掛單列表 座位開單 營業儀表板 現金收支登錄 材料自購登錄 每日結帳 排班表 掃碼打卡 預約管理 預約管理 單日預約紀錄 單週預約…" at bounding box center [49, 159] width 98 height 257
click at [49, 47] on button "櫃檯作業" at bounding box center [49, 47] width 90 height 25
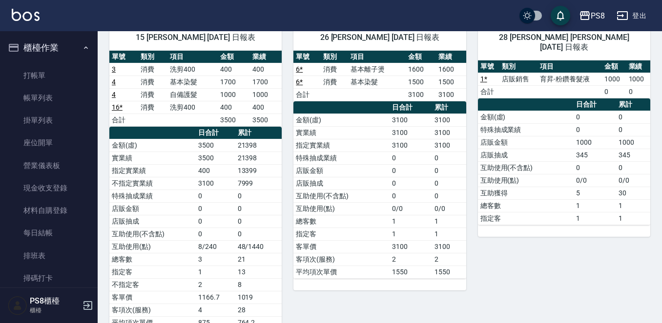
drag, startPoint x: 58, startPoint y: 75, endPoint x: 59, endPoint y: 63, distance: 11.2
click at [58, 75] on link "打帳單" at bounding box center [49, 75] width 90 height 22
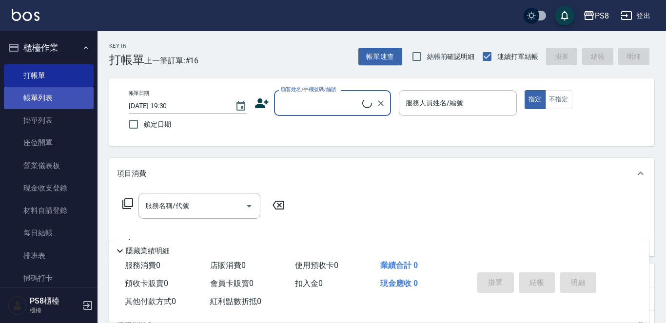
click at [58, 94] on link "帳單列表" at bounding box center [49, 98] width 90 height 22
click at [59, 94] on link "帳單列表" at bounding box center [49, 98] width 90 height 22
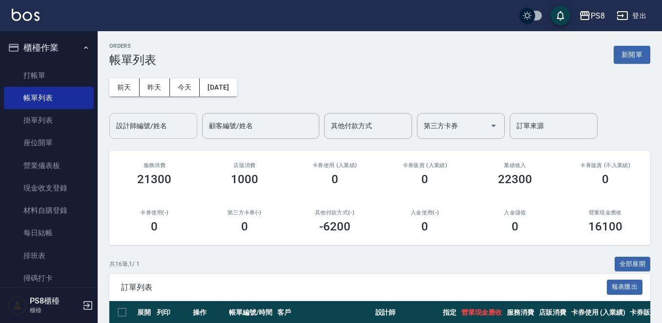
click at [143, 126] on input "設計師編號/姓名" at bounding box center [153, 126] width 79 height 17
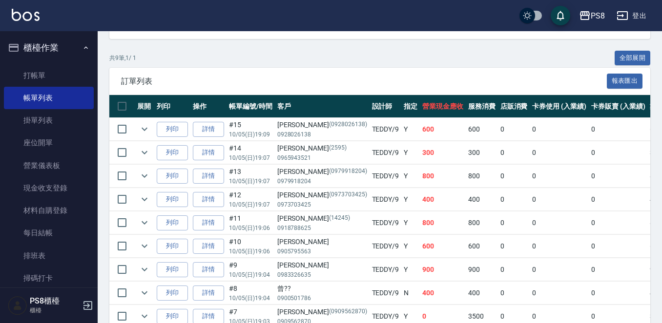
scroll to position [258, 0]
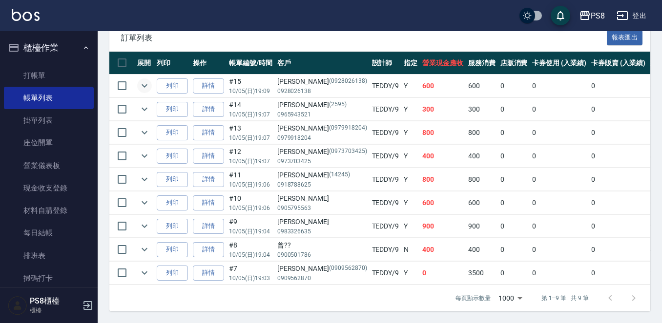
type input "TEDDY-9"
click at [142, 80] on icon "expand row" at bounding box center [145, 86] width 12 height 12
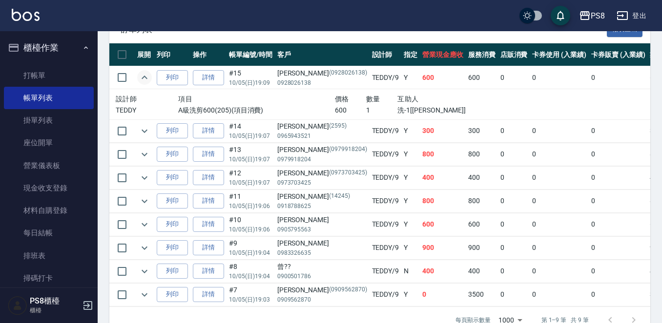
click at [142, 76] on icon "expand row" at bounding box center [145, 78] width 12 height 12
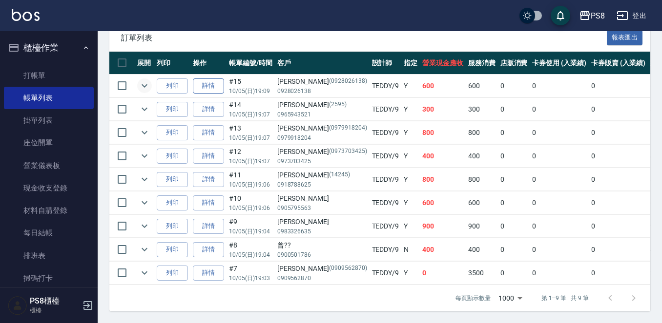
click at [219, 80] on link "詳情" at bounding box center [208, 86] width 31 height 15
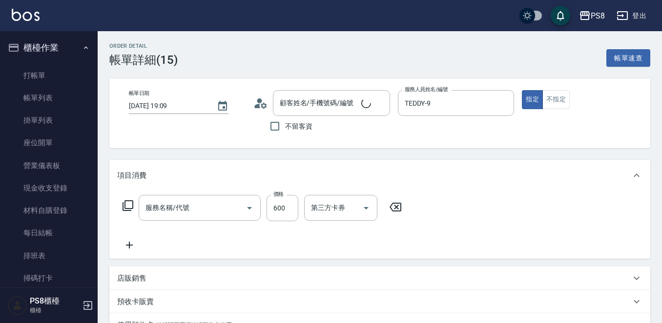
type input "2025/10/05 19:09"
type input "TEDDY-9"
type input "蘇承瑀/0928026138/0928026138"
type input "A級洗剪600(205)"
click at [202, 206] on input "A級洗剪600(205)" at bounding box center [186, 208] width 86 height 17
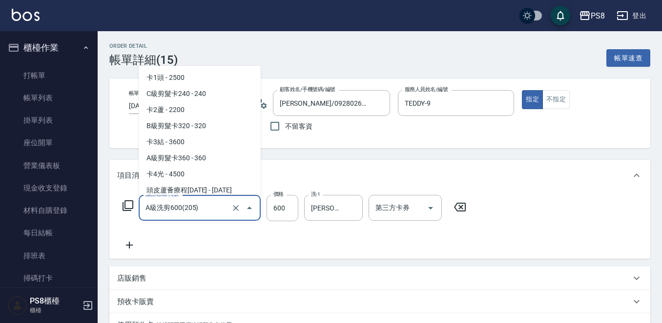
scroll to position [535, 0]
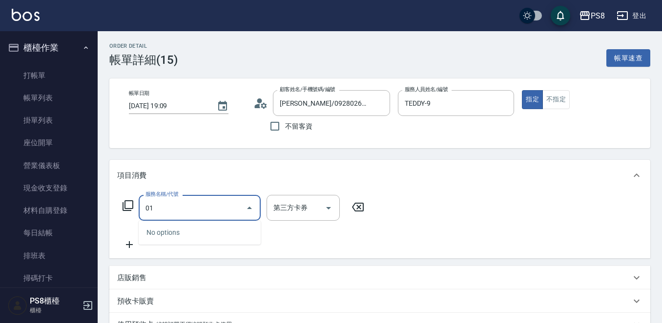
type input "0"
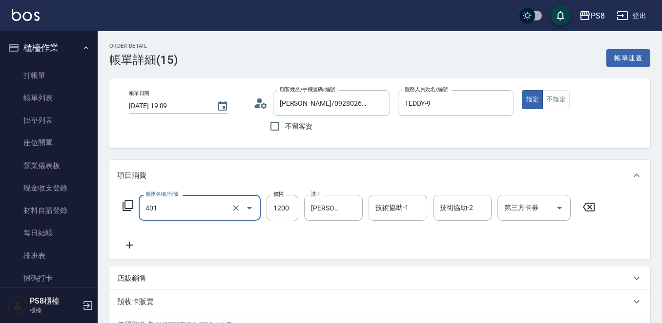
type input "基本染髮(401)"
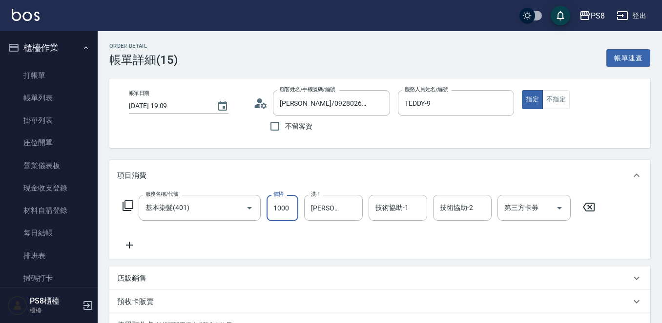
type input "1000"
click at [361, 154] on div "Order detail 帳單詳細 (15) 帳單速查 帳單日期 2025/10/05 19:09 顧客姓名/手機號碼/編號 蘇承瑀/0928026138/0…" at bounding box center [380, 269] width 564 height 477
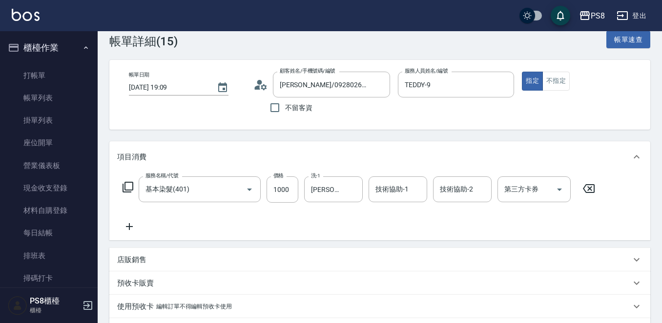
scroll to position [189, 0]
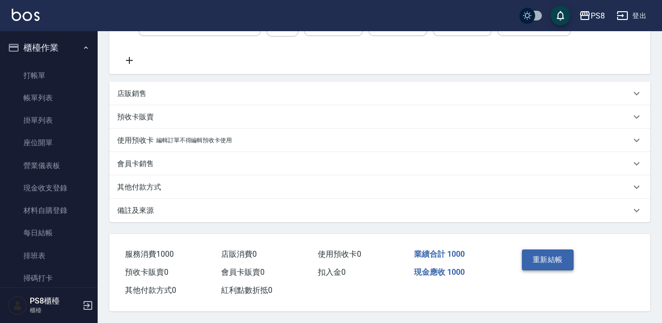
click at [565, 258] on button "重新結帳" at bounding box center [548, 260] width 52 height 20
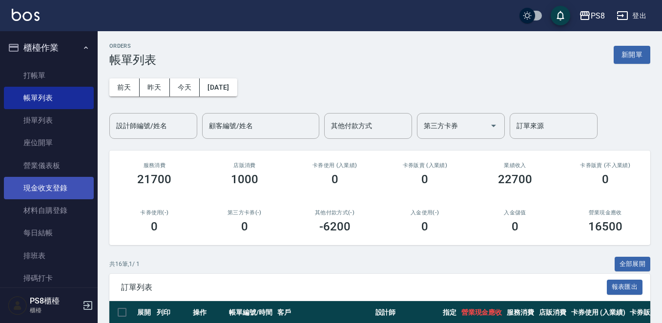
click at [58, 184] on link "現金收支登錄" at bounding box center [49, 188] width 90 height 22
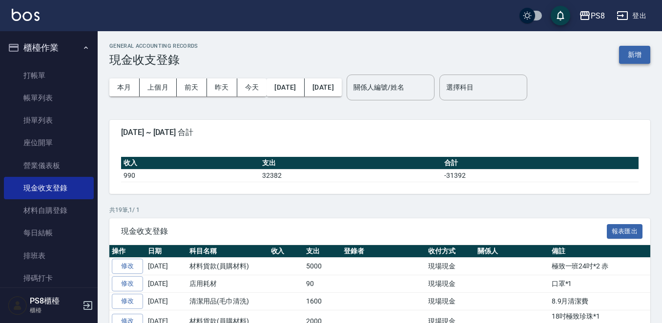
click at [634, 52] on button "新增" at bounding box center [634, 55] width 31 height 18
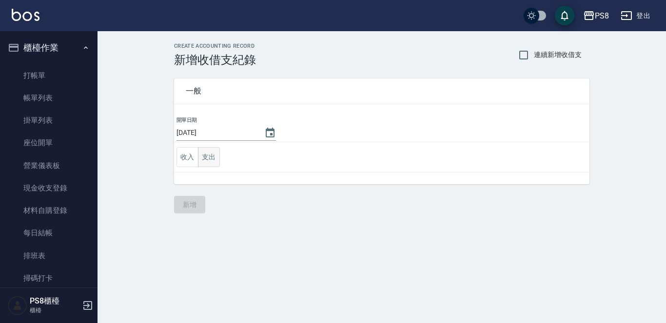
click at [216, 156] on button "支出" at bounding box center [209, 157] width 22 height 20
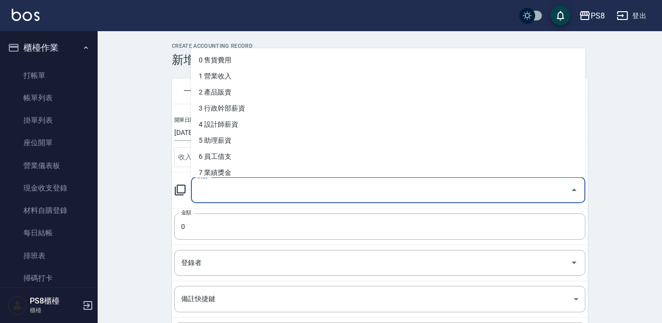
click at [224, 183] on input "科目" at bounding box center [380, 190] width 371 height 17
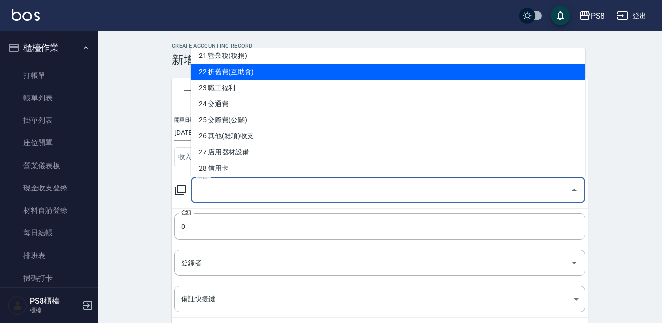
scroll to position [390, 0]
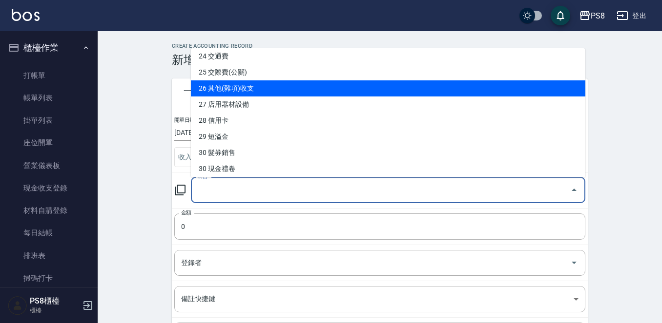
click at [249, 92] on li "26 其他(雜項)收支" at bounding box center [388, 89] width 394 height 16
type input "26 其他(雜項)收支"
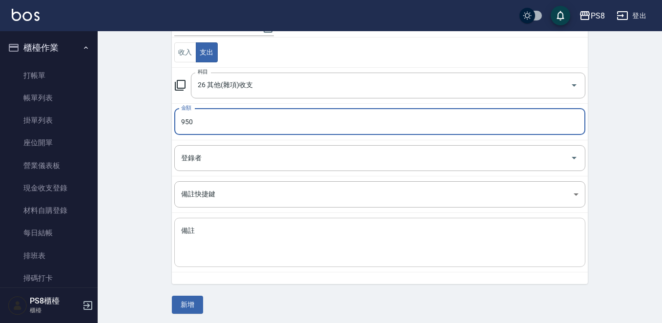
scroll to position [107, 0]
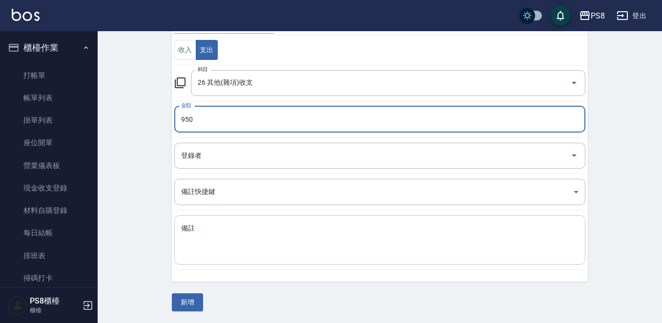
type input "950"
click at [259, 248] on textarea "備註" at bounding box center [379, 240] width 397 height 33
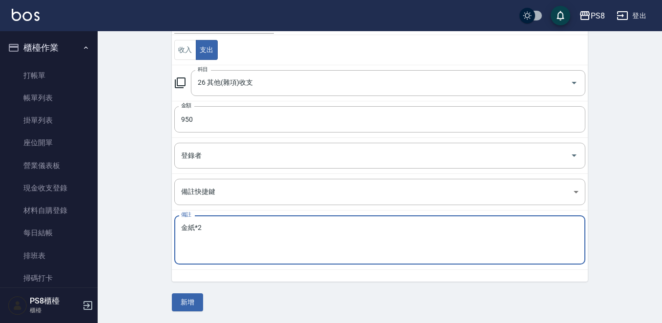
type textarea "金紙*2"
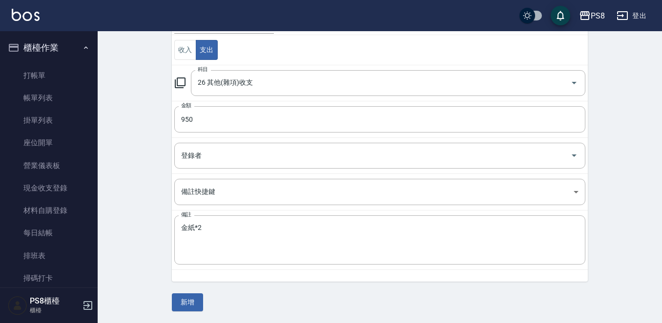
click at [123, 252] on div "CREATE ACCOUNTING RECORD 新增收借支紀錄 連續新增收借支 一般 開單日期 2025/10/05 收入 支出 科目 26 其他(雜項)收…" at bounding box center [380, 124] width 564 height 400
click at [196, 310] on button "新增" at bounding box center [187, 303] width 31 height 18
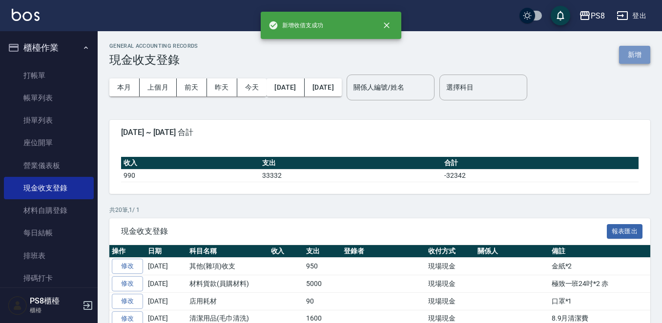
click at [628, 56] on button "新增" at bounding box center [634, 55] width 31 height 18
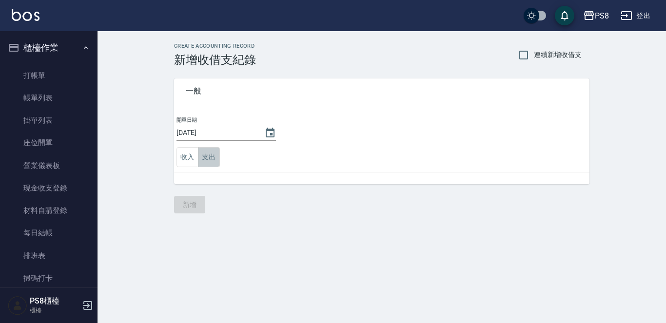
click at [203, 157] on button "支出" at bounding box center [209, 157] width 22 height 20
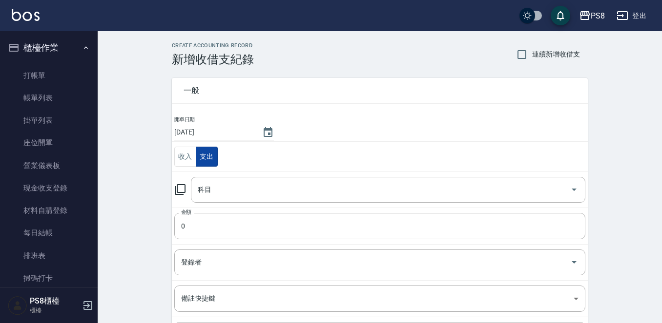
scroll to position [107, 0]
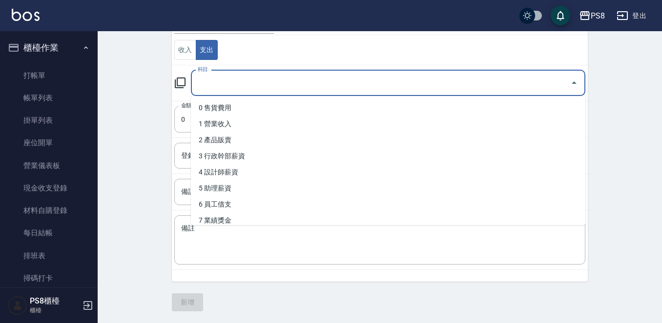
click at [222, 75] on input "科目" at bounding box center [380, 83] width 371 height 17
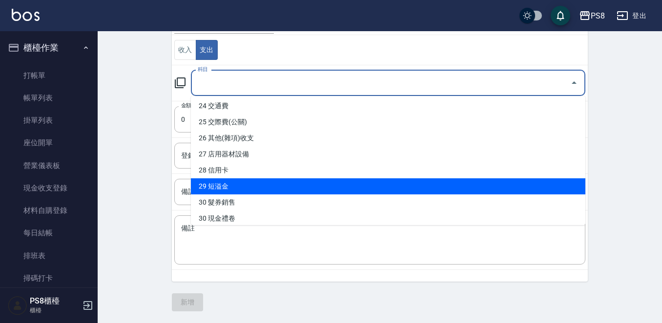
scroll to position [342, 0]
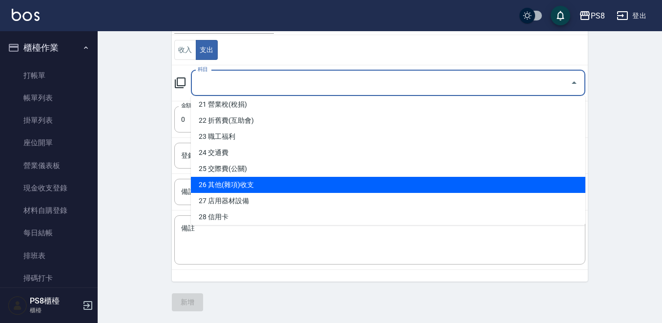
click at [246, 181] on li "26 其他(雜項)收支" at bounding box center [388, 185] width 394 height 16
type input "26 其他(雜項)收支"
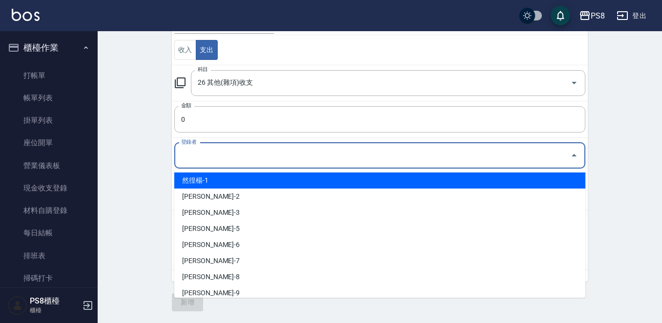
click at [242, 156] on input "登錄者" at bounding box center [372, 155] width 387 height 17
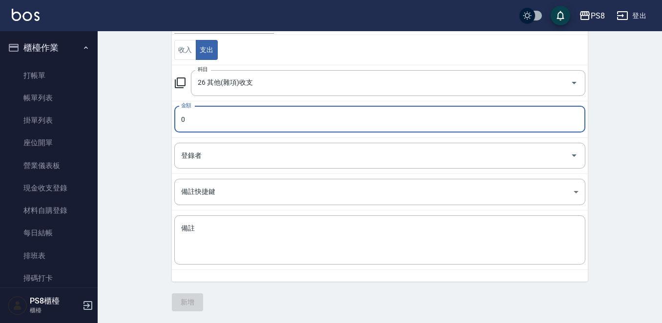
click at [229, 124] on input "0" at bounding box center [379, 119] width 411 height 26
type input "600"
click at [261, 229] on textarea "備註" at bounding box center [379, 240] width 397 height 33
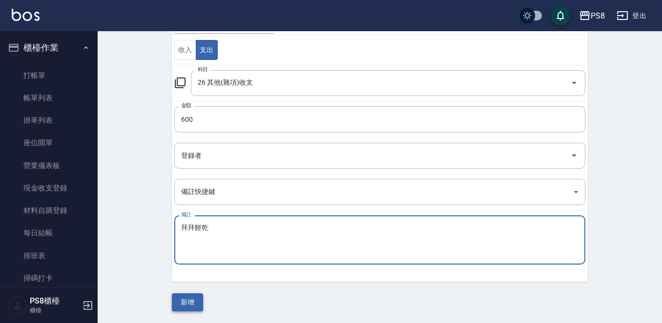
type textarea "拜拜餅乾"
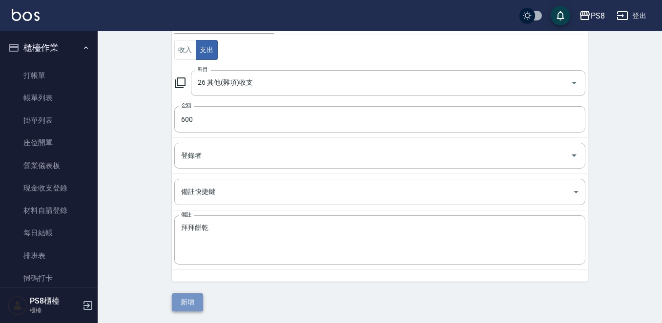
click at [176, 309] on button "新增" at bounding box center [187, 303] width 31 height 18
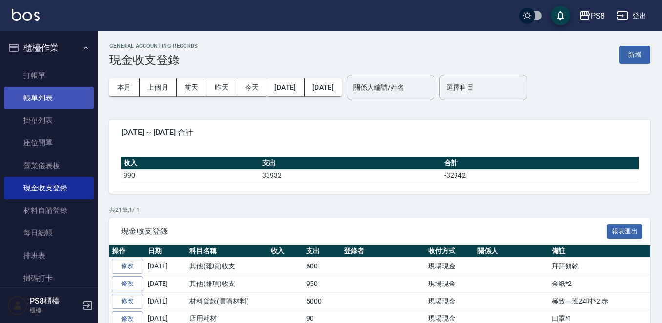
click at [45, 98] on link "帳單列表" at bounding box center [49, 98] width 90 height 22
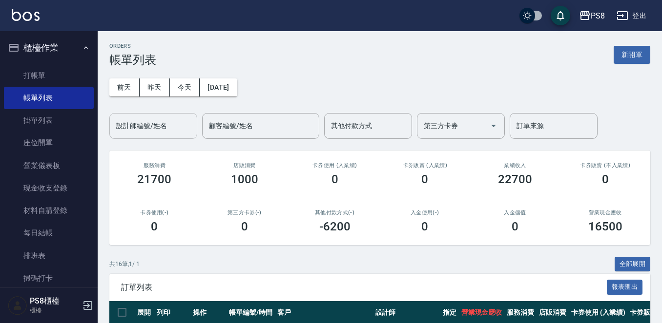
click at [138, 130] on input "設計師編號/姓名" at bounding box center [153, 126] width 79 height 17
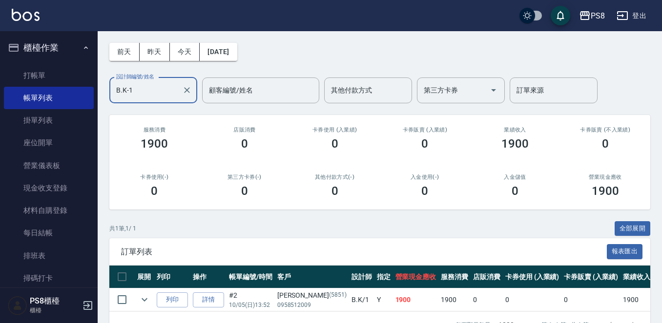
scroll to position [71, 0]
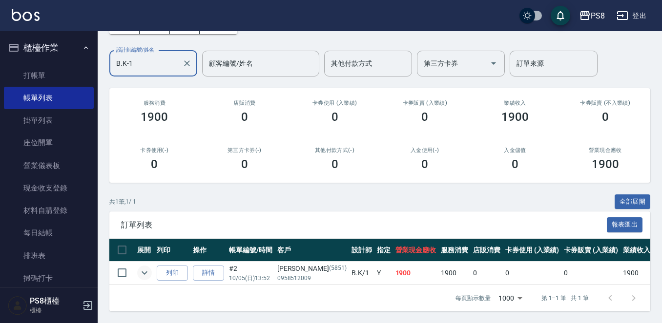
type input "B.K-1"
click at [142, 267] on icon "expand row" at bounding box center [145, 273] width 12 height 12
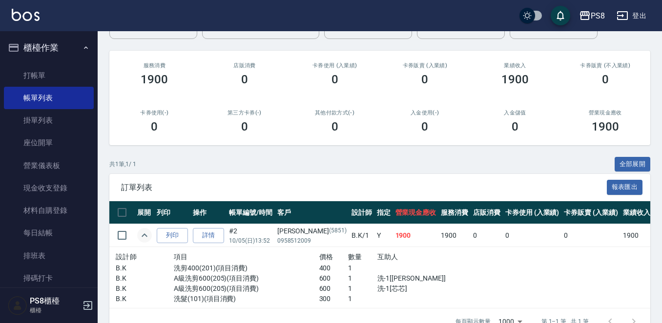
scroll to position [132, 0]
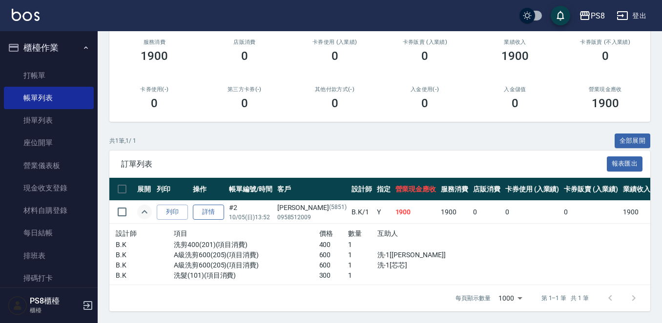
click at [216, 205] on link "詳情" at bounding box center [208, 212] width 31 height 15
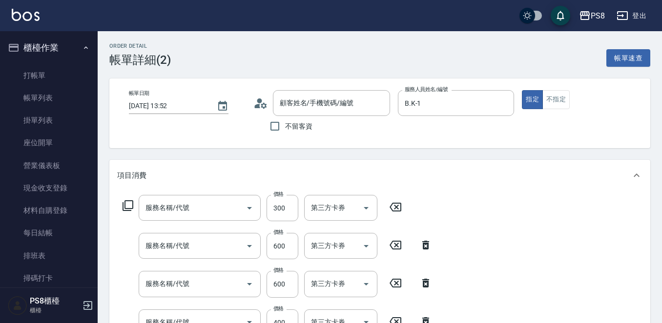
type input "2025/10/05 13:52"
type input "B.K-1"
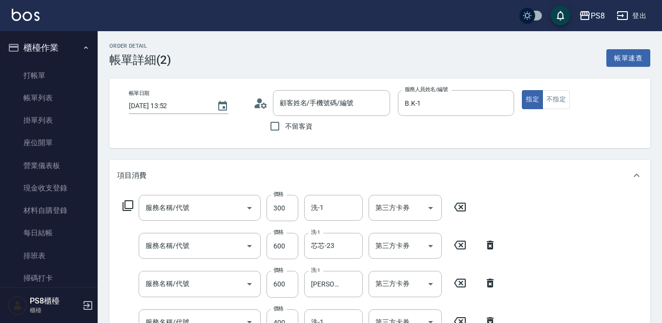
type input "洗髮(101)"
type input "A級洗剪600(205)"
type input "洗剪400(201)"
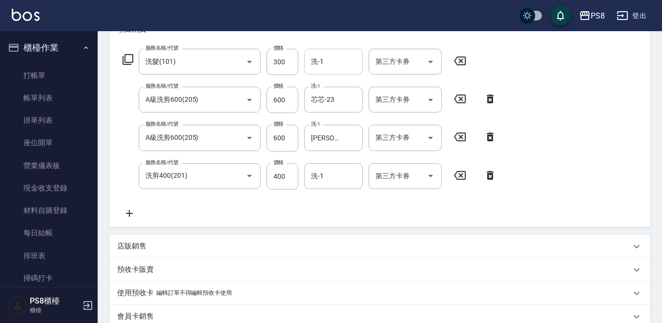
type input "張婷婷/0958512009/5851"
click at [283, 143] on input "600" at bounding box center [282, 138] width 32 height 26
type input "400"
click at [285, 211] on div "服務名稱/代號 洗髮(101) 服務名稱/代號 價格 300 價格 洗-1 洗-1 第三方卡券 第三方卡券 服務名稱/代號 A級洗剪600(205) 服務名稱…" at bounding box center [309, 134] width 385 height 171
click at [333, 177] on input "洗-1" at bounding box center [333, 176] width 50 height 17
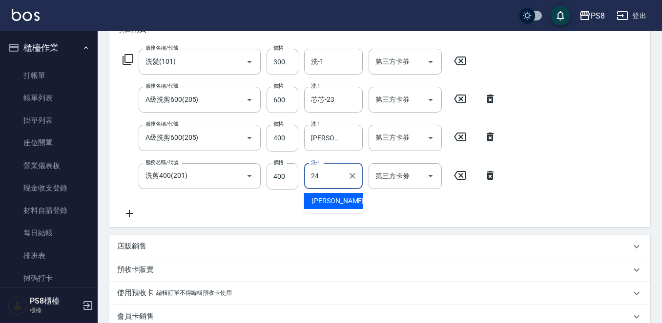
type input "婷婷-24"
click at [319, 211] on div "服務名稱/代號 洗髮(101) 服務名稱/代號 價格 300 價格 洗-1 洗-1 第三方卡券 第三方卡券 服務名稱/代號 A級洗剪600(205) 服務名稱…" at bounding box center [309, 134] width 385 height 171
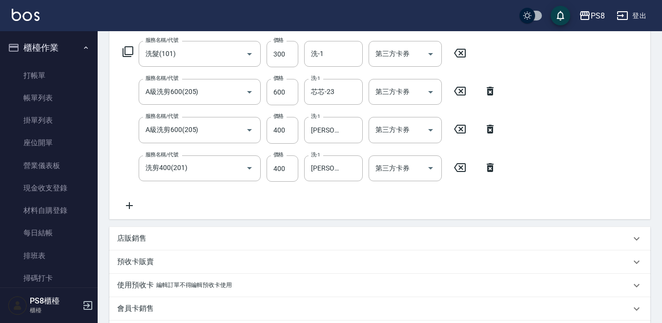
scroll to position [304, 0]
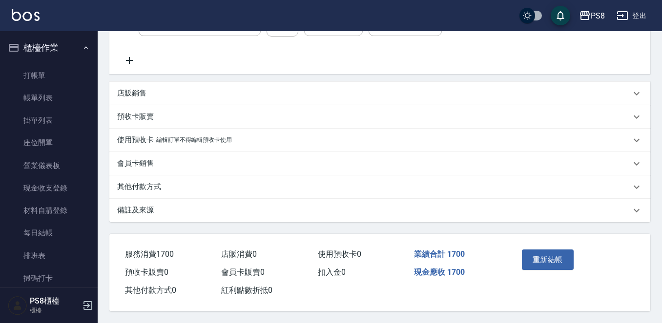
click at [555, 250] on button "重新結帳" at bounding box center [548, 260] width 52 height 20
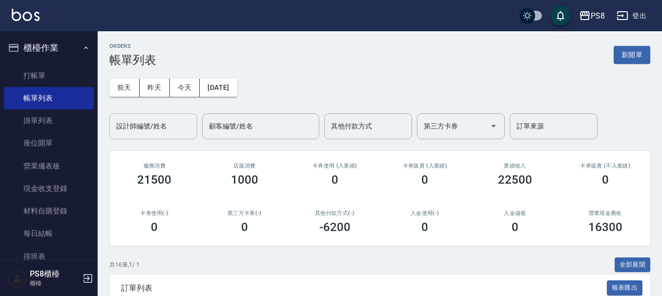
click at [158, 134] on input "設計師編號/姓名" at bounding box center [153, 126] width 79 height 17
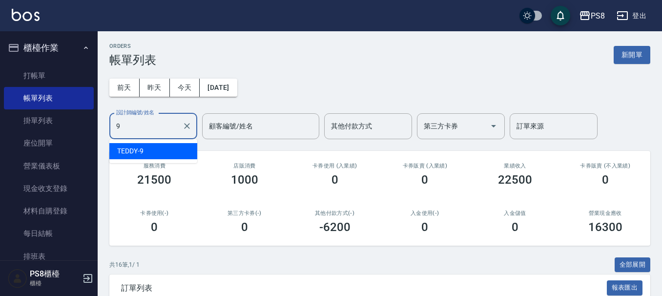
type input "TEDDY-9"
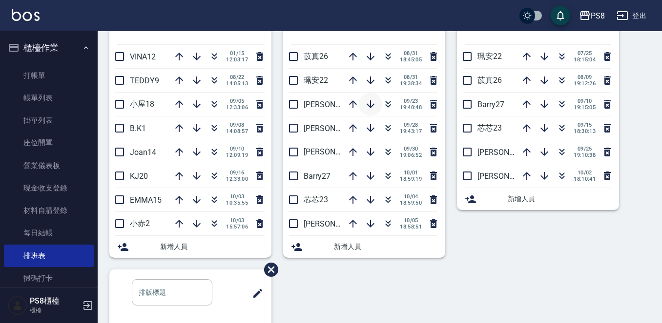
scroll to position [335, 0]
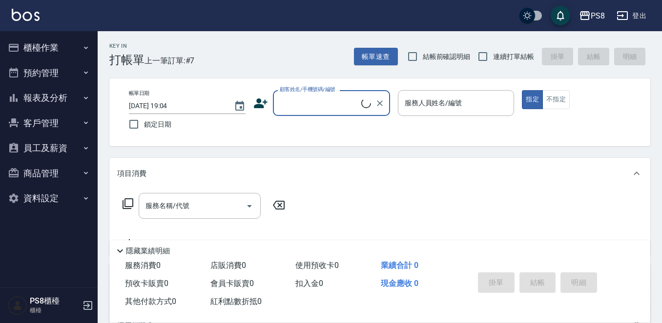
click at [70, 55] on button "櫃檯作業" at bounding box center [49, 47] width 90 height 25
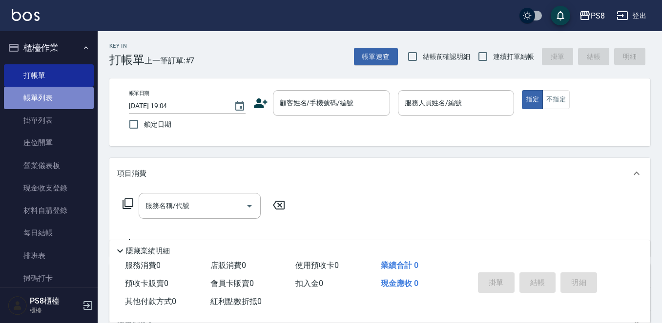
click at [75, 100] on link "帳單列表" at bounding box center [49, 98] width 90 height 22
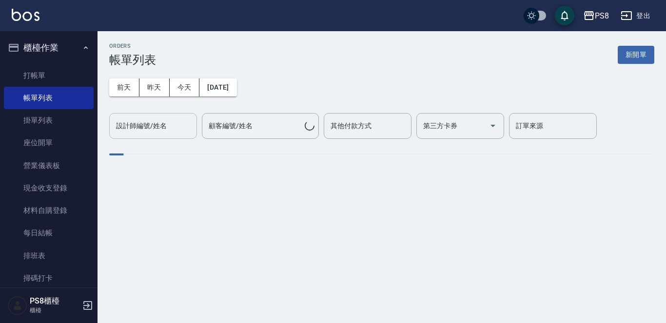
click at [155, 128] on input "設計師編號/姓名" at bounding box center [153, 126] width 79 height 17
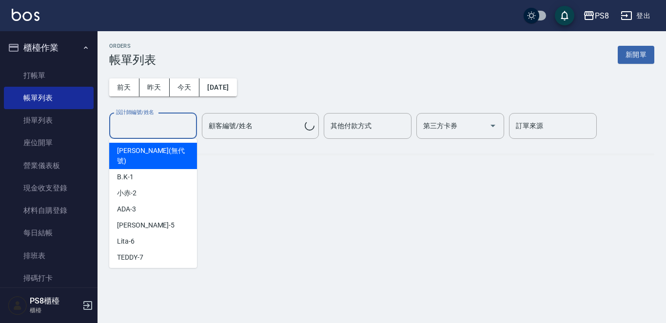
click at [163, 88] on button "昨天" at bounding box center [155, 88] width 30 height 18
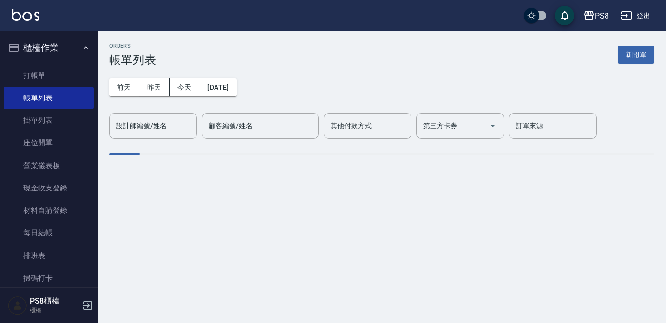
click at [160, 122] on div "設計師編號/姓名 設計師編號/姓名" at bounding box center [153, 126] width 88 height 26
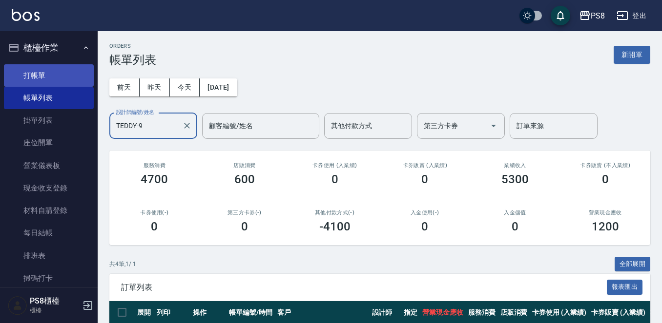
type input "TEDDY-9"
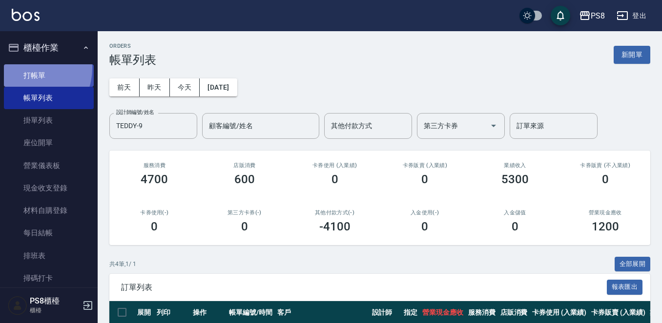
click at [24, 68] on link "打帳單" at bounding box center [49, 75] width 90 height 22
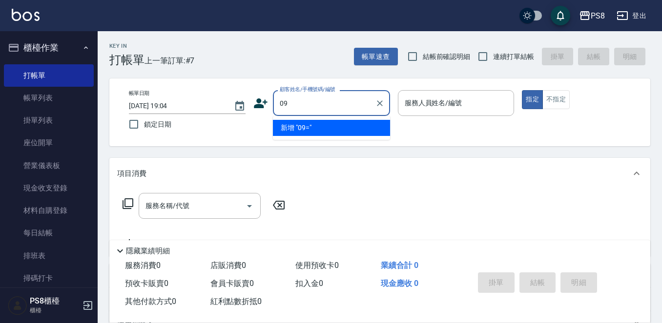
type input "0"
click at [274, 125] on li "曾??/0900501786/" at bounding box center [331, 128] width 117 height 16
type input "曾??/0900501786/"
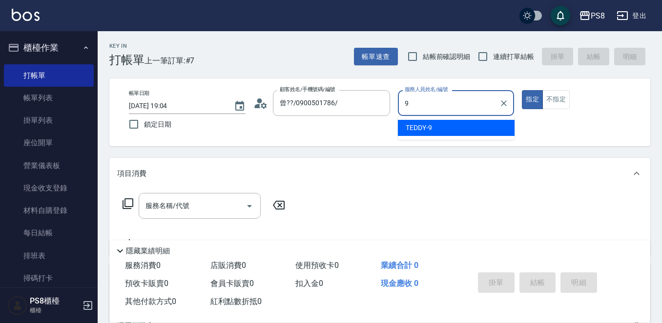
type input "9"
type button "true"
type input "TEDDY-9"
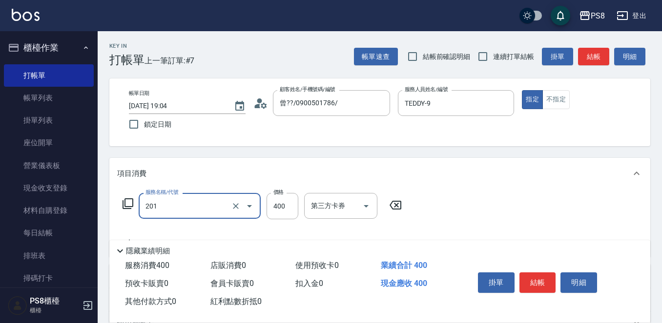
type input "洗剪400(201)"
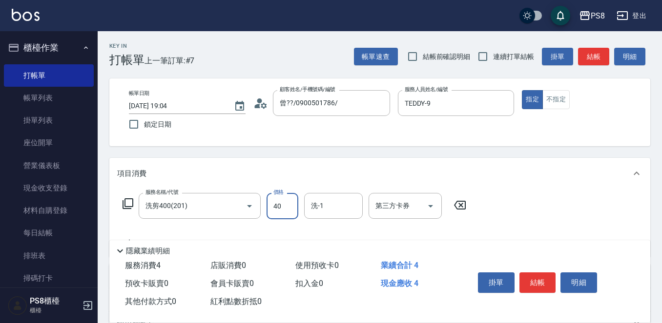
type input "400"
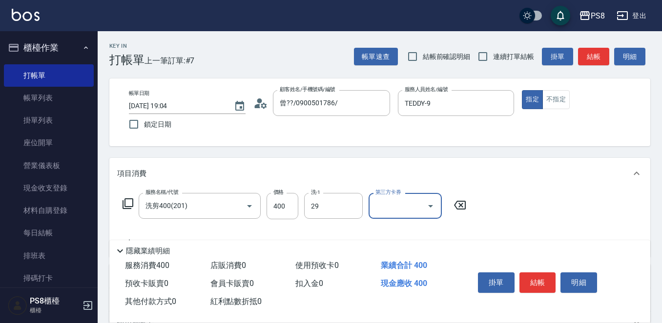
type input "[PERSON_NAME]-29"
drag, startPoint x: 518, startPoint y: 281, endPoint x: 605, endPoint y: 109, distance: 192.7
click at [585, 155] on div "Key In 打帳單 上一筆訂單:#7 帳單速查 結帳前確認明細 連續打單結帳 掛單 結帳 明細 帳單日期 2025/10/05 19:04 鎖定日期 顧客姓…" at bounding box center [380, 253] width 564 height 444
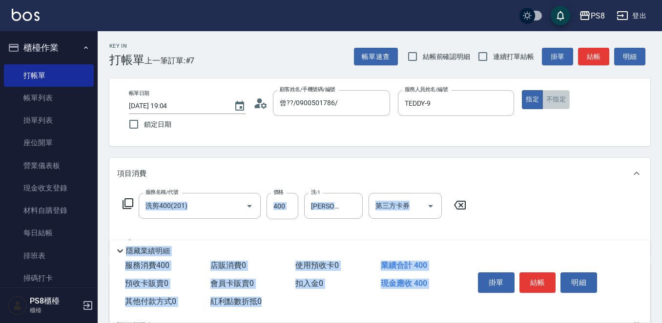
click at [554, 101] on button "不指定" at bounding box center [555, 99] width 27 height 19
click at [543, 274] on button "結帳" at bounding box center [537, 283] width 37 height 20
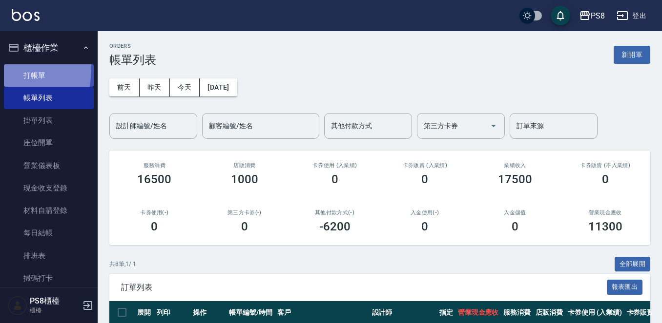
click at [6, 69] on link "打帳單" at bounding box center [49, 75] width 90 height 22
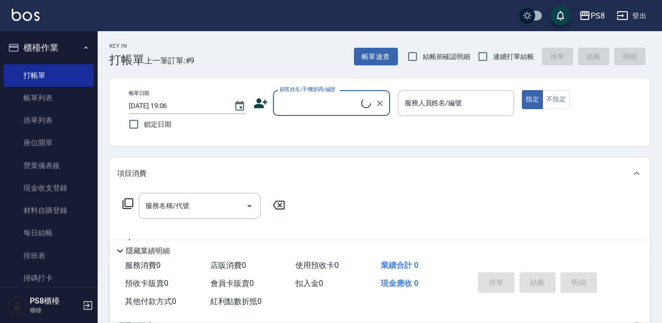
click at [512, 61] on span "連續打單結帳" at bounding box center [513, 57] width 41 height 10
click at [493, 61] on input "連續打單結帳" at bounding box center [482, 56] width 20 height 20
checkbox input "true"
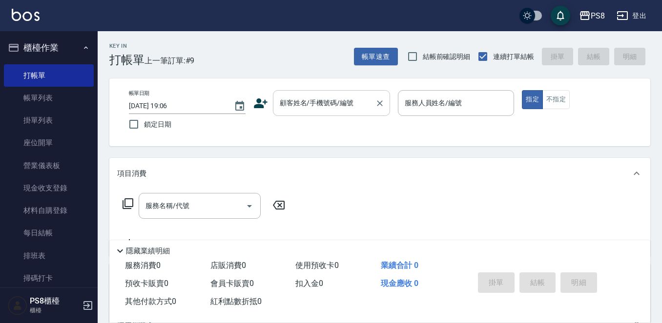
click at [312, 93] on div "顧客姓名/手機號碼/編號" at bounding box center [331, 103] width 117 height 26
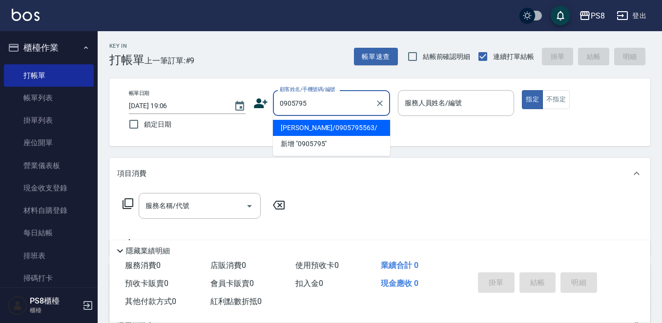
click at [320, 134] on li "[PERSON_NAME]/0905795563/" at bounding box center [331, 128] width 117 height 16
type input "[PERSON_NAME]/0905795563/"
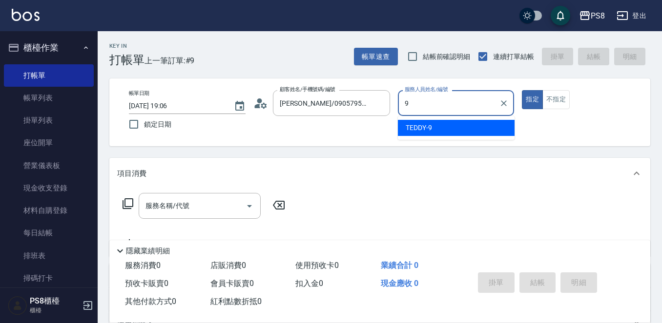
type input "9"
type button "true"
type input "TEDDY-9"
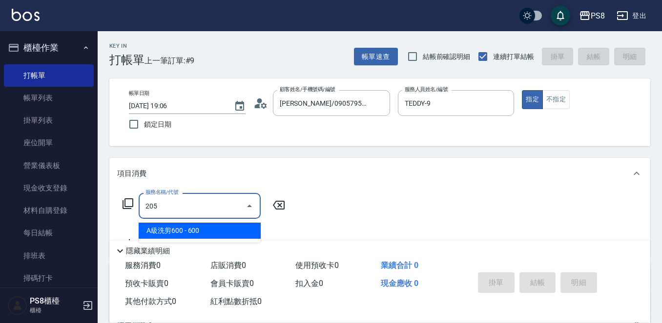
type input "A級洗剪600(205)"
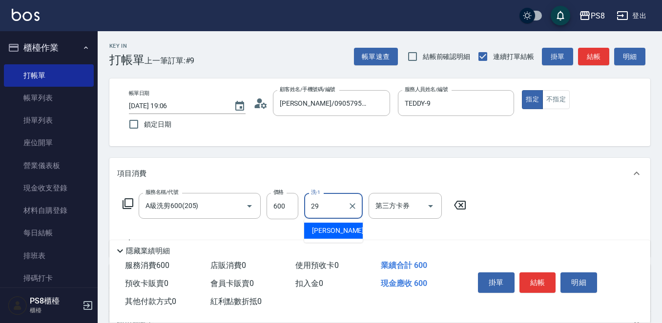
type input "[PERSON_NAME]-29"
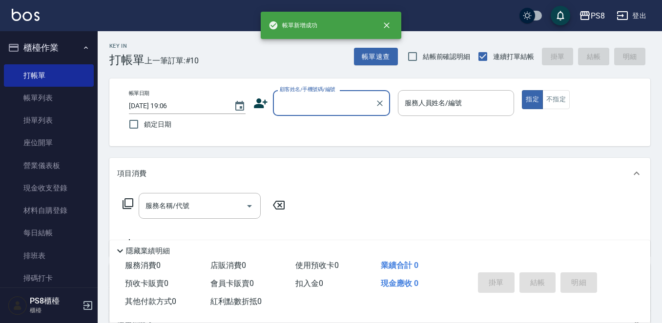
click at [328, 109] on input "顧客姓名/手機號碼/編號" at bounding box center [324, 103] width 94 height 17
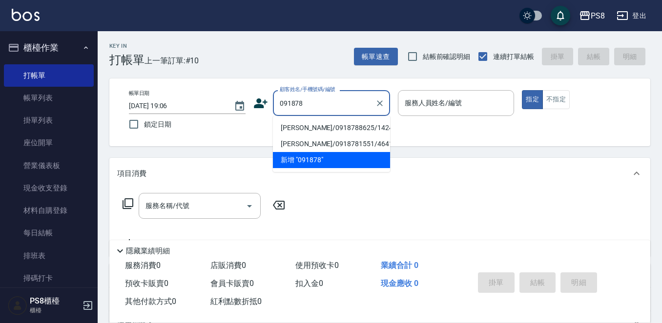
click at [318, 133] on li "[PERSON_NAME]/0918788625/14245" at bounding box center [331, 128] width 117 height 16
type input "[PERSON_NAME]/0918788625/14245"
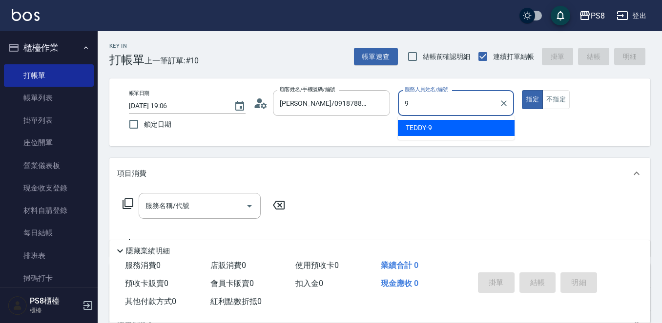
type input "TEDDY-9"
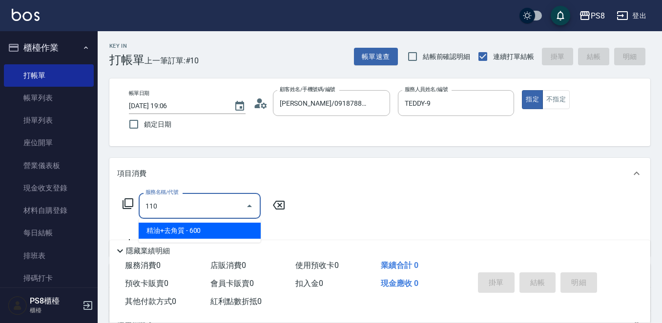
type input "精油+去角質(110)"
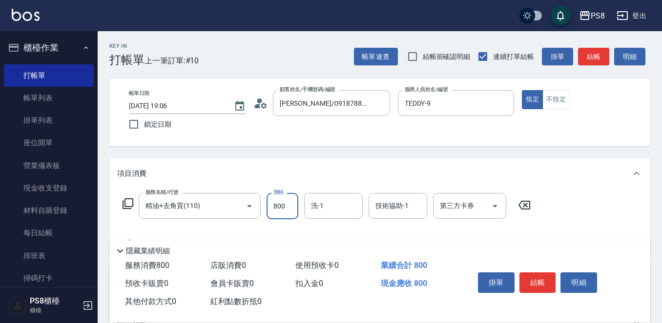
type input "800"
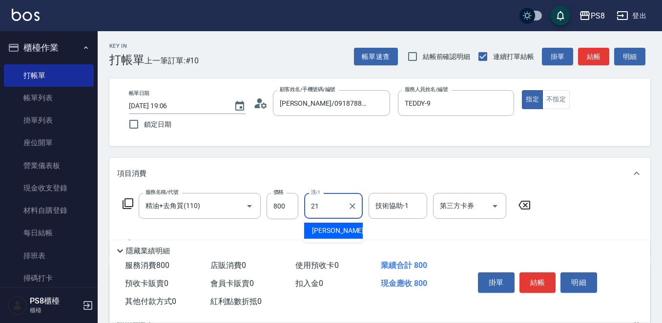
type input "[PERSON_NAME]-21"
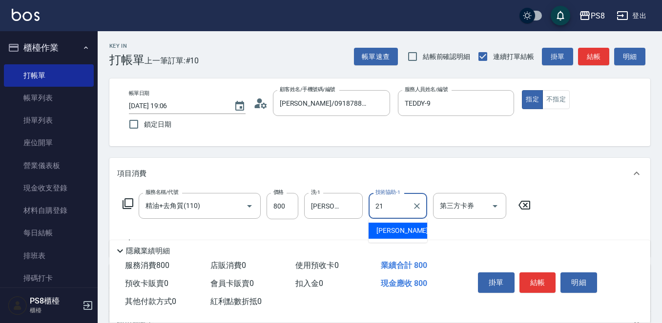
type input "[PERSON_NAME]-21"
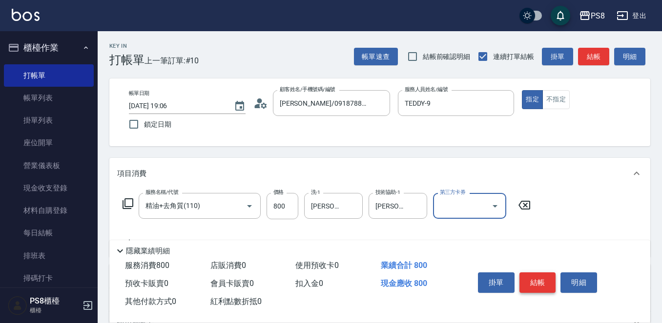
click at [534, 273] on button "結帳" at bounding box center [537, 283] width 37 height 20
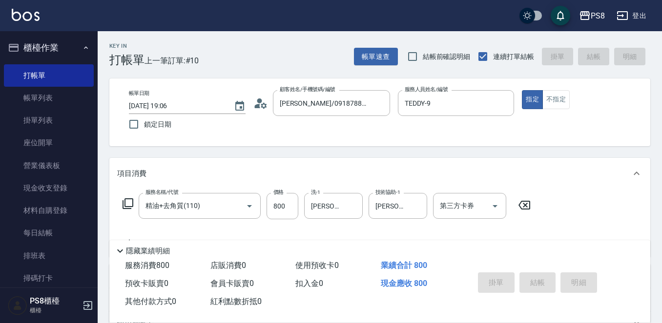
type input "2025/10/05 19:07"
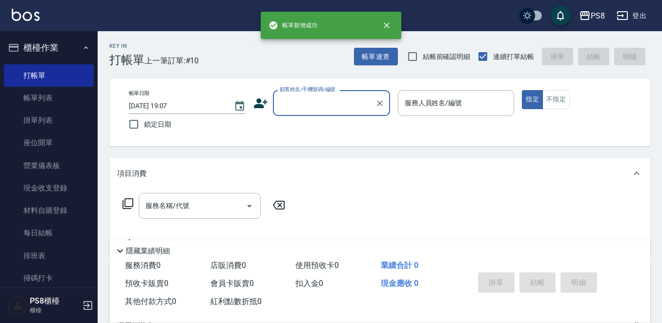
click at [334, 98] on input "顧客姓名/手機號碼/編號" at bounding box center [324, 103] width 94 height 17
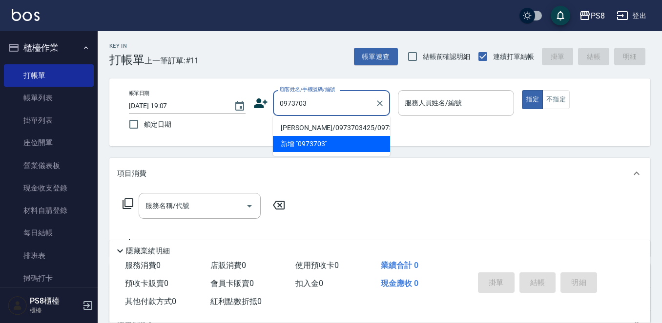
click at [359, 121] on li "[PERSON_NAME]/0973703425/0973703425" at bounding box center [331, 128] width 117 height 16
type input "[PERSON_NAME]/0973703425/0973703425"
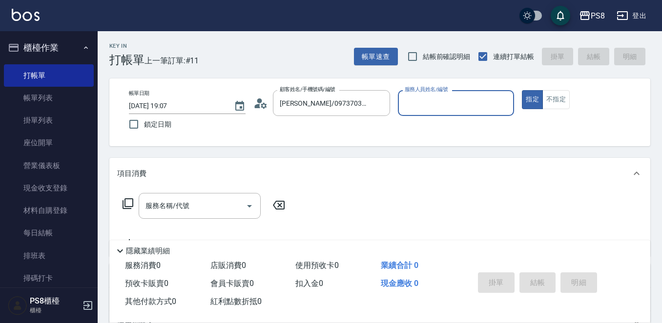
type input "TEDDY-9"
click at [522, 90] on button "指定" at bounding box center [532, 99] width 21 height 19
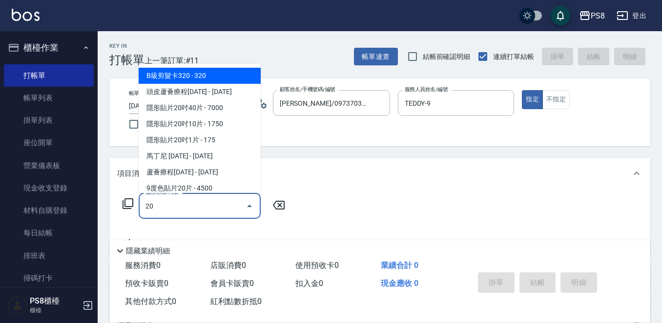
type input "2"
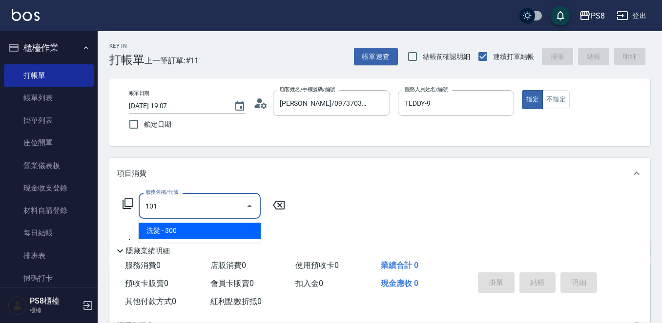
type input "洗髮(101)"
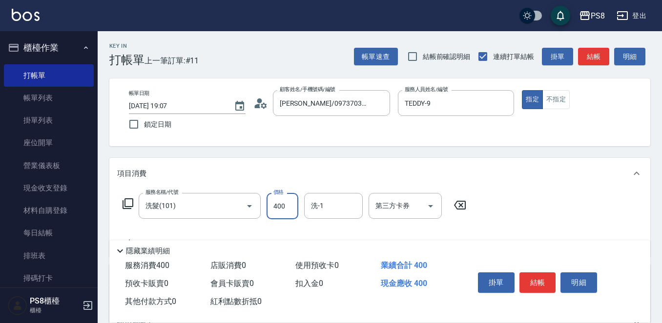
type input "400"
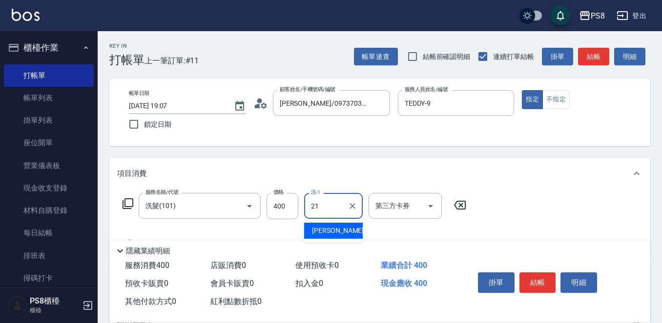
type input "[PERSON_NAME]-21"
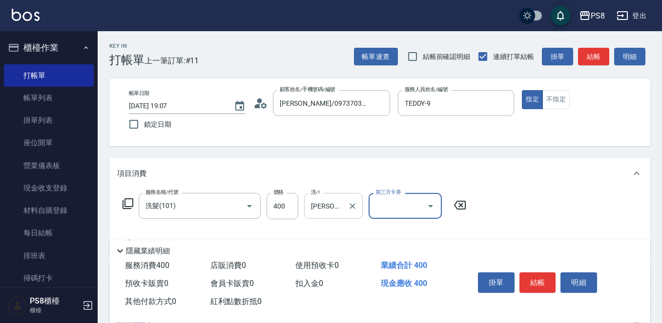
click at [349, 217] on div at bounding box center [351, 206] width 13 height 26
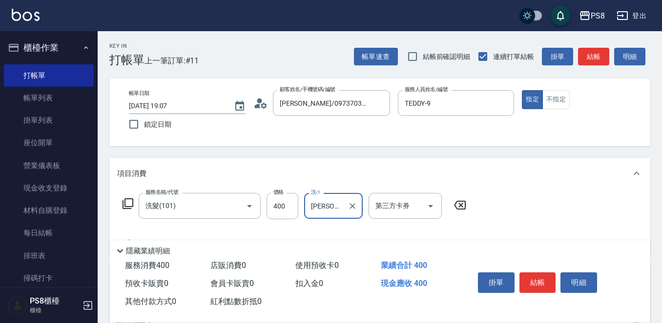
click at [348, 215] on div at bounding box center [351, 206] width 13 height 26
click at [350, 208] on icon "Clear" at bounding box center [352, 206] width 6 height 6
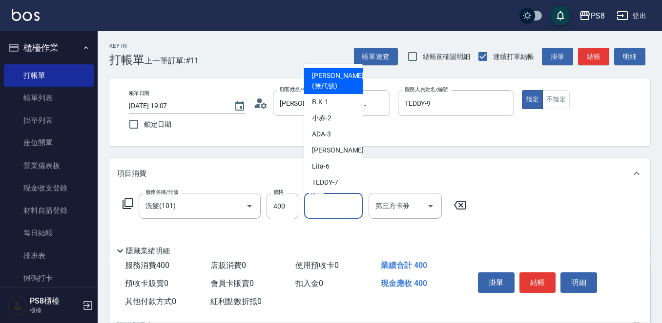
click at [337, 208] on input "洗-1" at bounding box center [333, 206] width 50 height 17
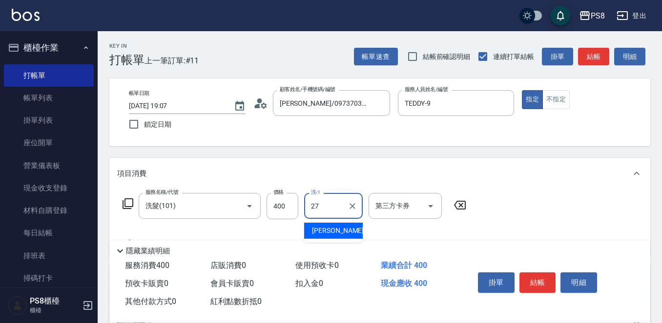
type input "Barry-27"
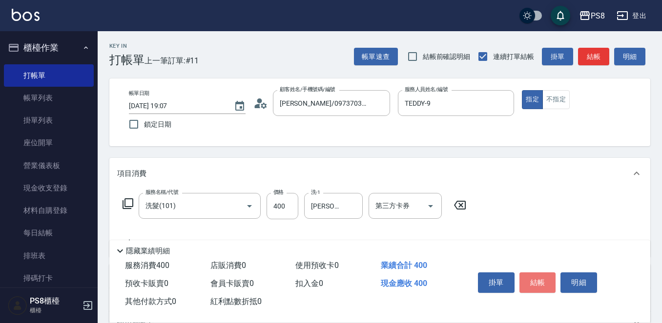
drag, startPoint x: 536, startPoint y: 273, endPoint x: 495, endPoint y: 229, distance: 60.4
click at [536, 273] on button "結帳" at bounding box center [537, 283] width 37 height 20
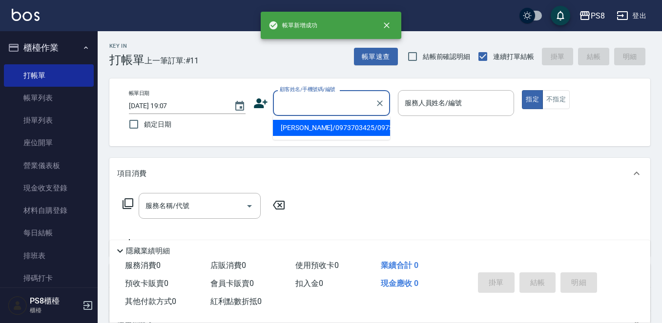
click at [309, 99] on input "顧客姓名/手機號碼/編號" at bounding box center [324, 103] width 94 height 17
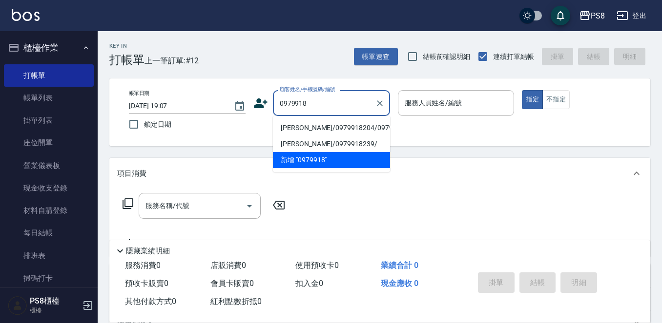
click at [308, 129] on li "彭宗毅/0979918204/0979918204" at bounding box center [331, 128] width 117 height 16
type input "彭宗毅/0979918204/0979918204"
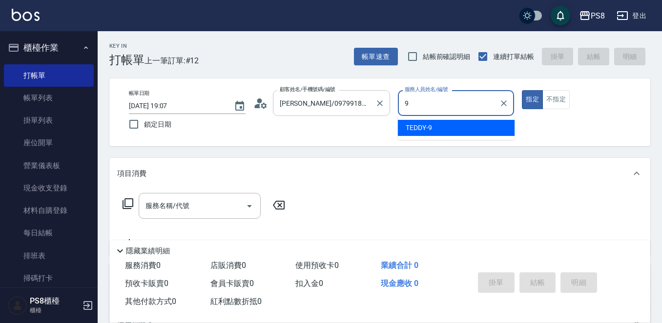
type input "TEDDY-9"
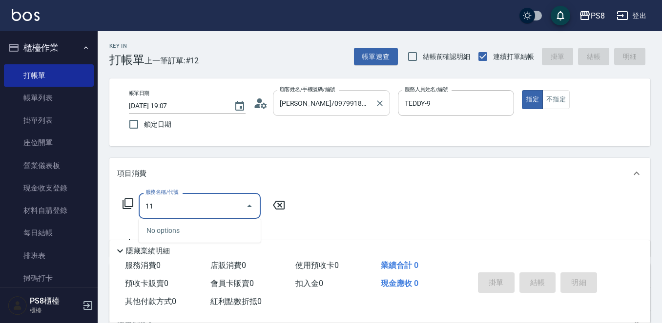
type input "110"
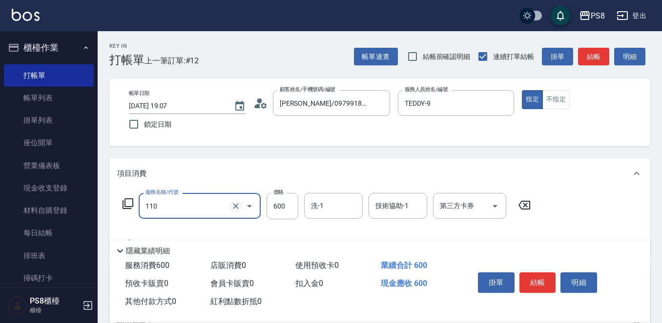
click at [237, 212] on button "Clear" at bounding box center [236, 207] width 14 height 14
click at [204, 209] on input "服務名稱/代號" at bounding box center [186, 206] width 86 height 17
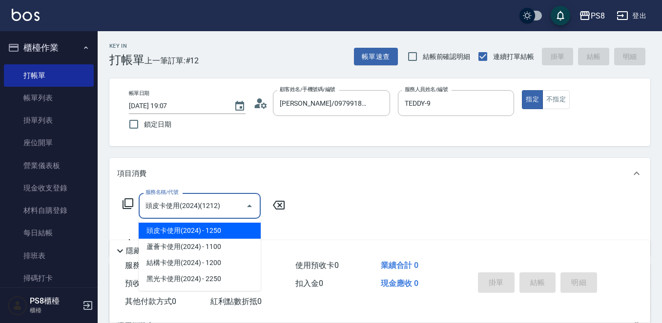
type input "頭皮卡使用(2024)(1212)"
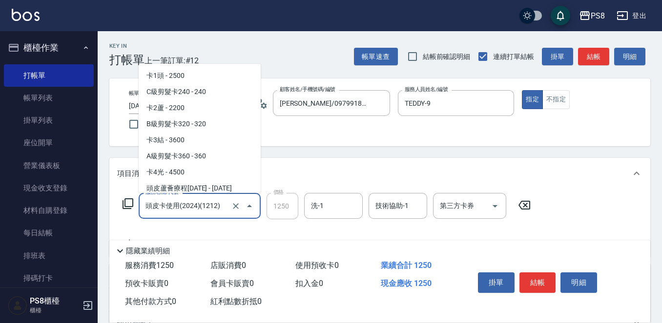
click at [204, 209] on input "頭皮卡使用(2024)(1212)" at bounding box center [186, 206] width 86 height 17
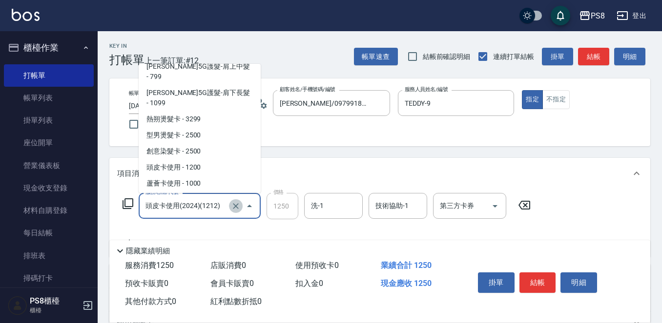
click at [240, 206] on icon "Clear" at bounding box center [236, 207] width 10 height 10
click at [195, 206] on input "服務名稱/代號" at bounding box center [186, 206] width 86 height 17
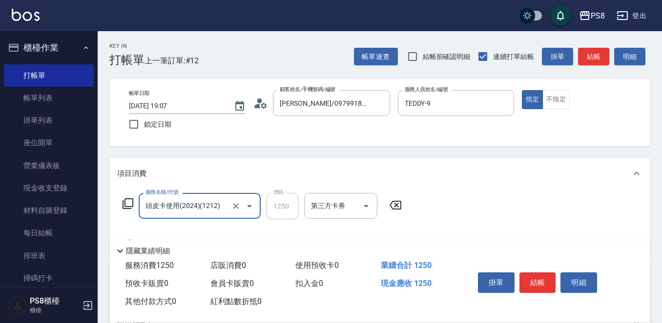
type input "頭皮卡使用(2024)(1212)"
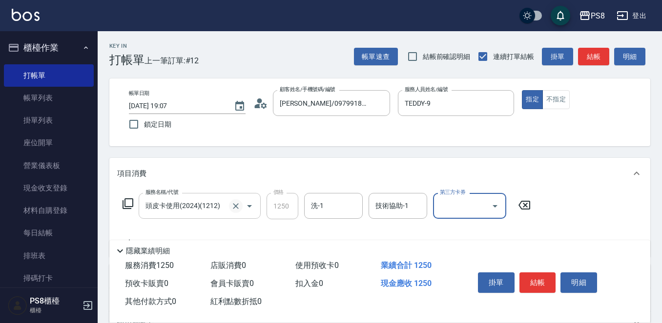
click at [231, 210] on icon "Clear" at bounding box center [236, 207] width 10 height 10
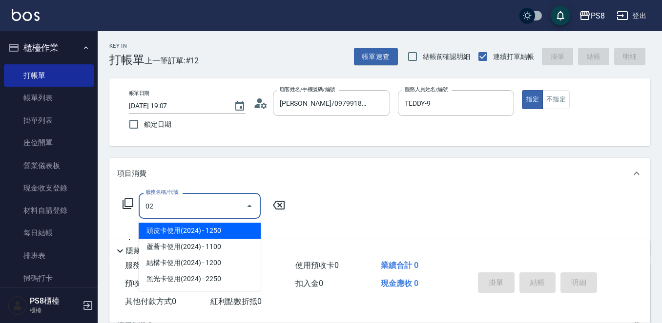
type input "0"
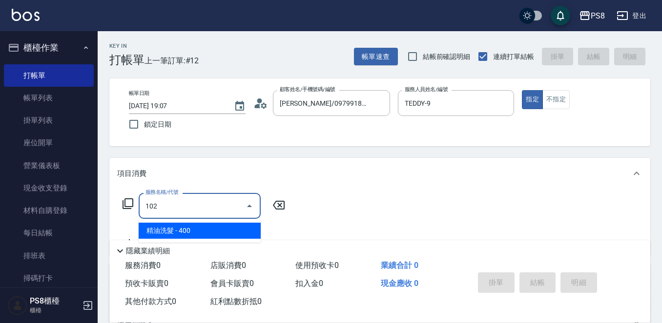
click at [231, 242] on ul "精油洗髮 - 400" at bounding box center [200, 231] width 122 height 24
click at [231, 235] on span "精油洗髮 - 400" at bounding box center [200, 231] width 122 height 16
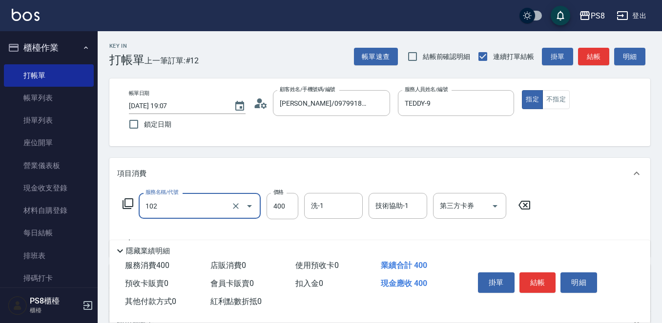
type input "精油洗髮(102)"
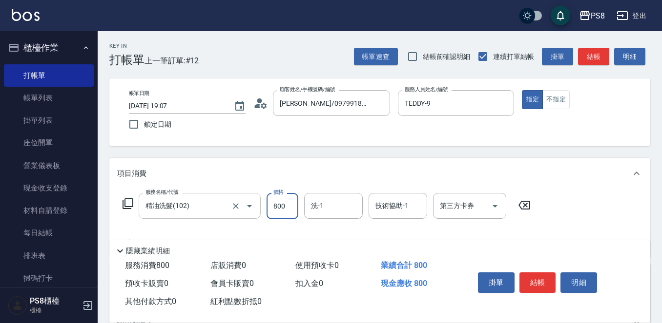
type input "800"
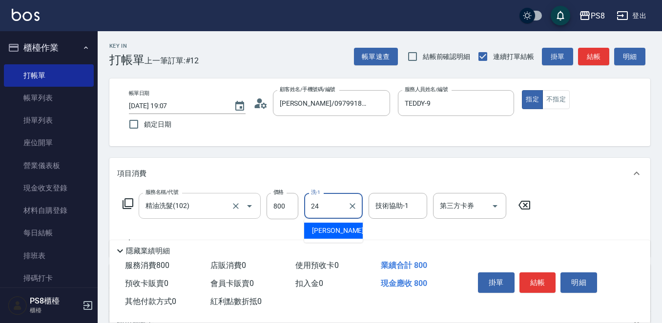
type input "[PERSON_NAME]-24"
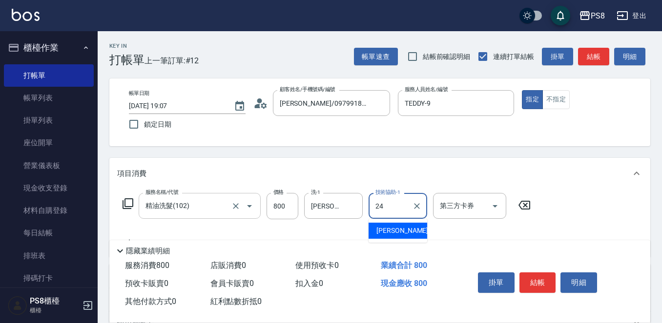
type input "[PERSON_NAME]-24"
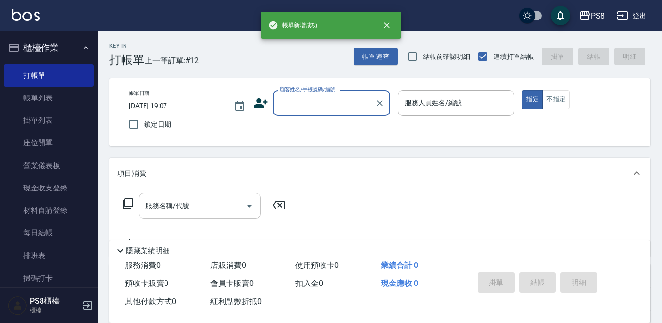
scroll to position [0, 0]
click at [304, 106] on input "顧客姓名/手機號碼/編號" at bounding box center [324, 103] width 94 height 17
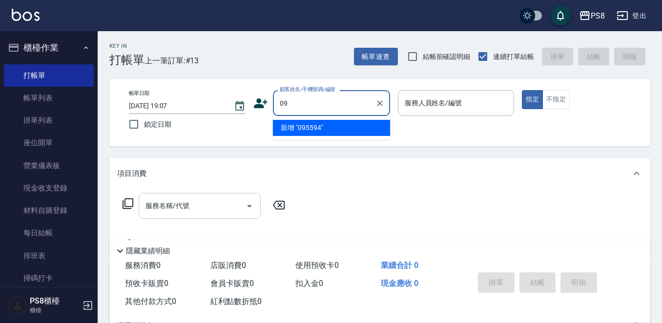
type input "0"
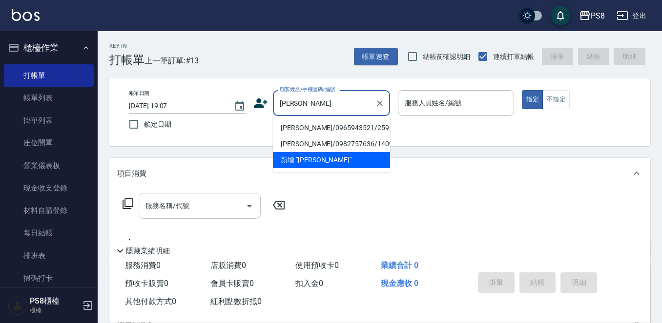
click at [318, 124] on li "[PERSON_NAME]/0965943521/2595" at bounding box center [331, 128] width 117 height 16
type input "[PERSON_NAME]/0965943521/2595"
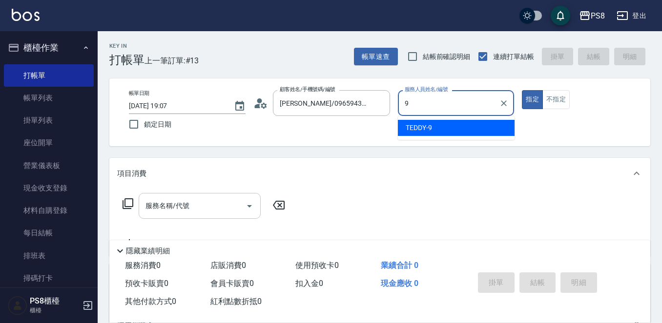
type input "TEDDY-9"
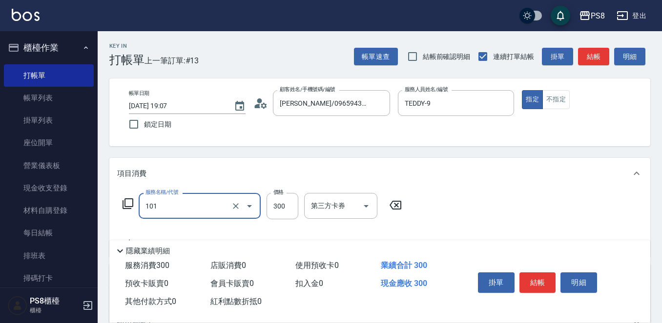
type input "洗髮(101)"
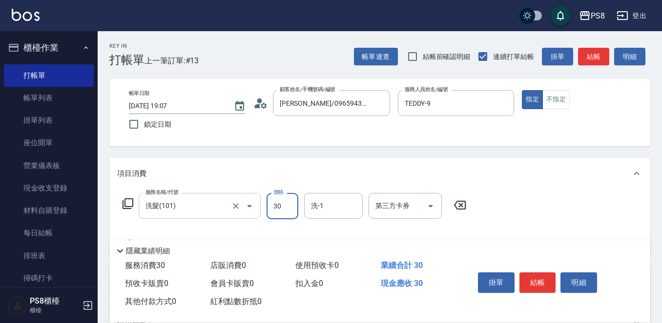
type input "300"
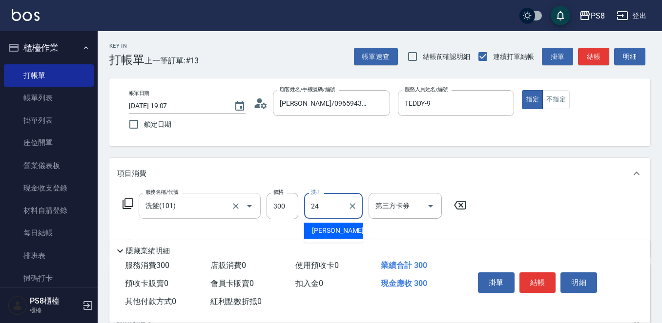
type input "[PERSON_NAME]-24"
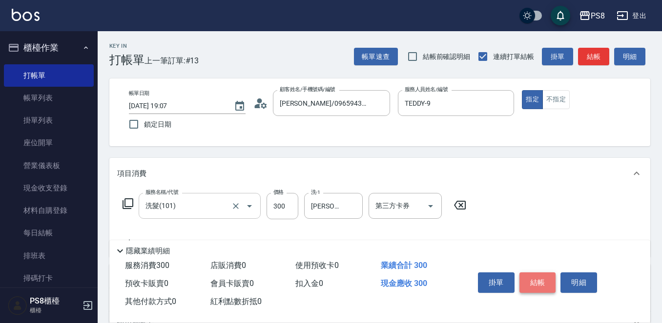
click at [553, 283] on button "結帳" at bounding box center [537, 283] width 37 height 20
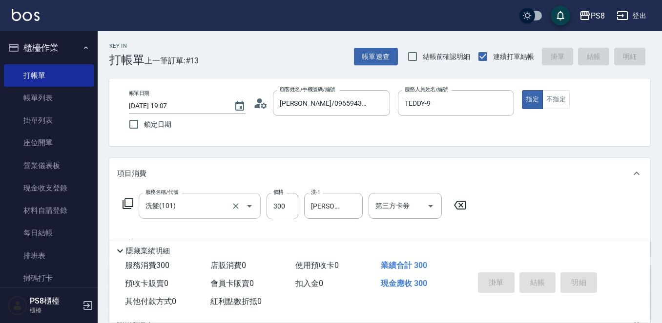
type input "2025/10/05 19:08"
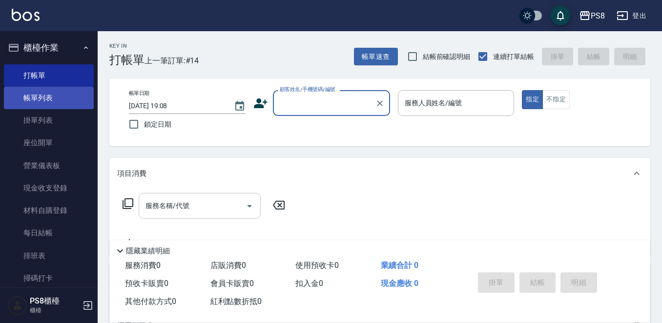
click at [54, 100] on link "帳單列表" at bounding box center [49, 98] width 90 height 22
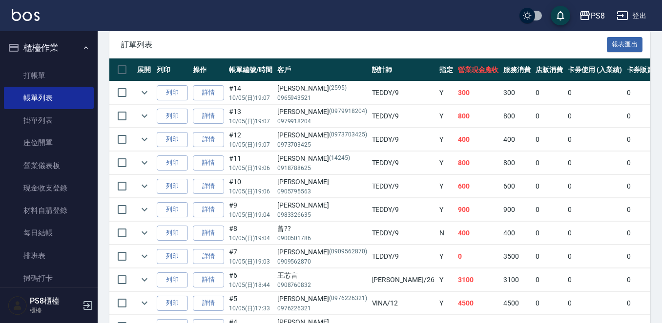
scroll to position [244, 0]
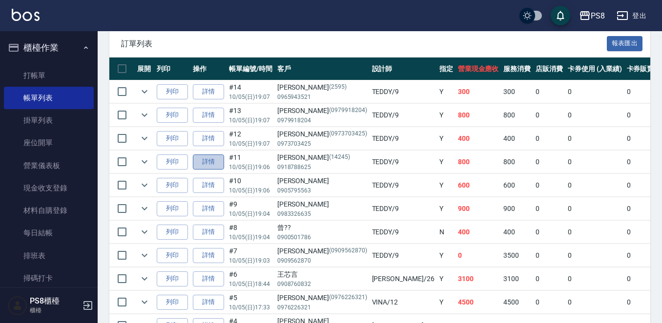
click at [216, 167] on link "詳情" at bounding box center [208, 162] width 31 height 15
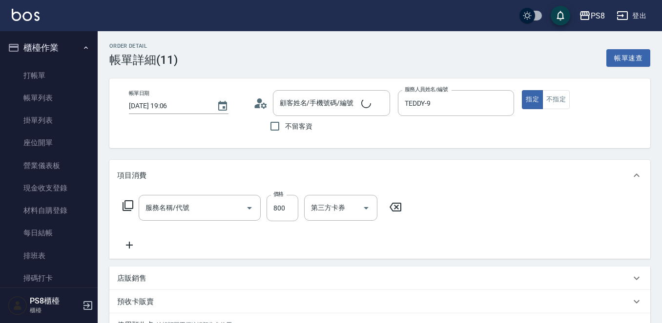
type input "2025/10/05 19:06"
type input "TEDDY-9"
type input "[PERSON_NAME]/0918788625/14245"
type input "精油+去角質(110)"
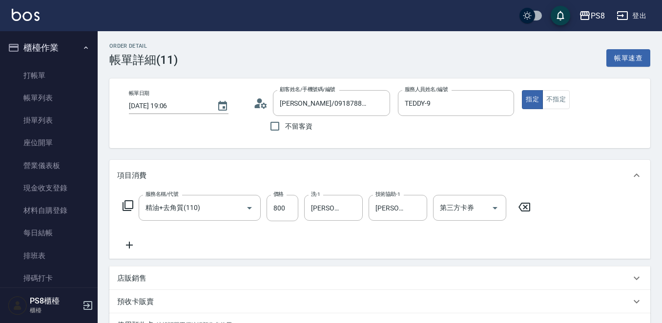
click at [210, 192] on div "服務名稱/代號 精油+去角質(110) 服務名稱/代號 價格 800 價格 洗-1 趙宇文-21 洗-1 技術協助-1 趙宇文-21 技術協助-1 第三方卡券…" at bounding box center [379, 225] width 541 height 68
click at [209, 206] on input "精油+去角質(110)" at bounding box center [186, 208] width 86 height 17
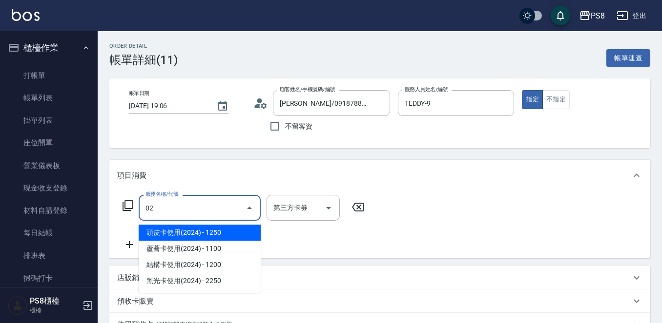
type input "0"
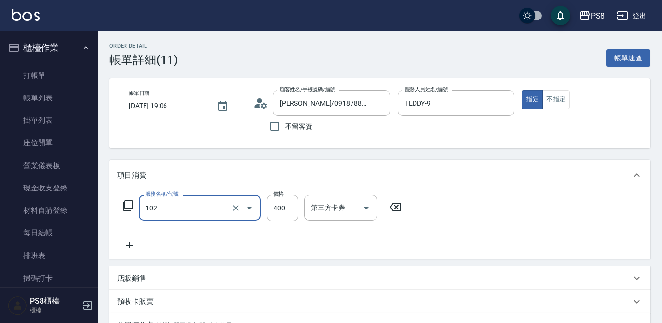
type input "精油洗髮(102)"
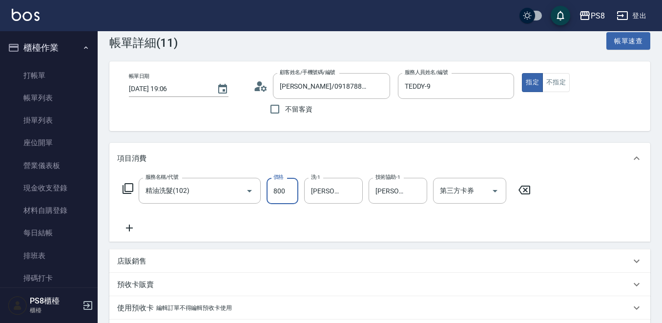
scroll to position [189, 0]
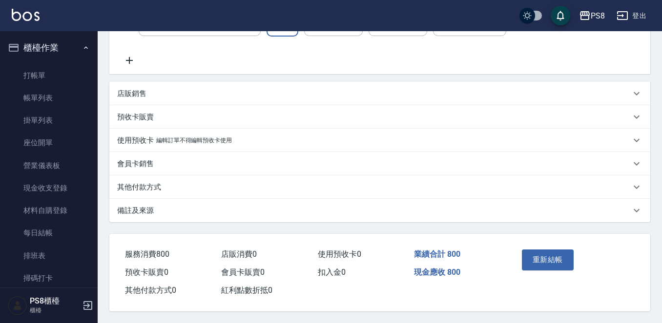
type input "800"
click at [543, 237] on div "重新結帳" at bounding box center [572, 267] width 132 height 66
click at [543, 254] on button "重新結帳" at bounding box center [548, 260] width 52 height 20
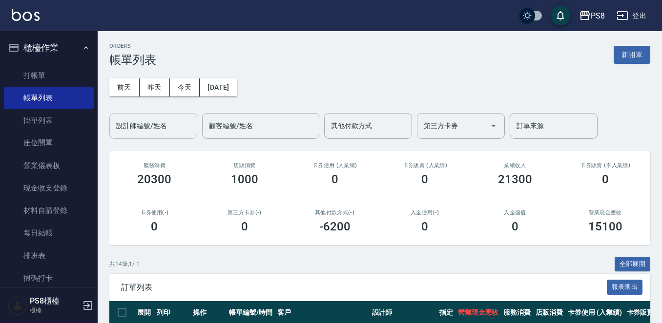
click at [157, 132] on input "設計師編號/姓名" at bounding box center [153, 126] width 79 height 17
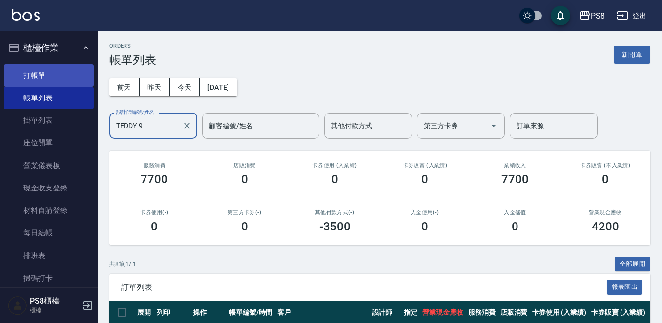
type input "TEDDY-9"
click at [42, 75] on link "打帳單" at bounding box center [49, 75] width 90 height 22
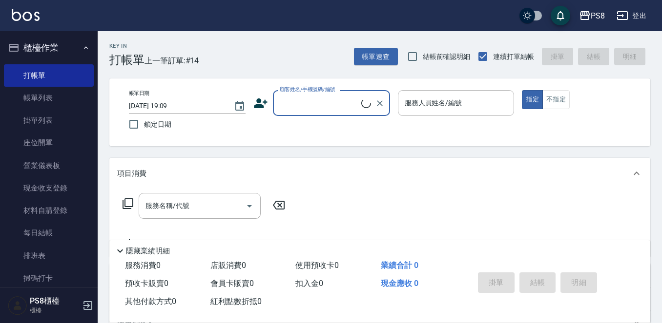
click at [351, 106] on input "顧客姓名/手機號碼/編號" at bounding box center [319, 103] width 84 height 17
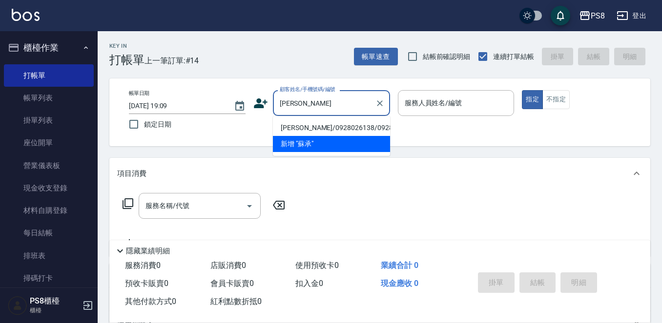
click at [334, 132] on li "[PERSON_NAME]/0928026138/0928026138" at bounding box center [331, 128] width 117 height 16
type input "[PERSON_NAME]/0928026138/0928026138"
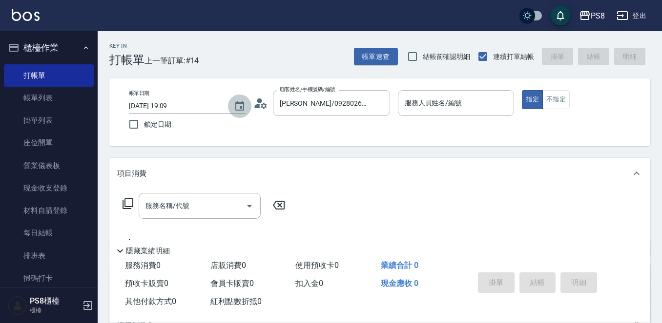
click at [250, 102] on button "Choose date, selected date is 2025-10-05" at bounding box center [239, 106] width 23 height 23
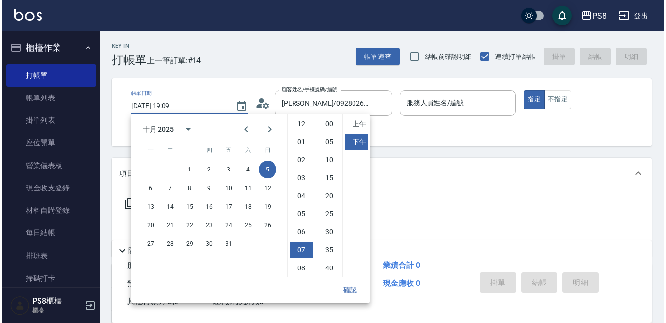
scroll to position [55, 0]
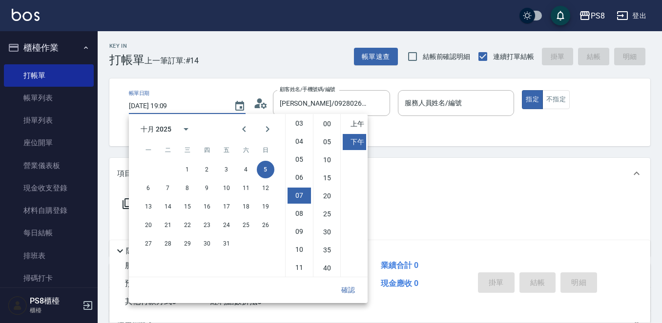
click at [264, 100] on icon at bounding box center [260, 103] width 15 height 15
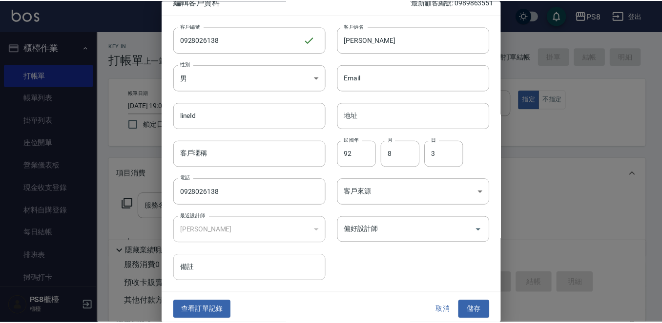
scroll to position [15, 0]
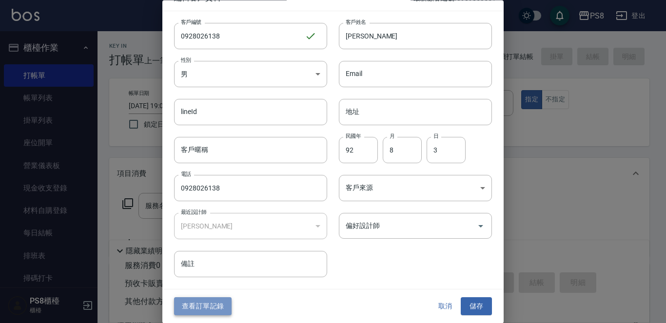
click at [214, 300] on button "查看訂單記錄" at bounding box center [203, 307] width 58 height 18
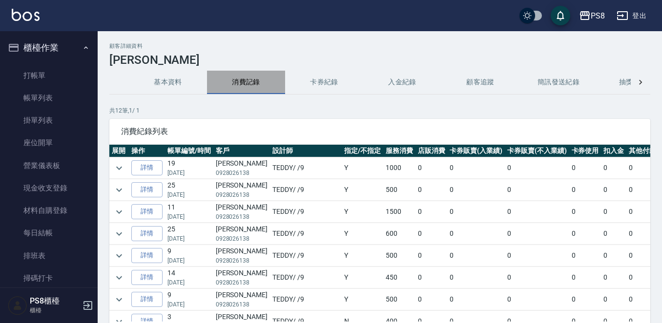
drag, startPoint x: 262, startPoint y: 41, endPoint x: 252, endPoint y: 78, distance: 38.3
click at [252, 78] on button "消費記錄" at bounding box center [246, 82] width 78 height 23
copy p "0928026138"
drag, startPoint x: 213, startPoint y: 170, endPoint x: 249, endPoint y: 173, distance: 36.2
click at [249, 173] on td "蘇承瑀 0928026138" at bounding box center [241, 168] width 57 height 21
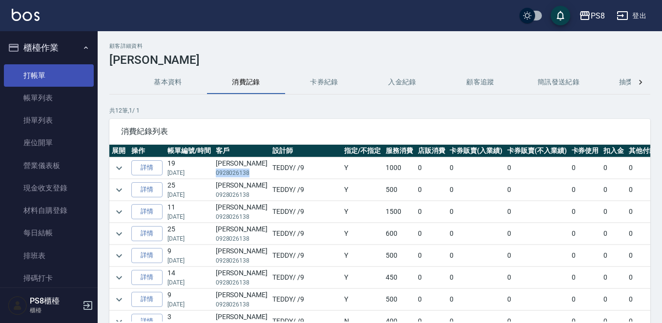
click at [52, 84] on link "打帳單" at bounding box center [49, 75] width 90 height 22
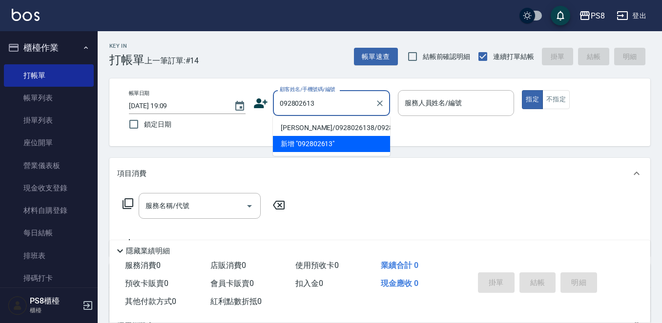
click at [341, 121] on li "[PERSON_NAME]/0928026138/0928026138" at bounding box center [331, 128] width 117 height 16
type input "蘇承瑀/0928026138/0928026138"
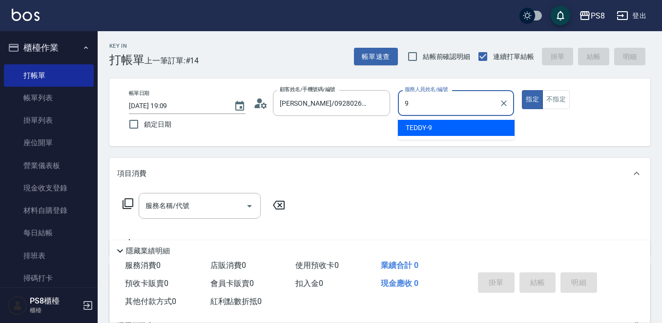
type input "9"
type button "true"
type input "TEDDY-9"
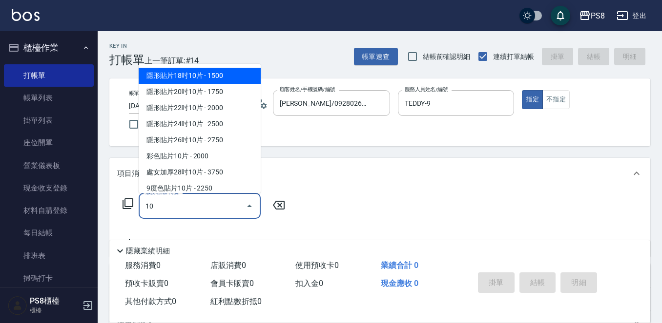
type input "1"
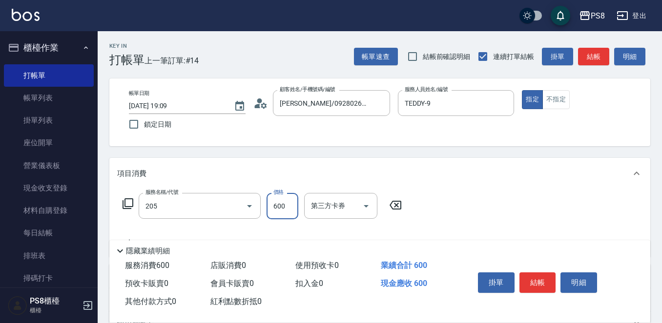
type input "A級洗剪600(205)"
type input "600"
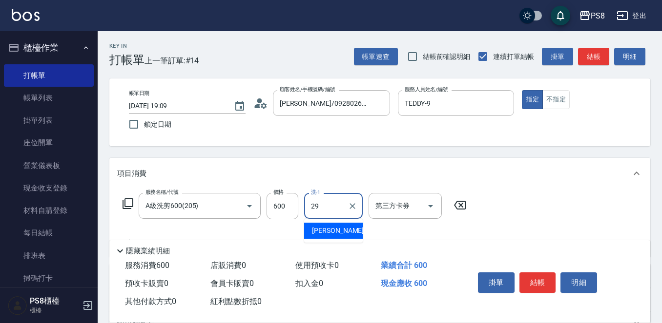
type input "戴韋全-29"
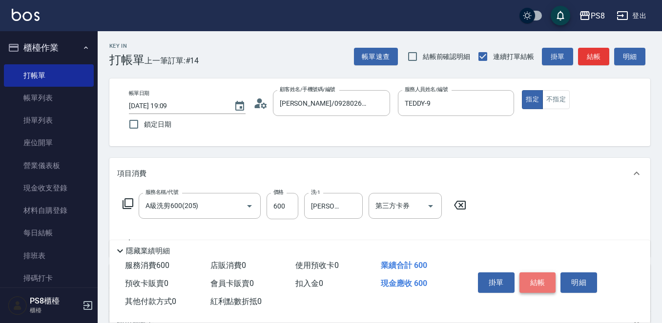
click at [531, 273] on button "結帳" at bounding box center [537, 283] width 37 height 20
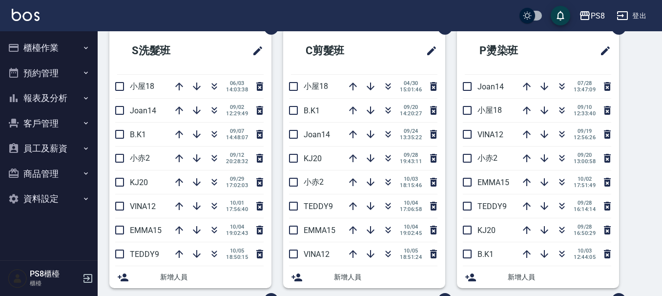
scroll to position [42, 0]
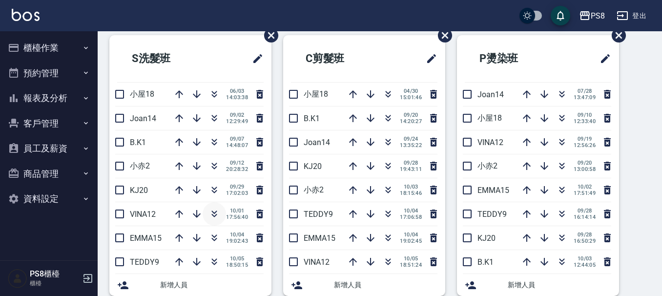
click at [212, 215] on icon "button" at bounding box center [214, 214] width 12 height 12
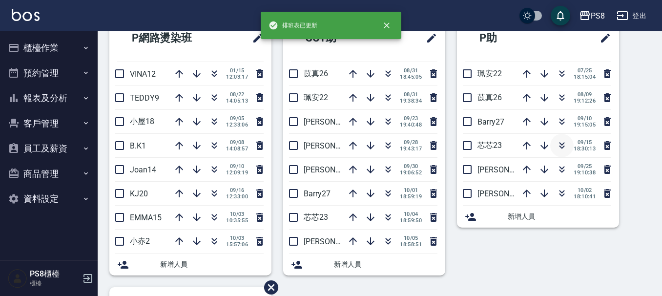
scroll to position [238, 0]
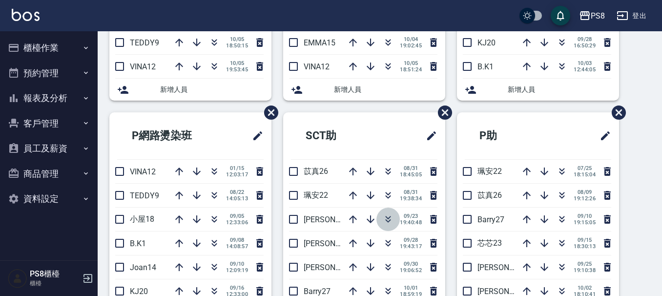
click at [385, 215] on icon "button" at bounding box center [388, 219] width 12 height 12
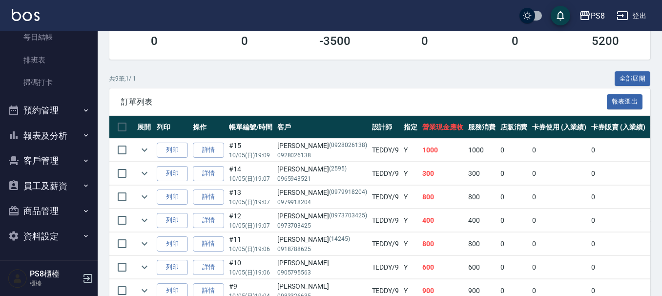
scroll to position [91, 0]
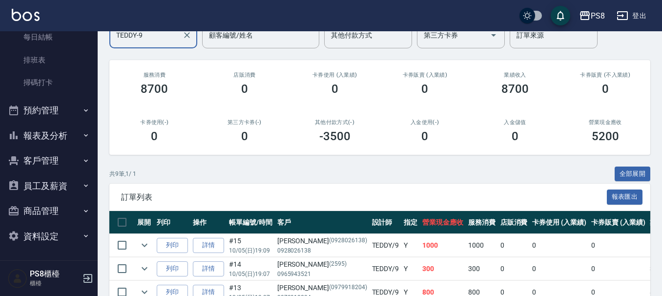
type input "TEDDY-9"
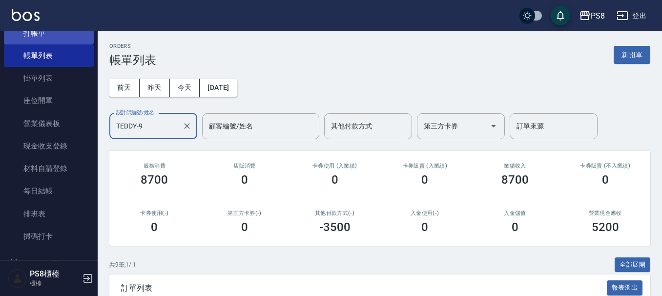
scroll to position [0, 0]
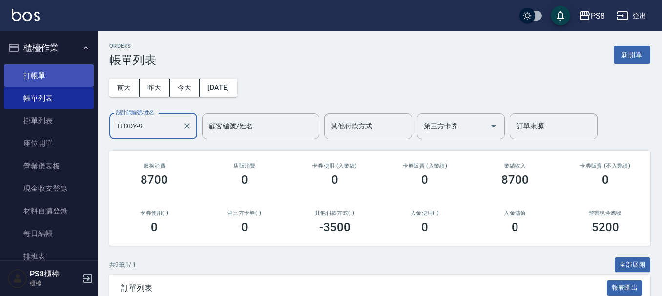
click at [36, 74] on link "打帳單" at bounding box center [49, 75] width 90 height 22
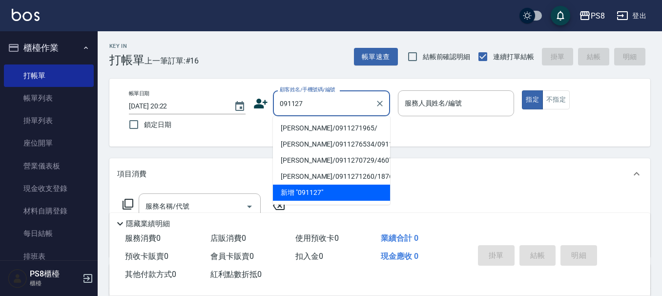
click at [340, 123] on li "[PERSON_NAME]/0911271965/" at bounding box center [331, 128] width 117 height 16
type input "[PERSON_NAME]/0911271965/"
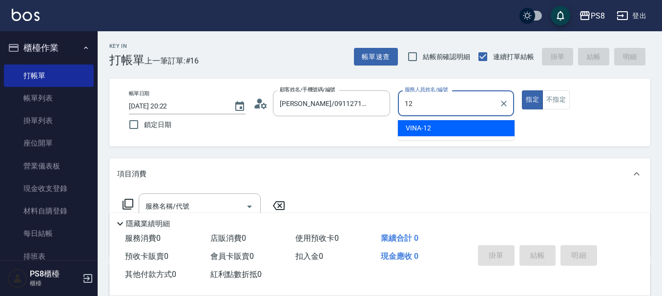
type input "VINA-12"
type button "true"
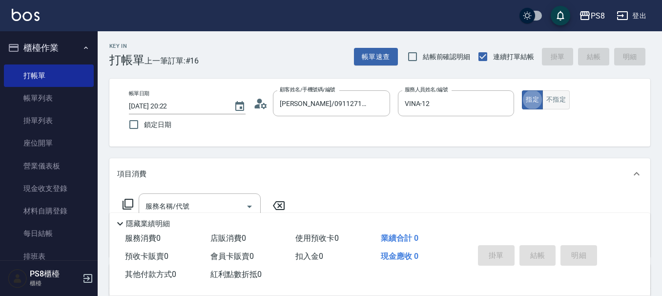
click at [559, 92] on button "不指定" at bounding box center [555, 99] width 27 height 19
click at [244, 187] on div "項目消費" at bounding box center [379, 173] width 541 height 31
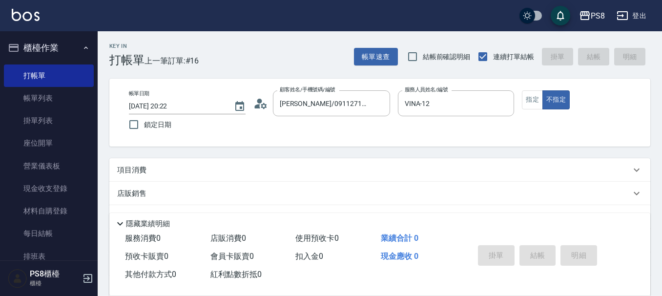
click at [225, 175] on div "項目消費" at bounding box center [379, 169] width 541 height 23
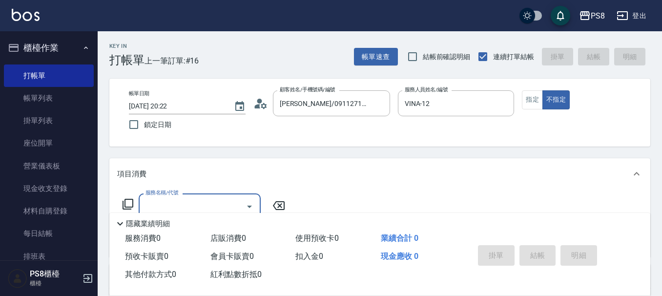
click at [193, 198] on input "服務名稱/代號" at bounding box center [192, 206] width 99 height 17
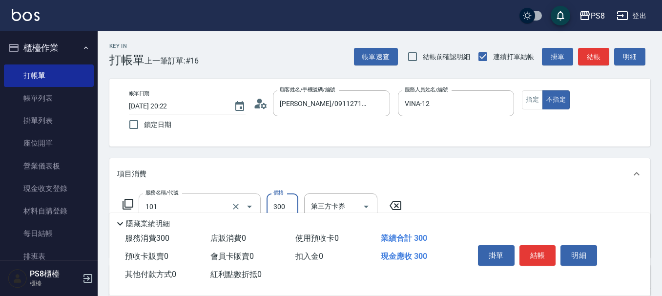
type input "洗髮(101)"
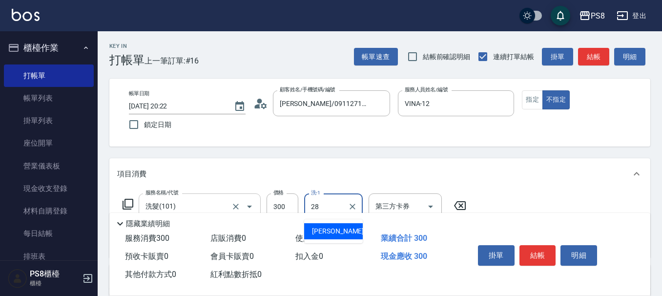
type input "[PERSON_NAME]-28"
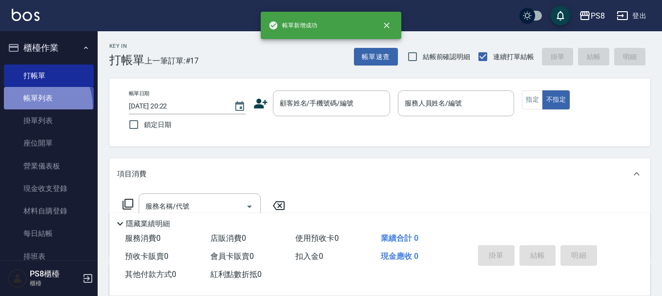
click at [34, 106] on link "帳單列表" at bounding box center [49, 98] width 90 height 22
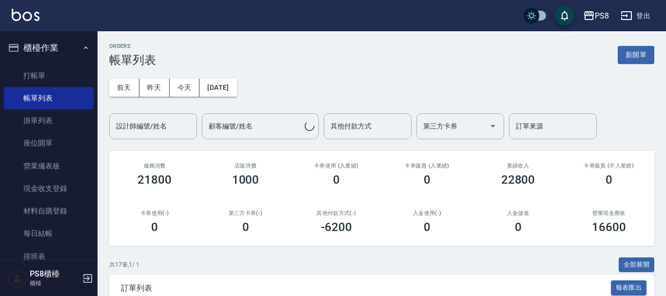
click at [161, 115] on div "設計師編號/姓名" at bounding box center [153, 126] width 88 height 26
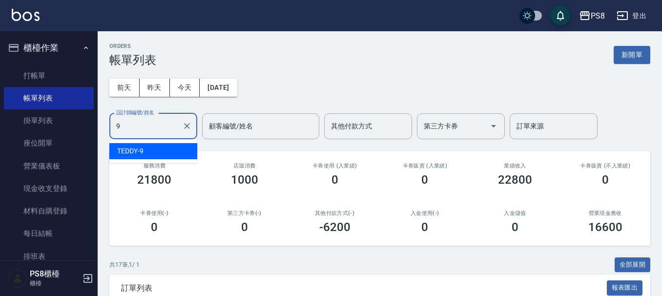
type input "TEDDY-9"
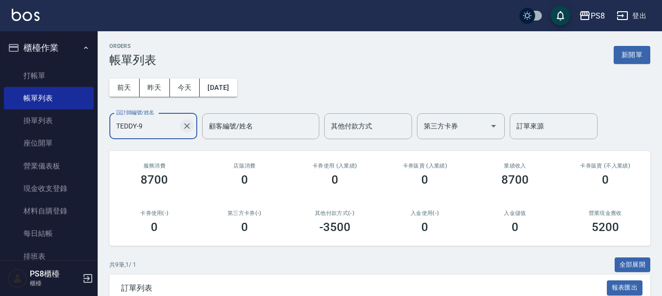
click at [184, 130] on icon "Clear" at bounding box center [187, 126] width 10 height 10
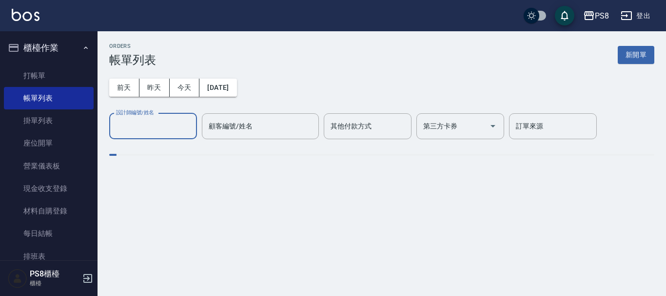
click at [168, 130] on input "設計師編號/姓名" at bounding box center [153, 126] width 79 height 17
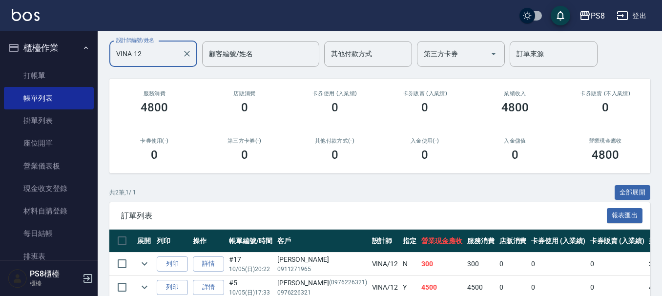
scroll to position [24, 0]
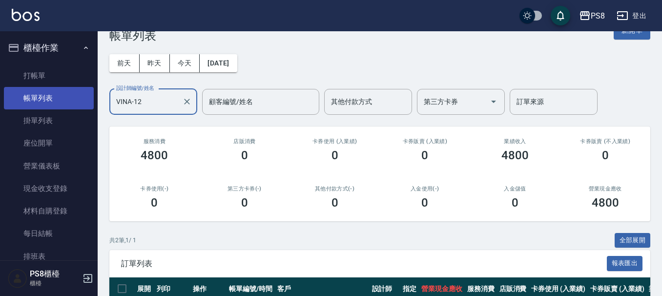
drag, startPoint x: 161, startPoint y: 92, endPoint x: 58, endPoint y: 98, distance: 102.6
click at [58, 98] on div "PS8 登出 櫃檯作業 打帳單 帳單列表 掛單列表 座位開單 營業儀表板 現金收支登錄 材料自購登錄 每日結帳 排班表 掃碼打卡 預約管理 預約管理 單日預約…" at bounding box center [331, 180] width 662 height 409
type input "VINA-12"
click at [57, 60] on button "櫃檯作業" at bounding box center [49, 47] width 90 height 25
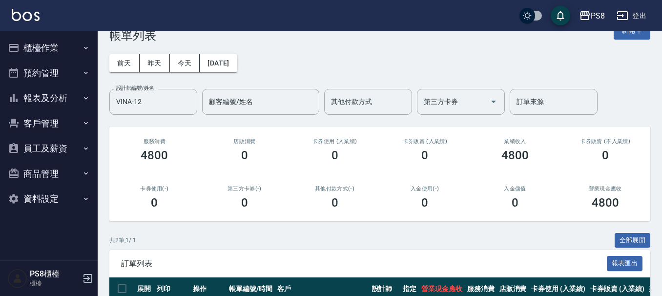
click at [49, 83] on ul "櫃檯作業 打帳單 帳單列表 掛單列表 座位開單 營業儀表板 現金收支登錄 材料自購登錄 每日結帳 排班表 掃碼打卡 預約管理 預約管理 單日預約紀錄 單週預約…" at bounding box center [49, 123] width 90 height 184
click at [53, 45] on button "櫃檯作業" at bounding box center [49, 47] width 90 height 25
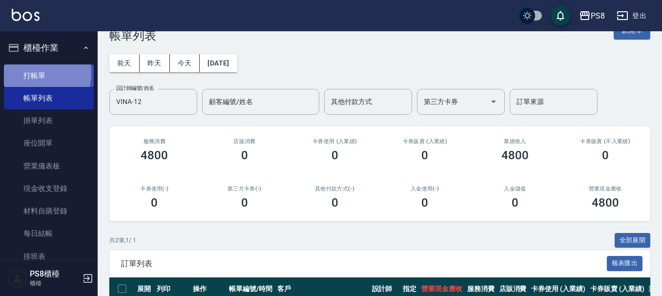
click at [33, 73] on link "打帳單" at bounding box center [49, 75] width 90 height 22
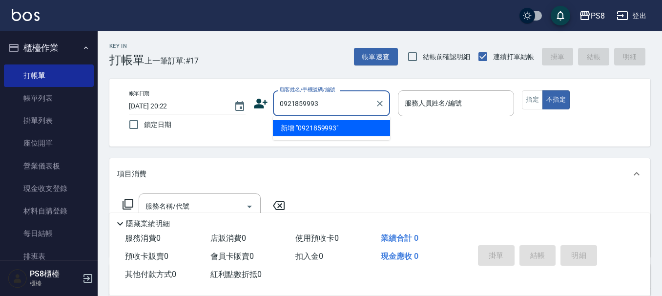
drag, startPoint x: 330, startPoint y: 110, endPoint x: 172, endPoint y: 114, distance: 158.1
click at [172, 114] on div "帳單日期 [DATE] 20:22 鎖定日期 顧客姓名/手機號碼/編號 0921859993 顧客姓名/手機號碼/編號 服務人員姓名/編號 服務人員姓名/編號…" at bounding box center [379, 112] width 517 height 44
click at [273, 96] on div "0921859993 顧客姓名/手機號碼/編號" at bounding box center [331, 103] width 117 height 26
type input "0921859993"
click at [270, 100] on div "顧客姓名/手機號碼/編號 顧客姓名/手機號碼/編號" at bounding box center [321, 103] width 137 height 26
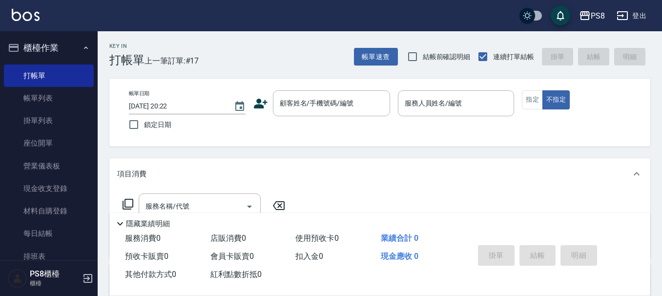
click at [257, 101] on icon at bounding box center [261, 104] width 14 height 10
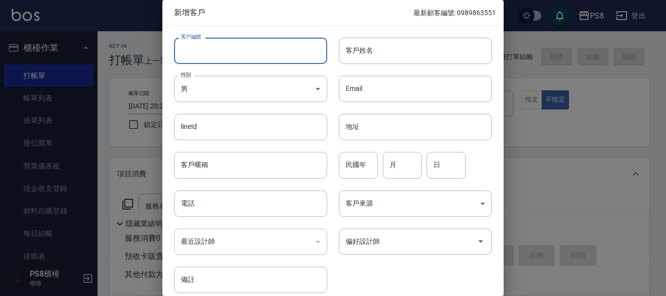
click at [276, 58] on input "客戶編號" at bounding box center [250, 51] width 153 height 26
paste input "0921859993"
type input "0921859993"
click at [419, 75] on div "Email Email" at bounding box center [409, 83] width 165 height 38
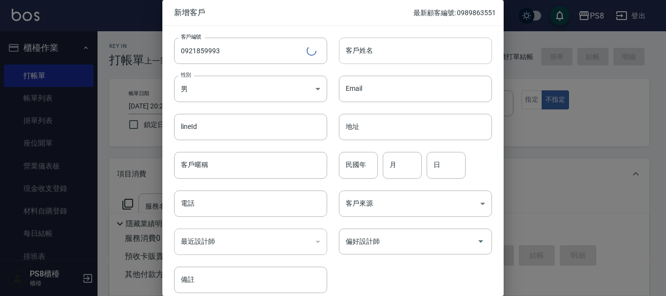
click at [391, 47] on input "客戶姓名" at bounding box center [415, 51] width 153 height 26
type input "J"
type input "X"
type input "J"
type input "F"
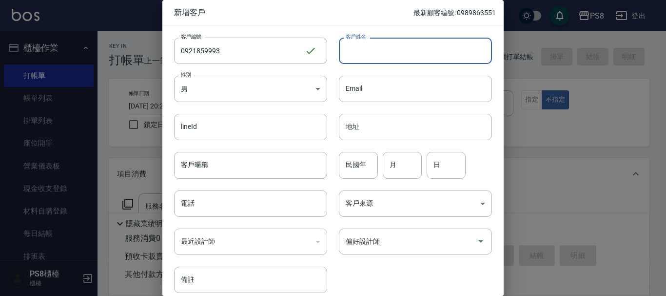
type input "C"
type input "X"
type input "C"
type input "X"
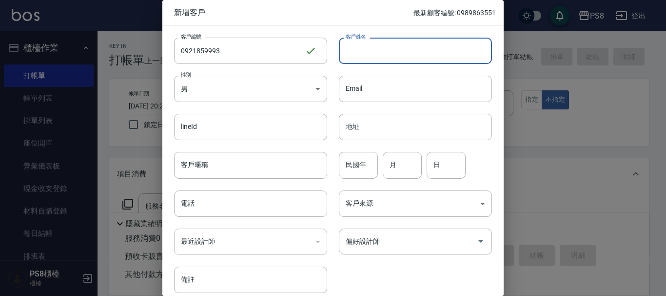
type input "ㄏ"
type input "[PERSON_NAME]"
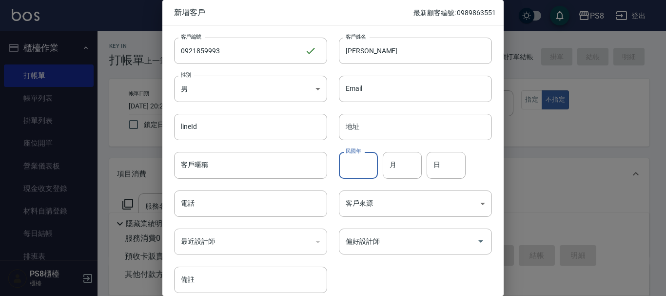
click at [360, 174] on input "民國年" at bounding box center [358, 165] width 39 height 26
type input "95"
type input "06"
type input "09"
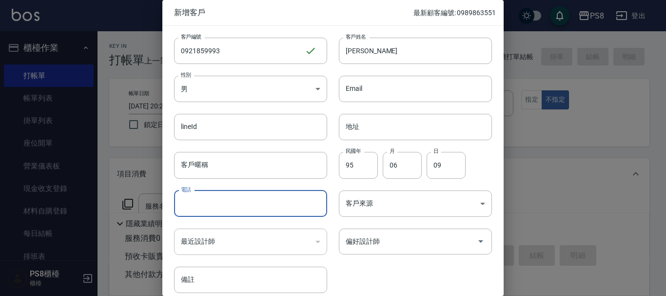
paste input "0921859993"
type input "0921859993"
click at [344, 237] on input "偏好設計師" at bounding box center [408, 241] width 130 height 17
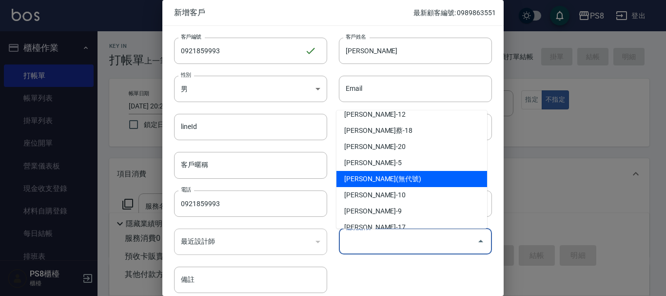
scroll to position [293, 0]
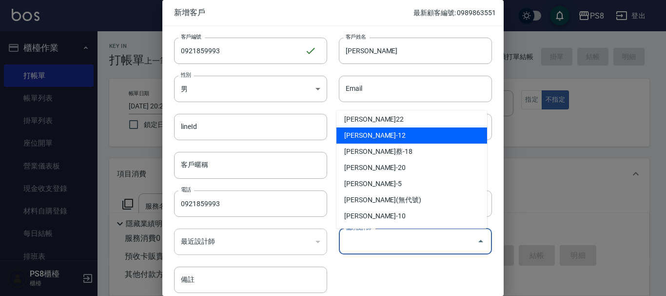
click at [394, 137] on li "[PERSON_NAME]-12" at bounding box center [412, 135] width 151 height 16
type input "[PERSON_NAME]"
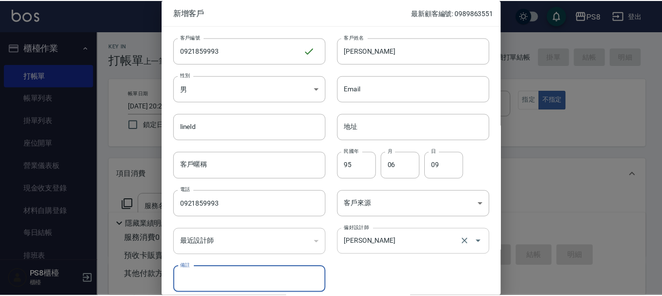
scroll to position [42, 0]
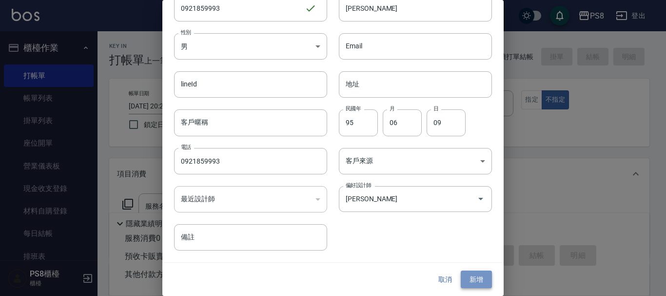
click at [474, 271] on button "新增" at bounding box center [476, 279] width 31 height 18
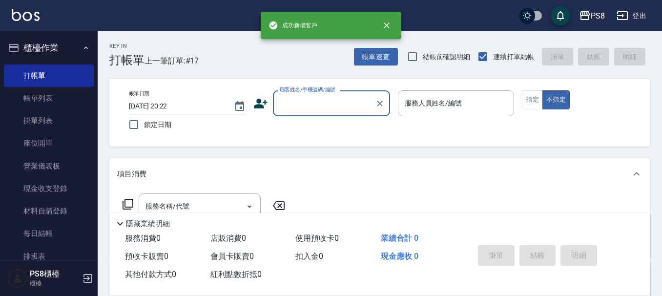
click at [358, 108] on input "顧客姓名/手機號碼/編號" at bounding box center [324, 103] width 94 height 17
paste input "0921859993"
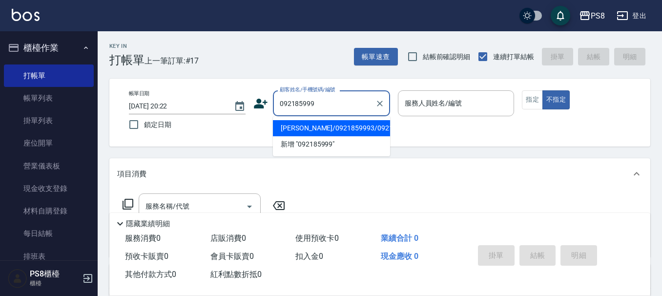
click at [340, 128] on li "[PERSON_NAME]/0921859993/0921859993" at bounding box center [331, 128] width 117 height 16
type input "[PERSON_NAME]/0921859993/0921859993"
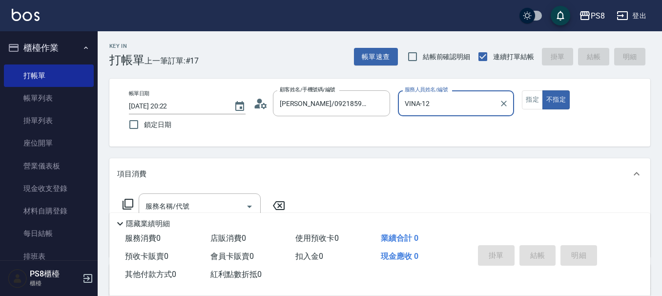
click at [464, 114] on div "VINA-12 服務人員姓名/編號" at bounding box center [456, 103] width 117 height 26
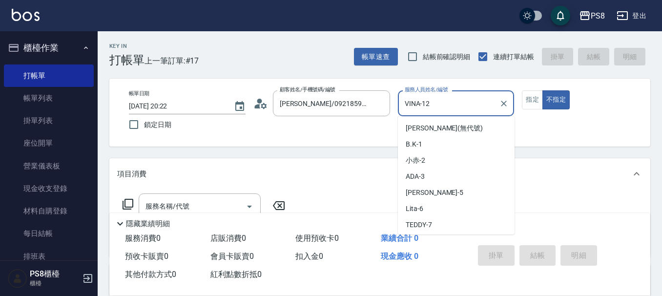
scroll to position [63, 0]
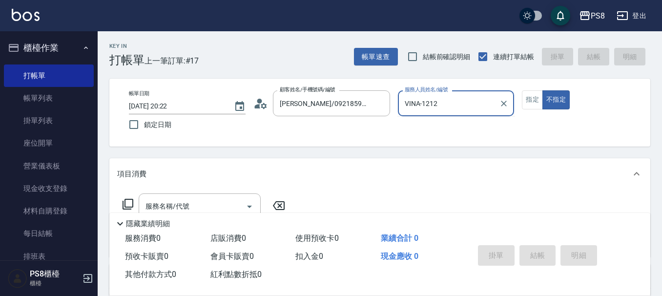
click at [542, 90] on button "不指定" at bounding box center [555, 99] width 27 height 19
type input "VINA-12"
type button "false"
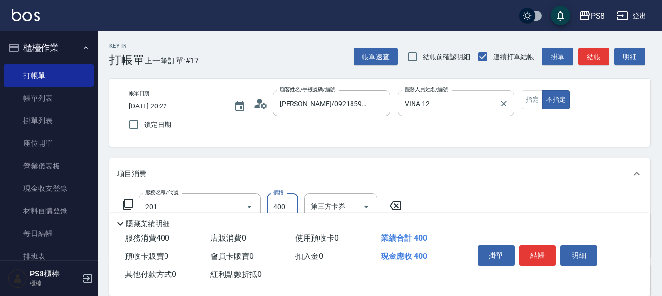
type input "洗剪400(201)"
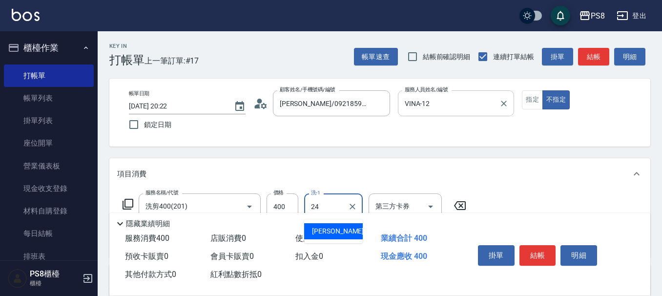
type input "[PERSON_NAME]-24"
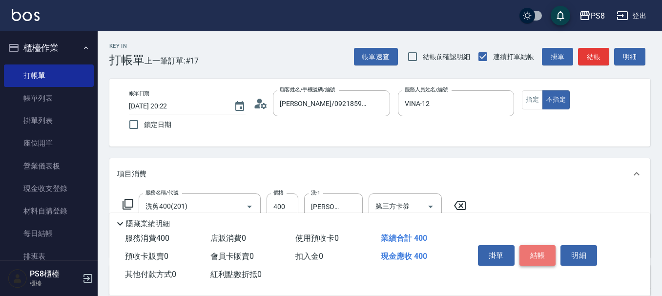
click at [529, 246] on button "結帳" at bounding box center [537, 255] width 37 height 20
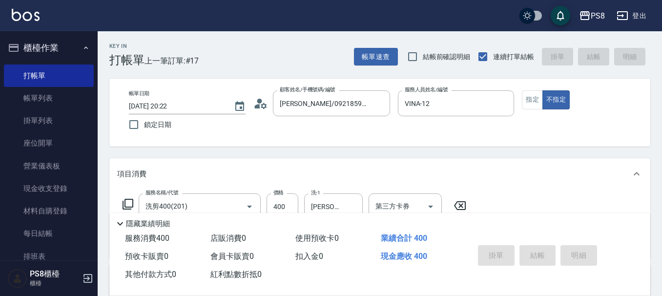
type input "[DATE] 20:24"
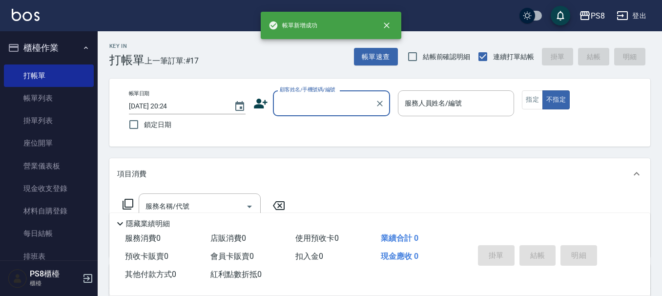
scroll to position [0, 0]
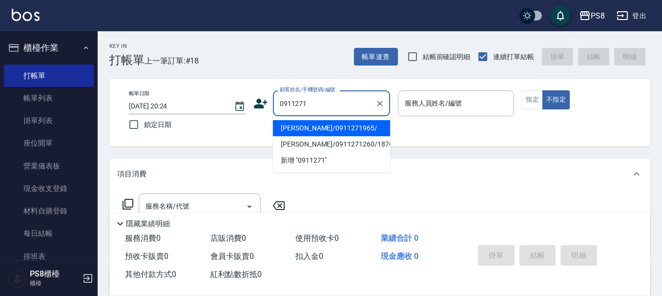
click at [354, 125] on li "[PERSON_NAME]/0911271965/" at bounding box center [331, 128] width 117 height 16
type input "[PERSON_NAME]/0911271965/"
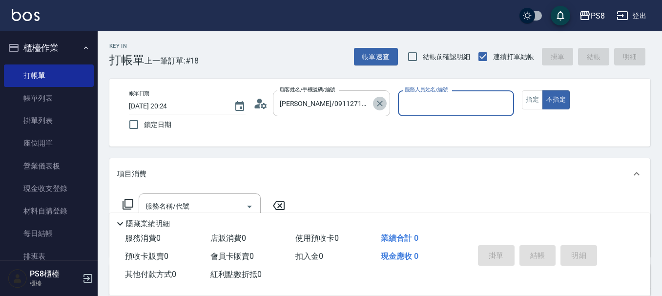
click at [381, 102] on icon "Clear" at bounding box center [380, 104] width 6 height 6
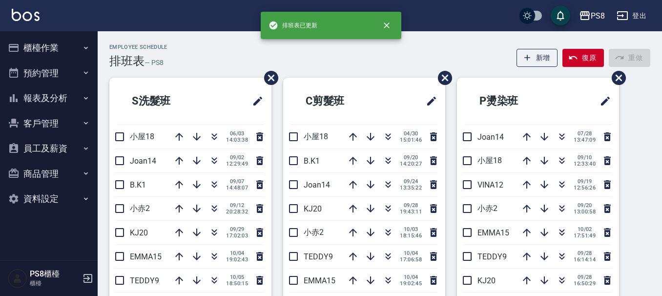
scroll to position [238, 0]
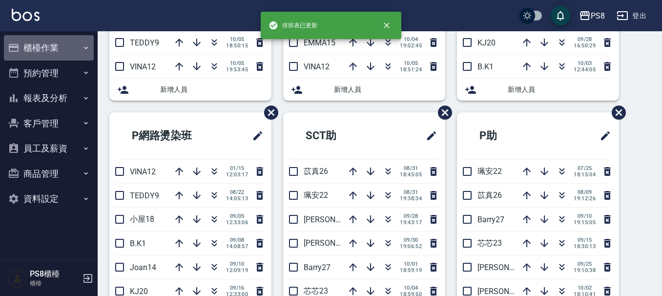
click at [42, 48] on button "櫃檯作業" at bounding box center [49, 47] width 90 height 25
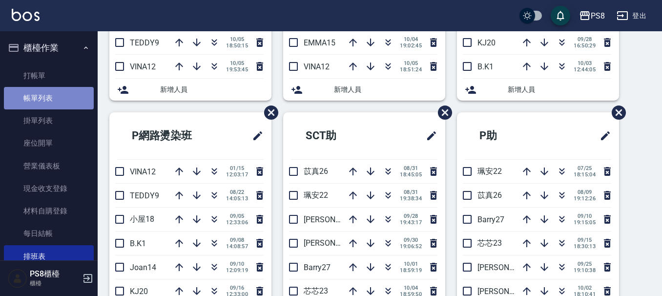
click at [75, 92] on link "帳單列表" at bounding box center [49, 98] width 90 height 22
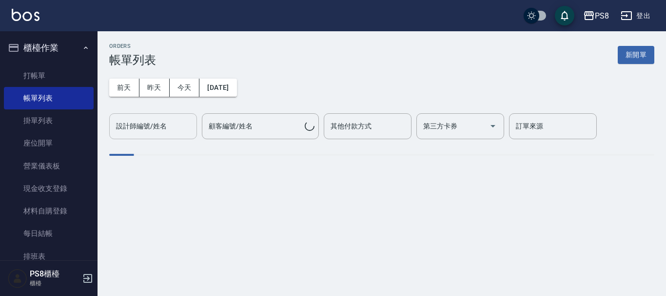
click at [138, 129] on div "設計師編號/姓名 設計師編號/姓名" at bounding box center [153, 126] width 88 height 26
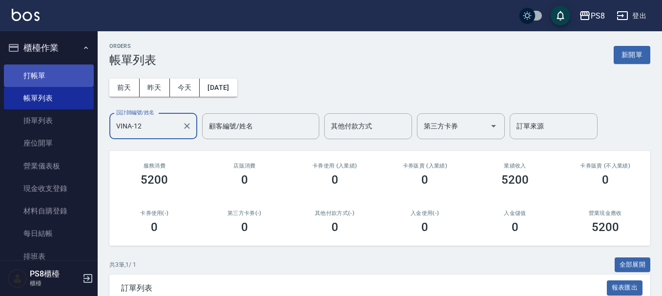
type input "VINA-12"
click at [67, 77] on link "打帳單" at bounding box center [49, 75] width 90 height 22
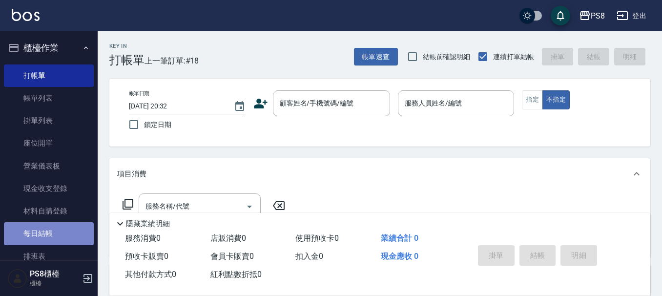
click at [75, 234] on link "每日結帳" at bounding box center [49, 233] width 90 height 22
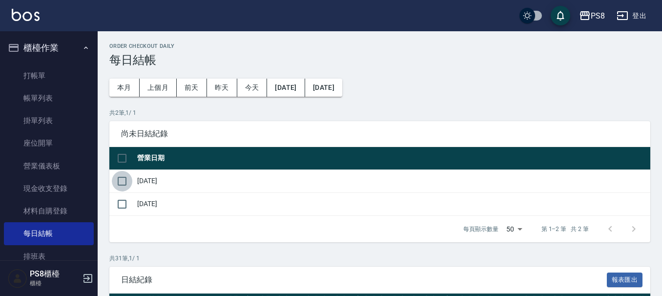
click at [117, 173] on input "checkbox" at bounding box center [122, 181] width 20 height 20
checkbox input "true"
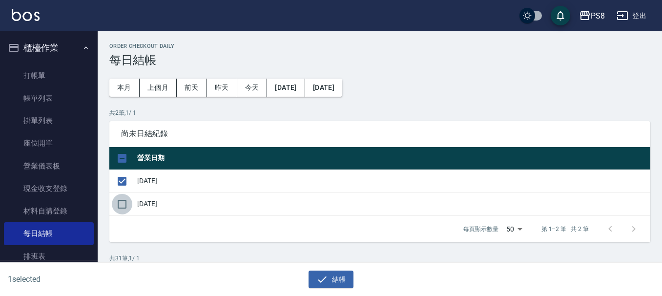
click at [120, 206] on input "checkbox" at bounding box center [122, 204] width 20 height 20
checkbox input "true"
click at [125, 179] on input "checkbox" at bounding box center [122, 181] width 20 height 20
checkbox input "false"
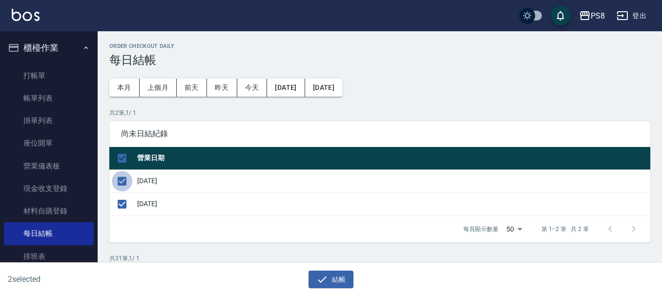
checkbox input "false"
click at [124, 186] on input "checkbox" at bounding box center [122, 181] width 20 height 20
checkbox input "true"
click at [347, 284] on button "結帳" at bounding box center [330, 279] width 45 height 18
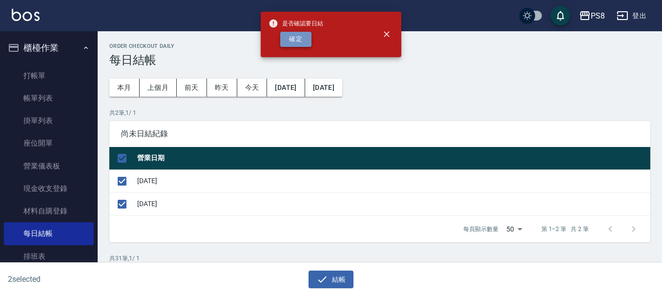
click at [295, 45] on button "確定" at bounding box center [295, 39] width 31 height 15
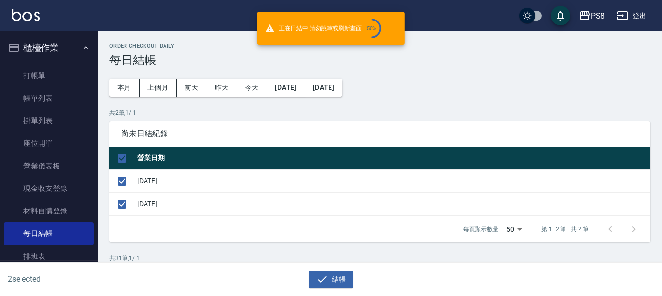
checkbox input "false"
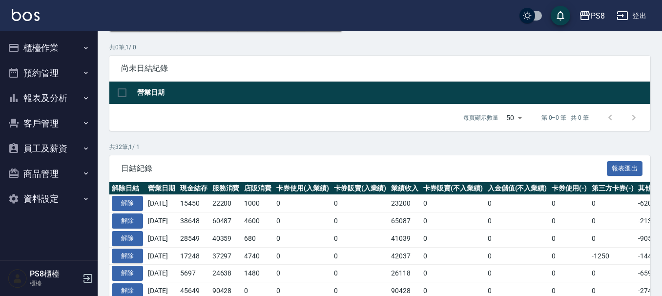
scroll to position [146, 0]
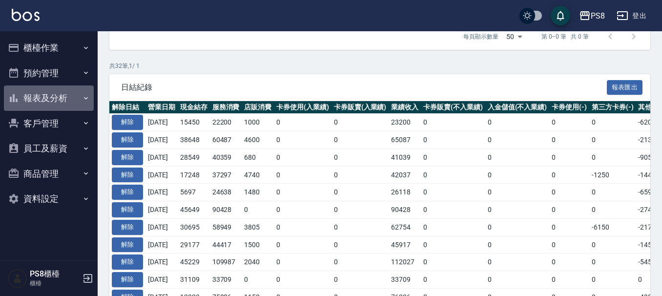
click at [45, 96] on button "報表及分析" at bounding box center [49, 97] width 90 height 25
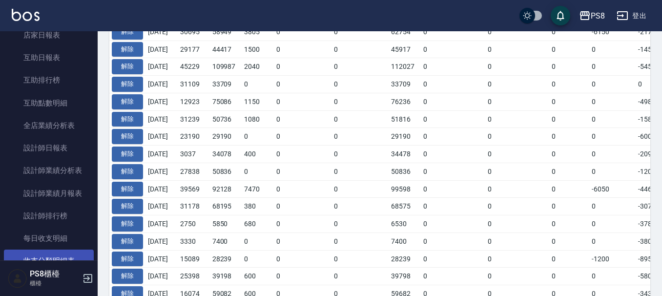
scroll to position [95, 0]
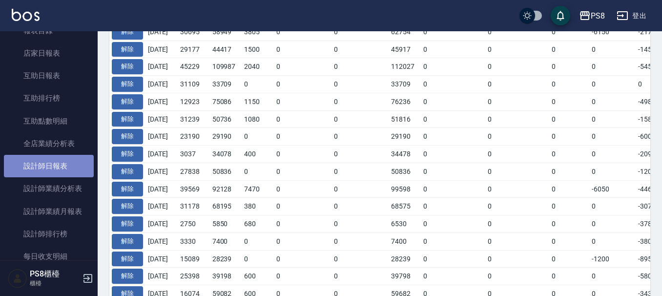
click at [71, 162] on link "設計師日報表" at bounding box center [49, 166] width 90 height 22
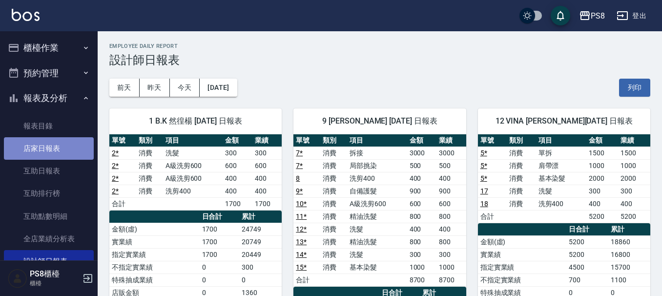
click at [63, 144] on link "店家日報表" at bounding box center [49, 148] width 90 height 22
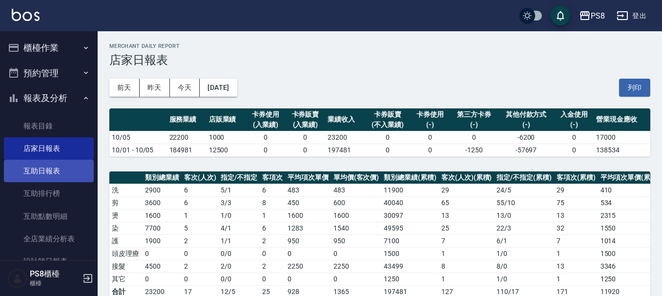
click at [74, 172] on link "互助日報表" at bounding box center [49, 171] width 90 height 22
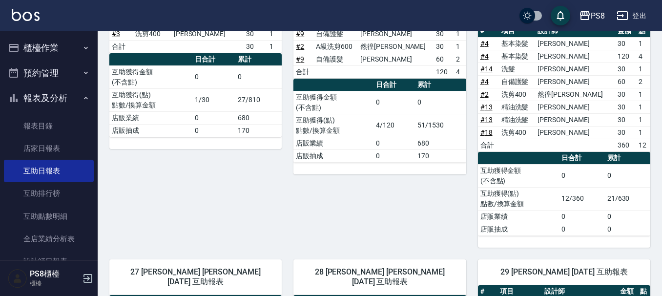
scroll to position [330, 0]
